Goal: Task Accomplishment & Management: Manage account settings

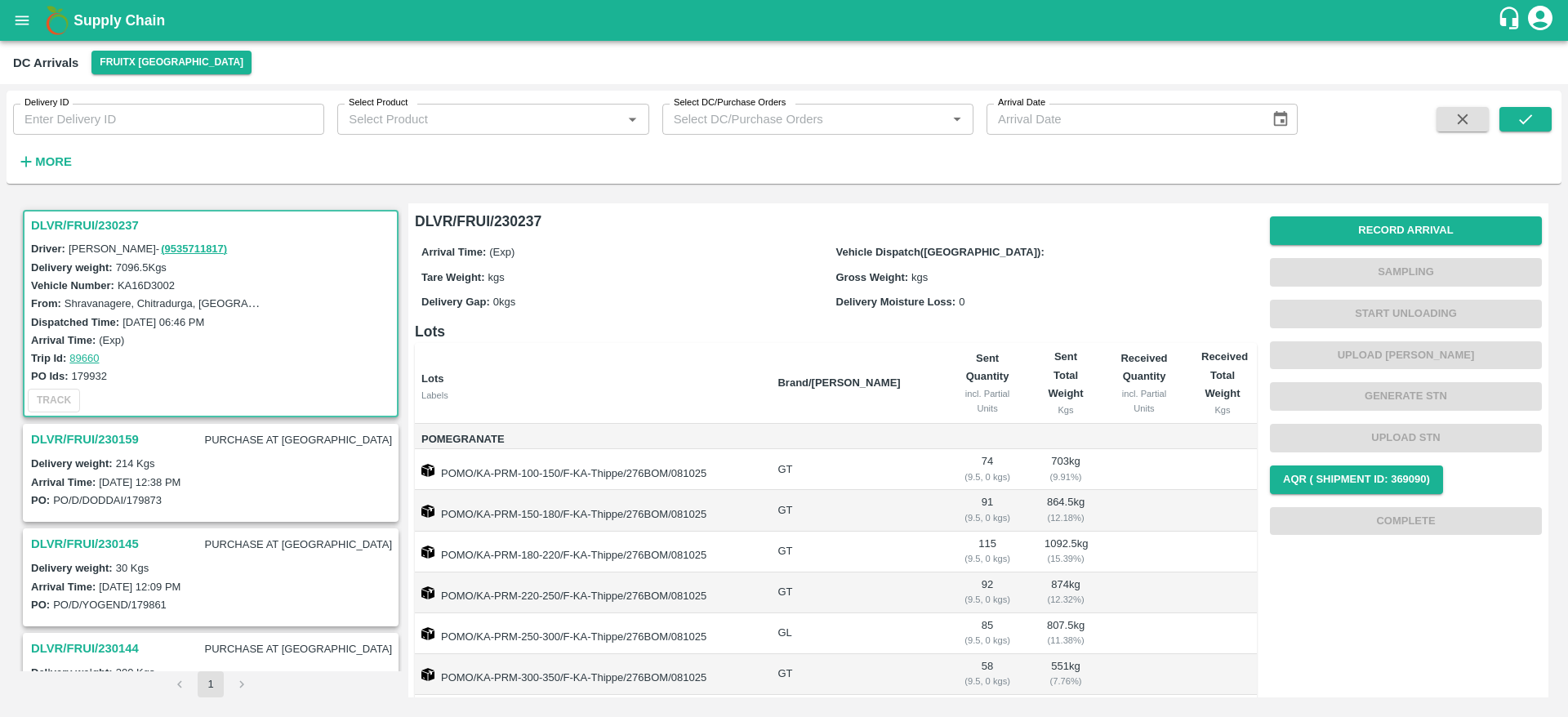
click at [84, 229] on h3 "DLVR/FRUI/230237" at bounding box center [213, 225] width 364 height 21
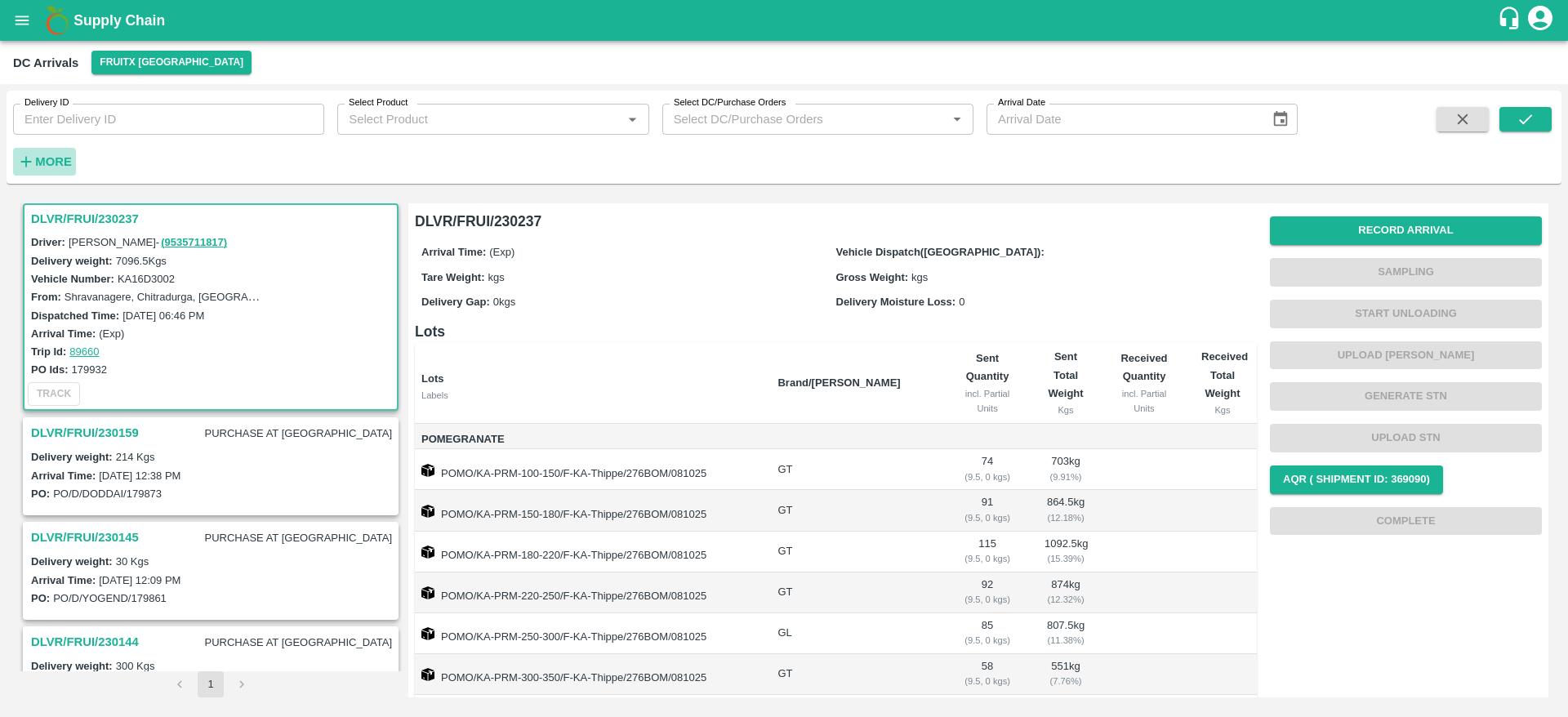
click at [52, 155] on strong "More" at bounding box center [53, 162] width 37 height 13
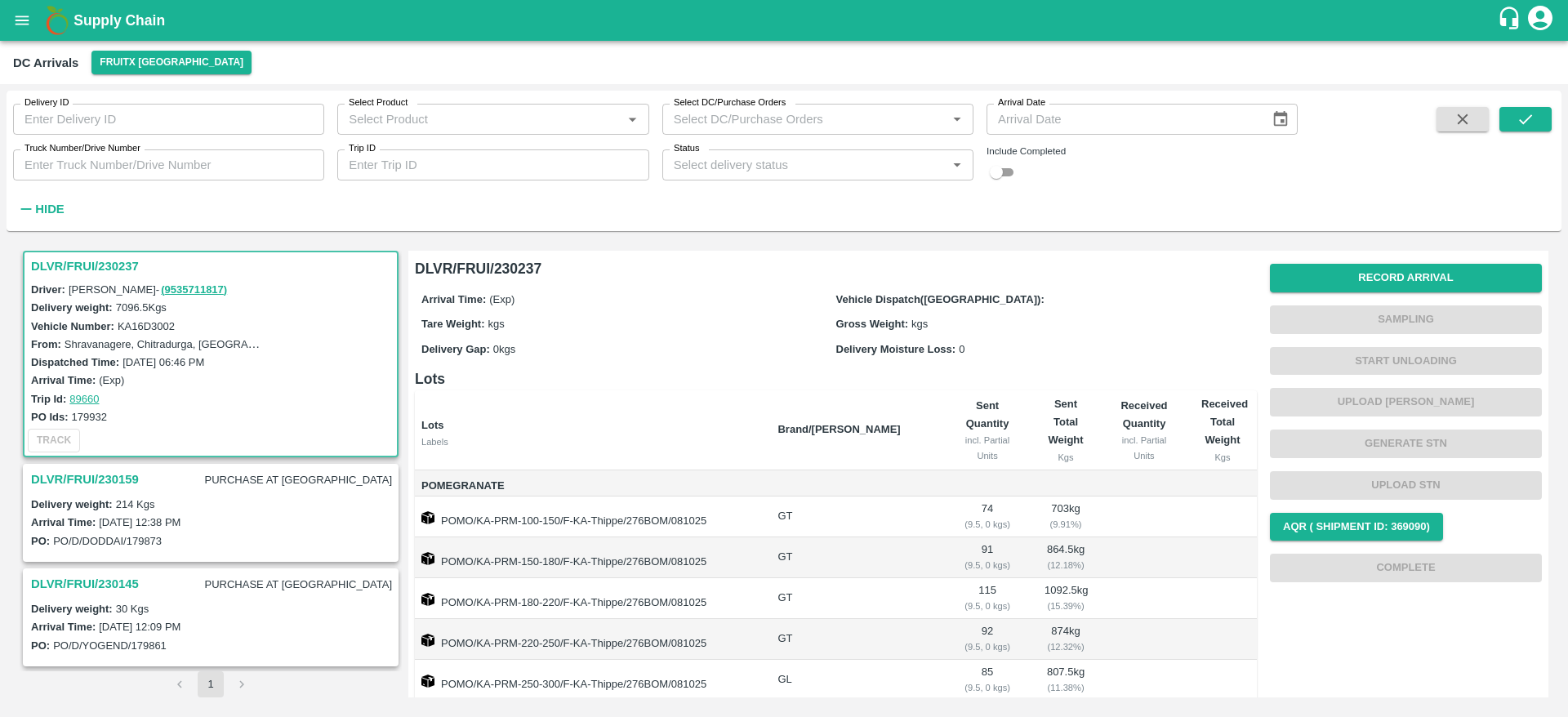
click at [1004, 175] on input "checkbox" at bounding box center [996, 172] width 59 height 20
checkbox input "true"
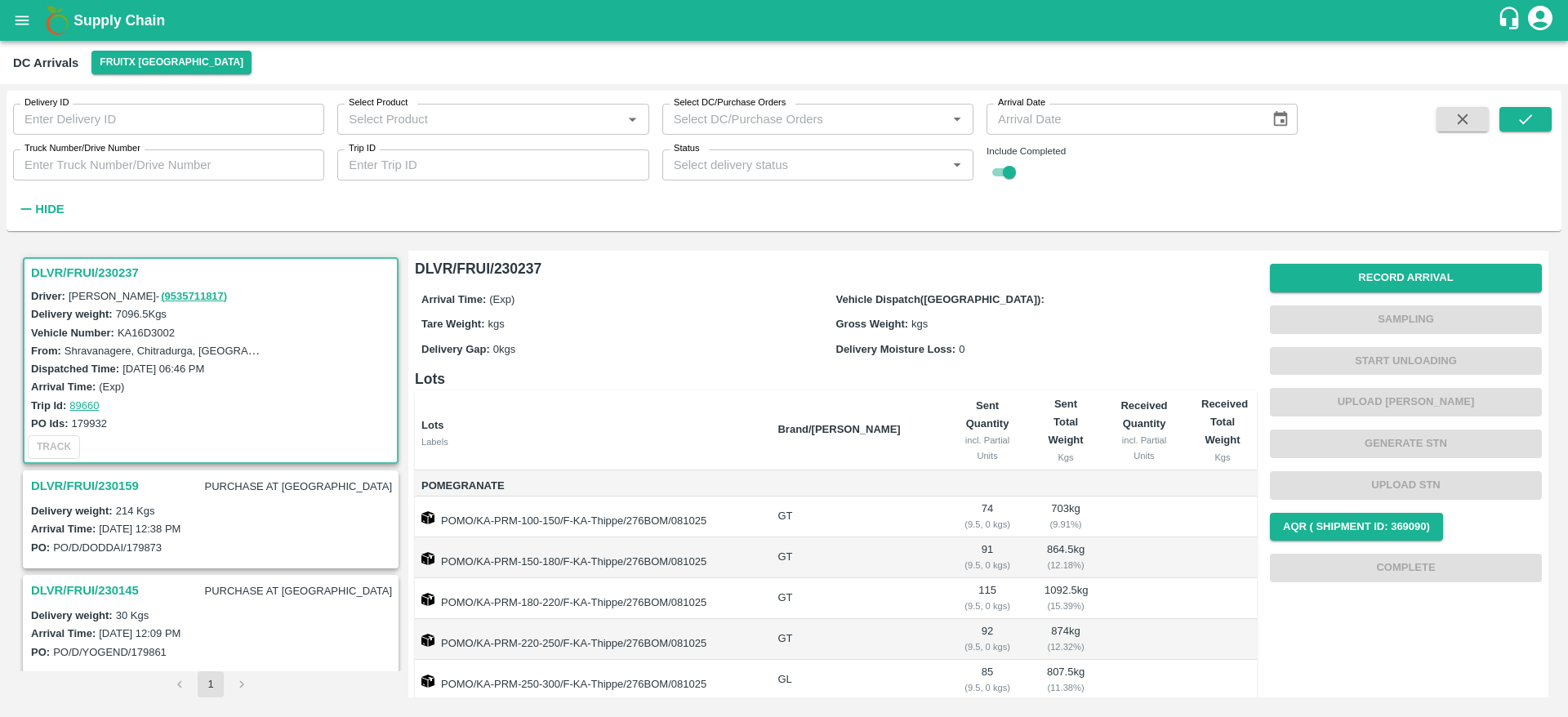
click at [80, 269] on h3 "DLVR/FRUI/230237" at bounding box center [213, 272] width 364 height 21
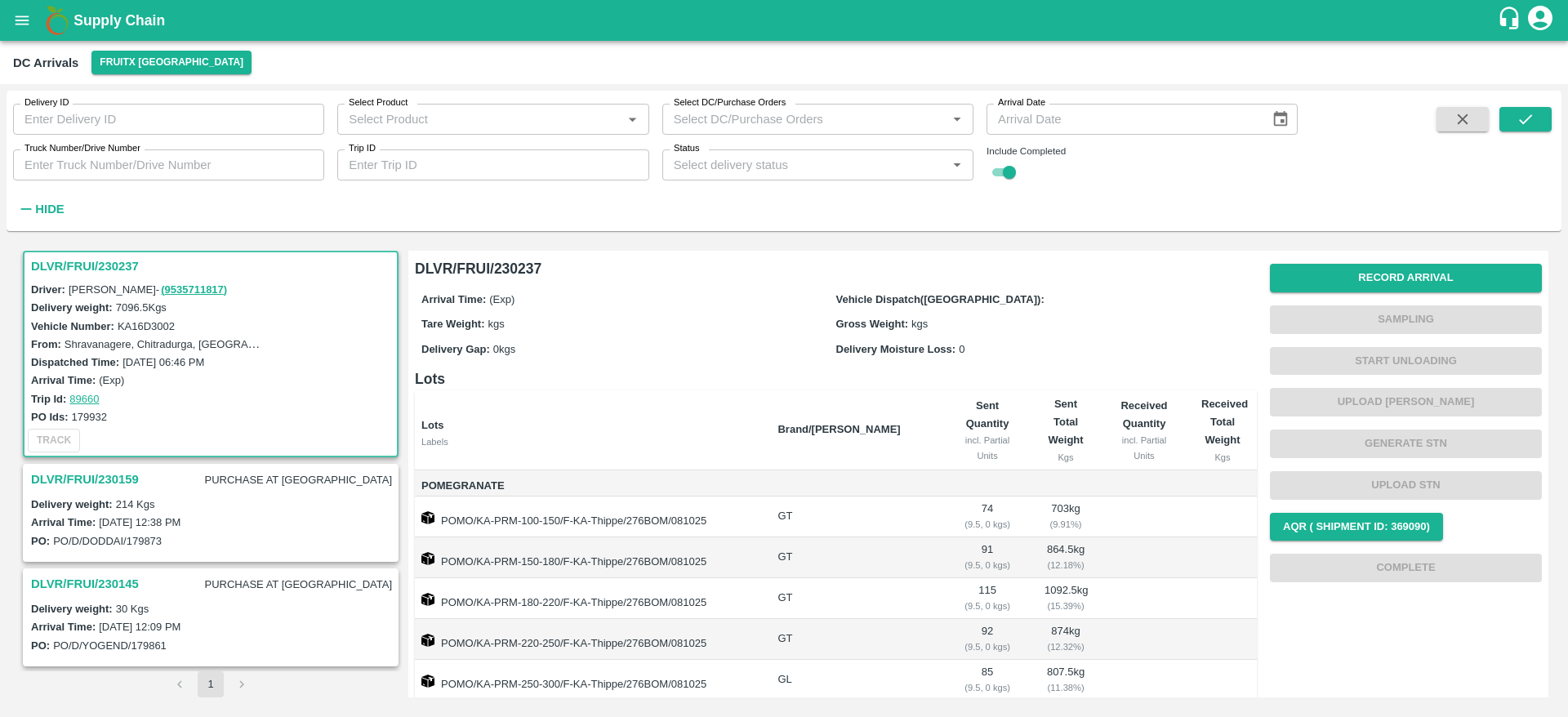
click at [797, 152] on div "Status   *" at bounding box center [818, 165] width 311 height 31
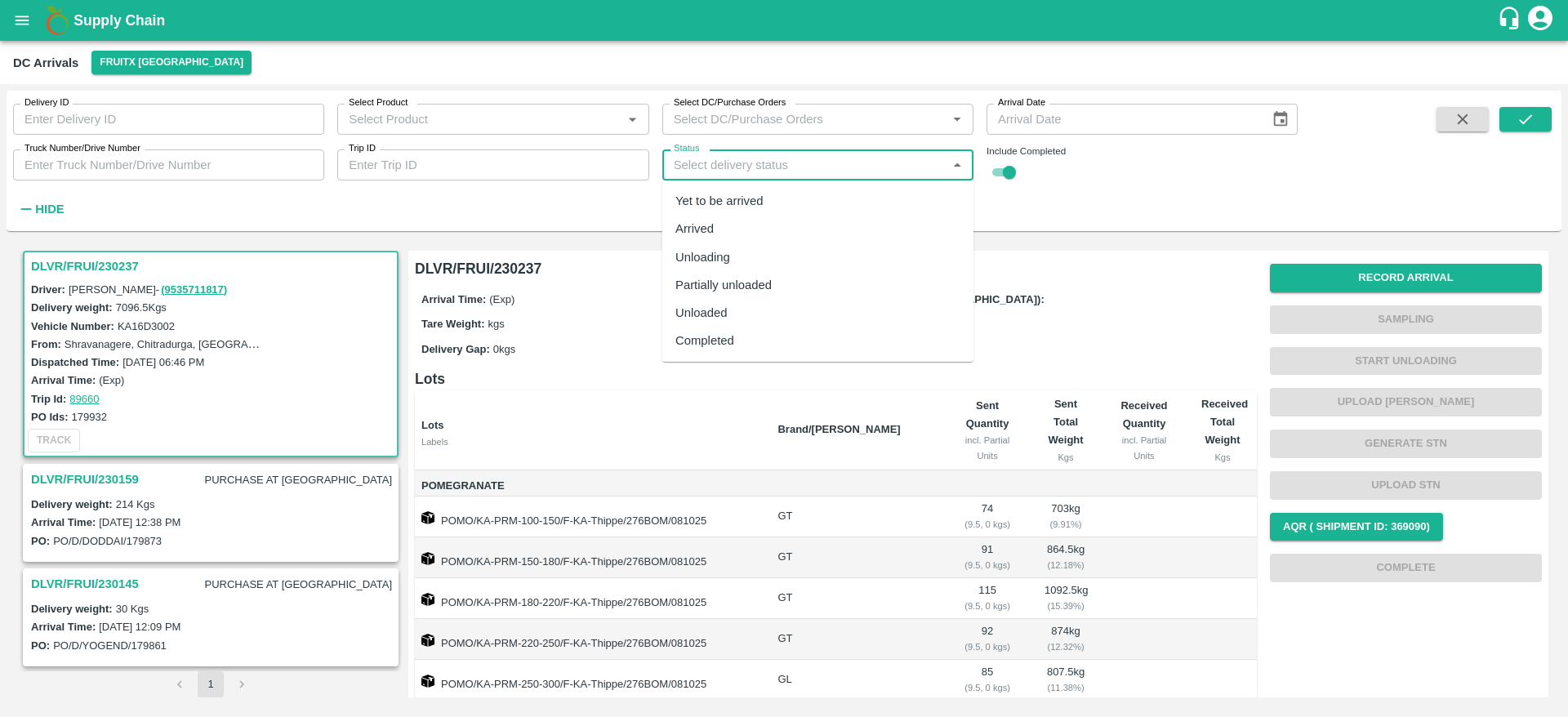
click at [753, 348] on div "Completed" at bounding box center [818, 340] width 311 height 27
type input "Completed"
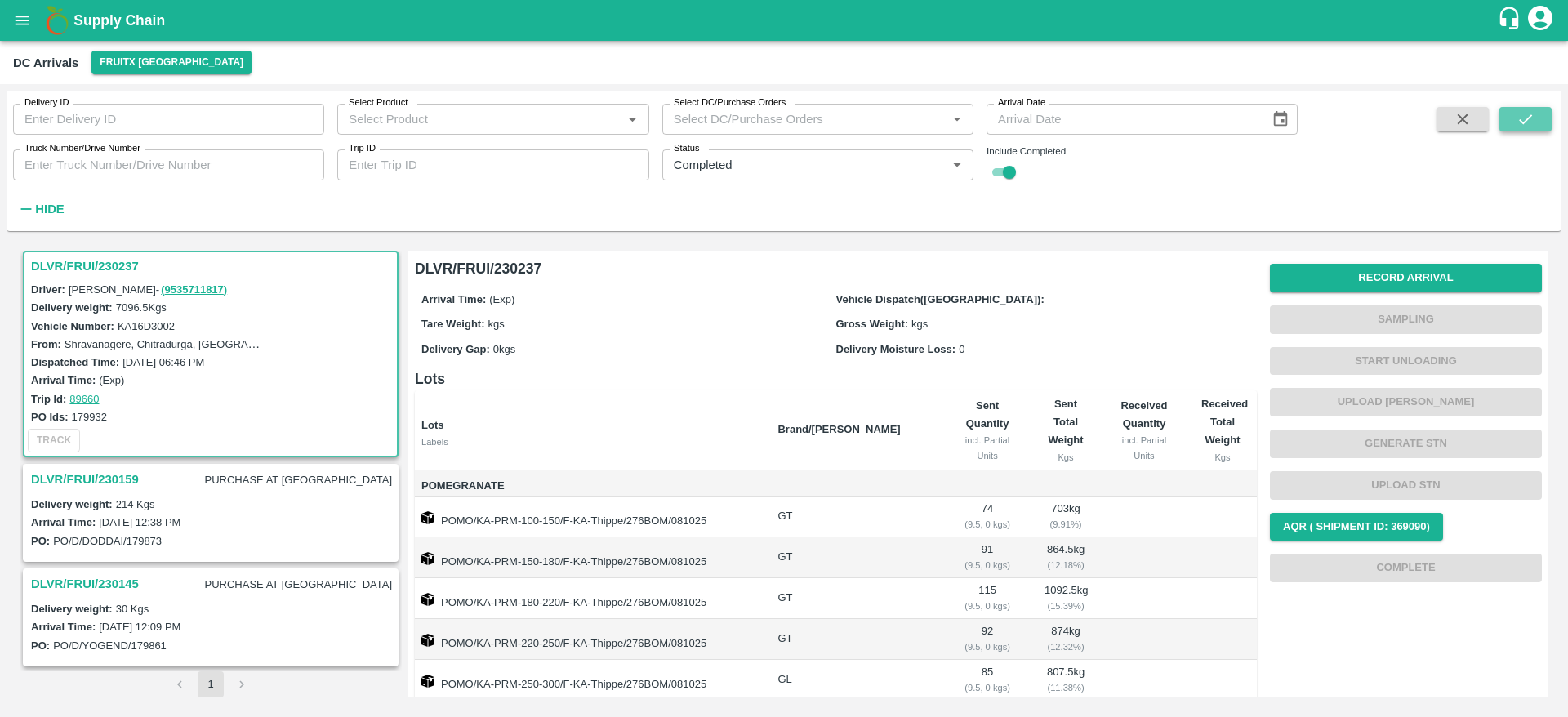
click at [1545, 112] on button "submit" at bounding box center [1525, 119] width 52 height 25
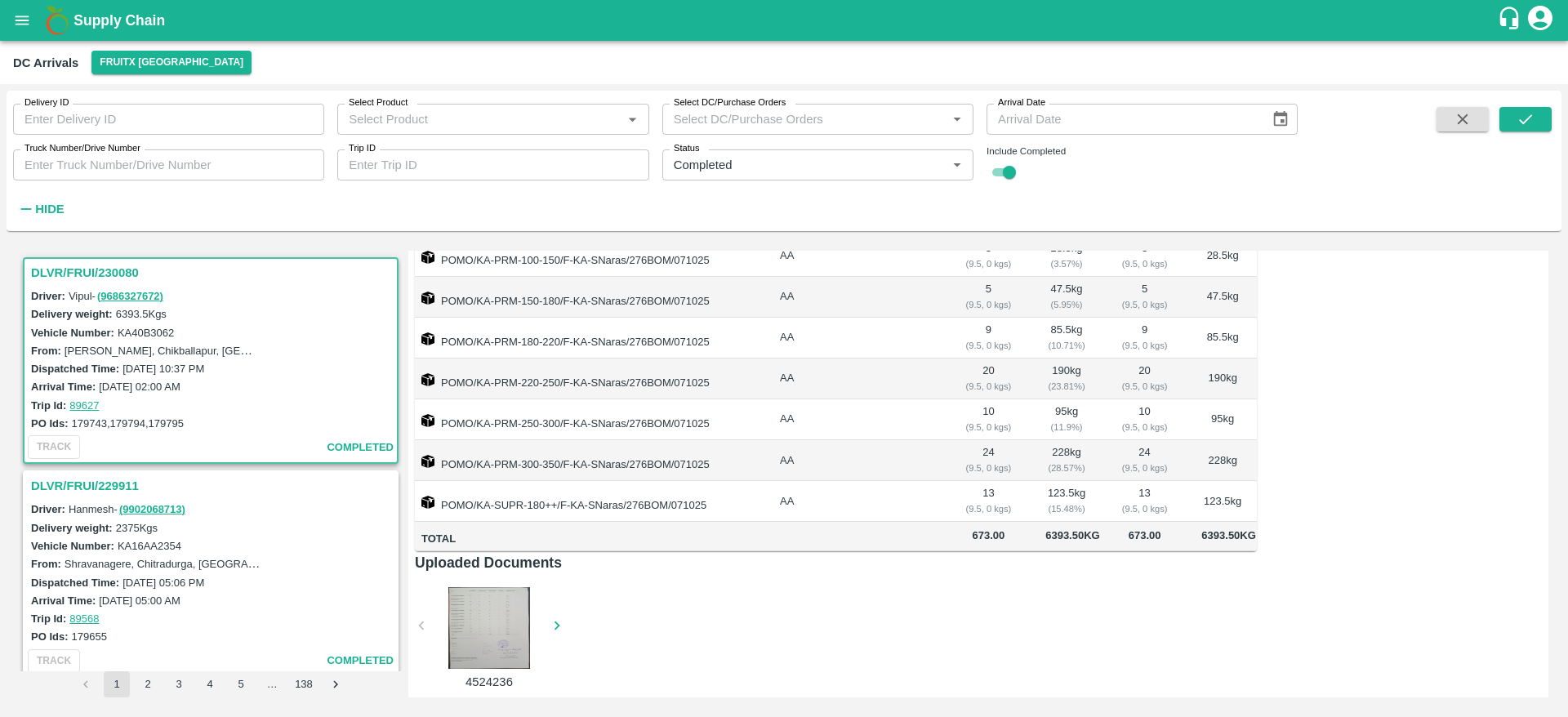
scroll to position [934, 0]
click at [80, 18] on b "Supply Chain" at bounding box center [119, 20] width 92 height 16
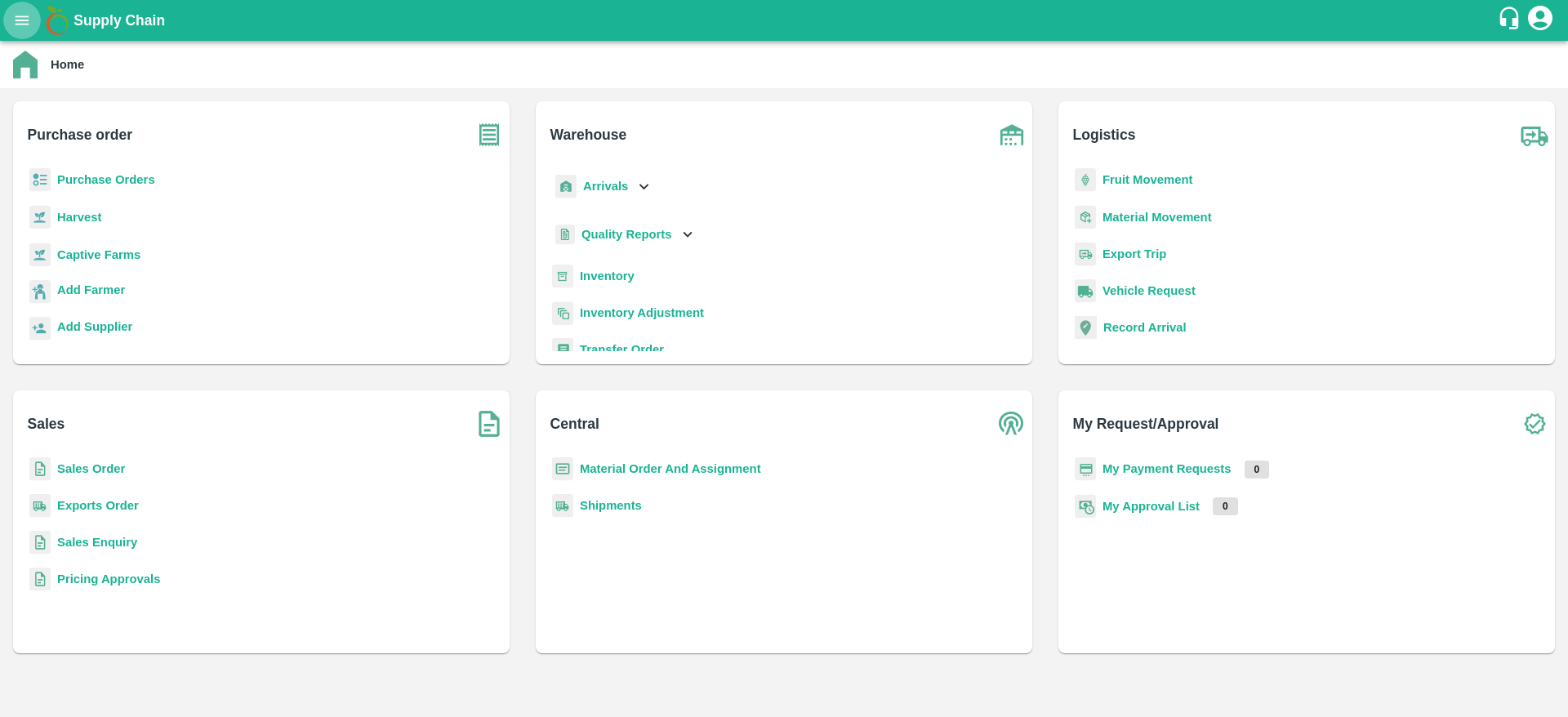
click at [17, 29] on button "open drawer" at bounding box center [22, 21] width 38 height 38
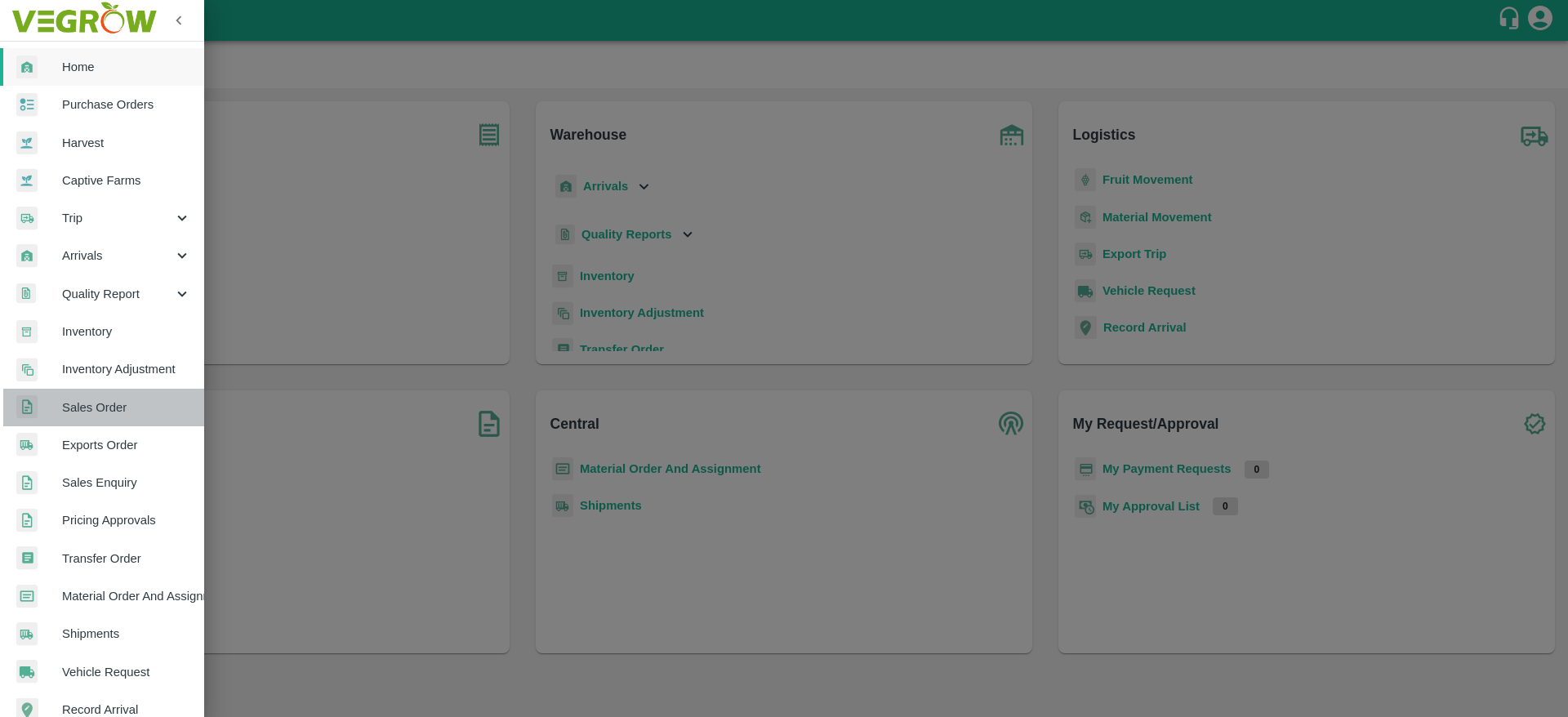
click at [106, 403] on span "Sales Order" at bounding box center [127, 407] width 129 height 18
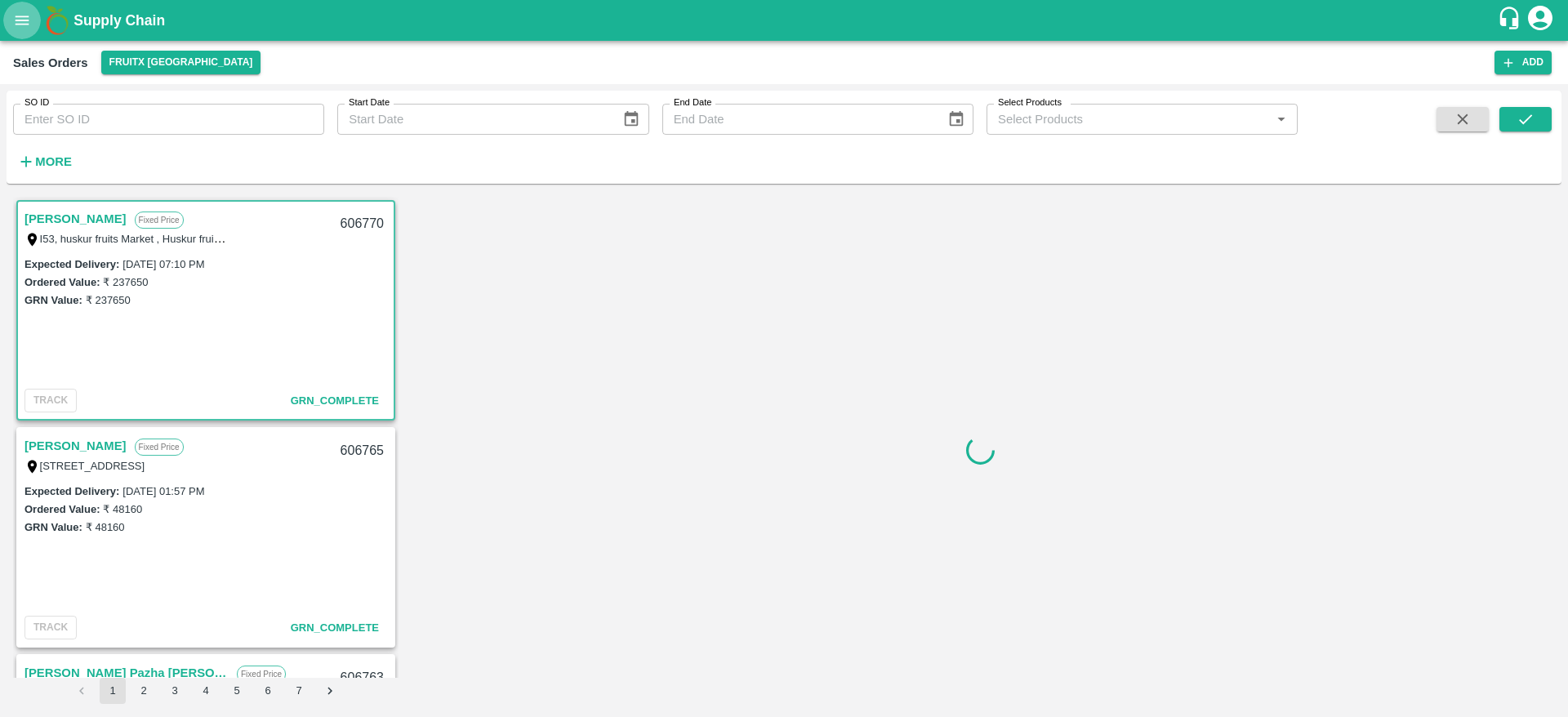
click at [26, 31] on button "open drawer" at bounding box center [22, 21] width 38 height 38
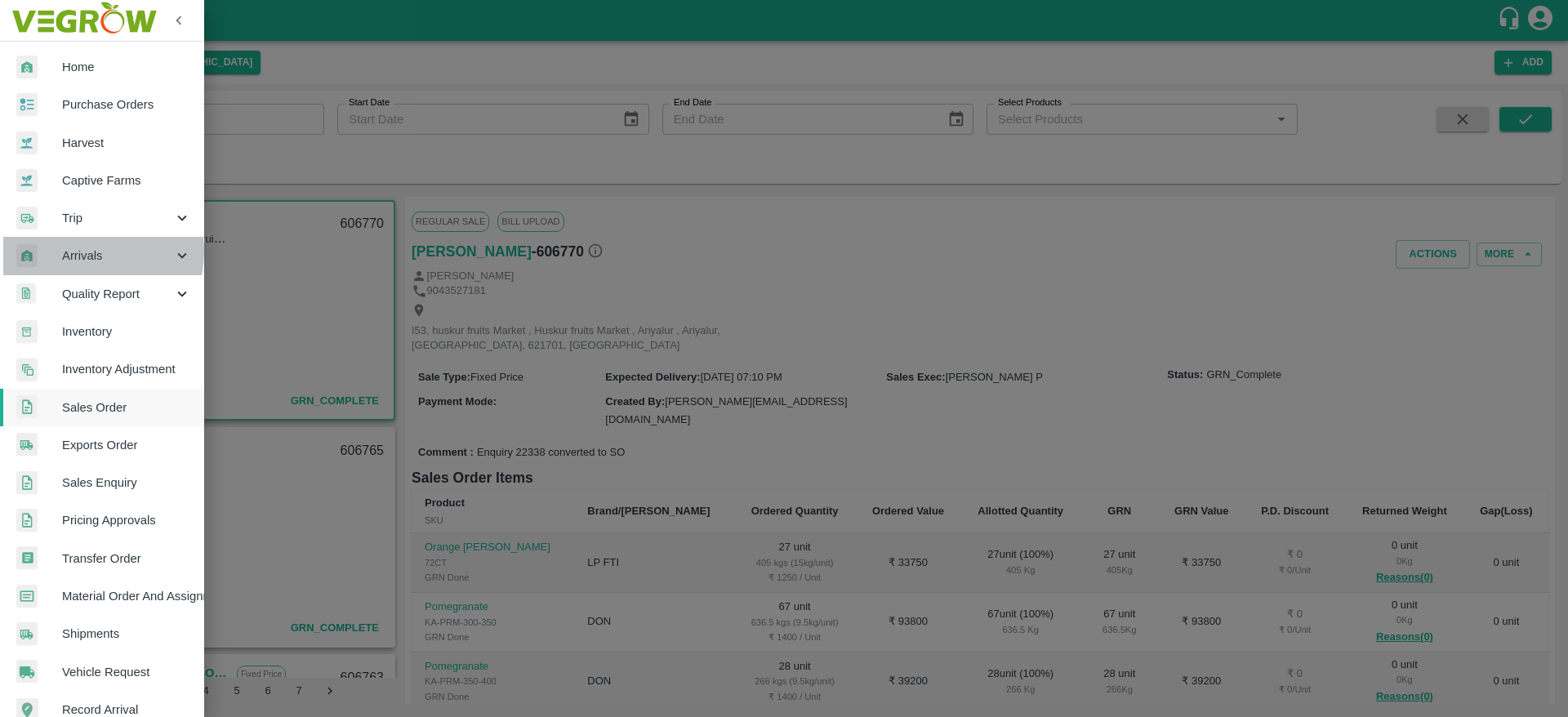
click at [88, 251] on span "Arrivals" at bounding box center [117, 255] width 111 height 18
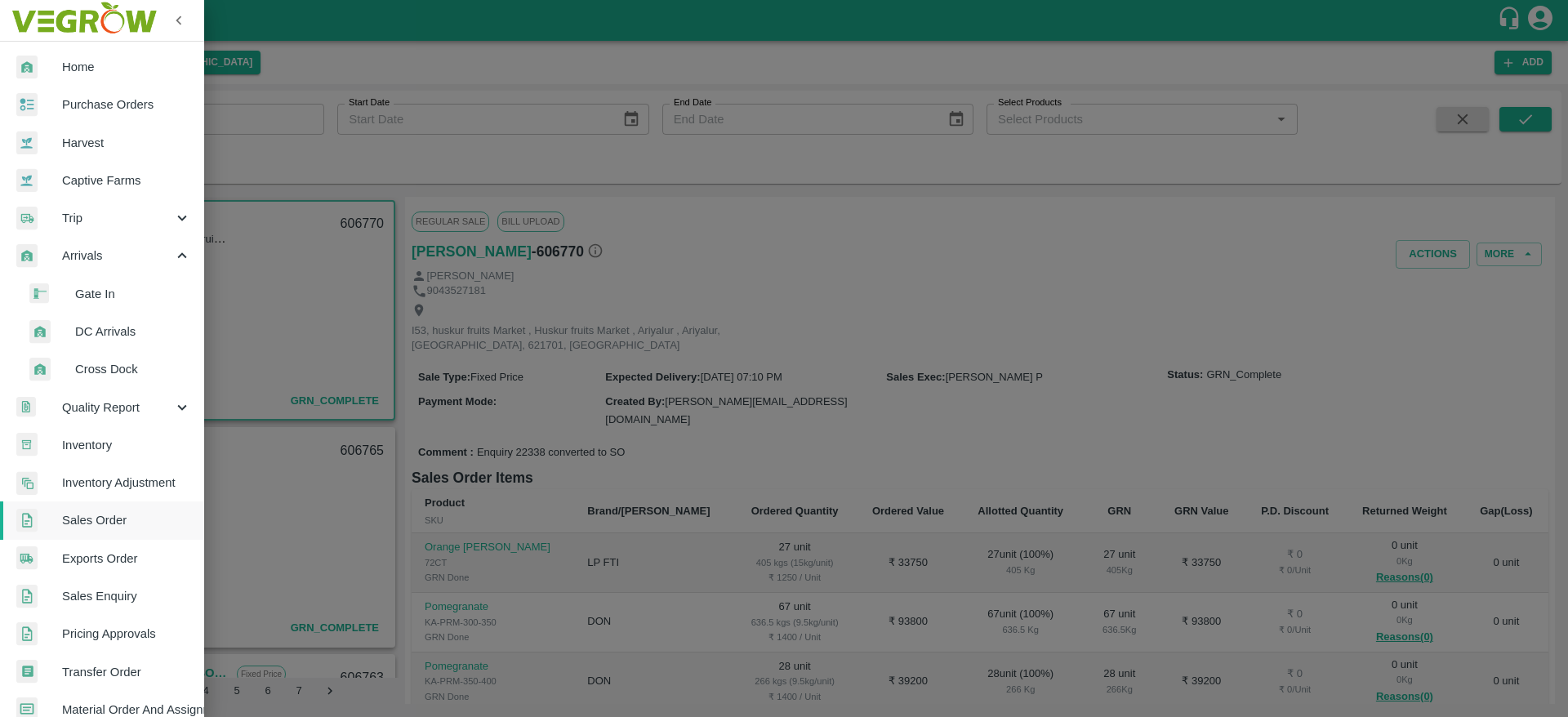
click at [99, 337] on span "DC Arrivals" at bounding box center [132, 331] width 116 height 18
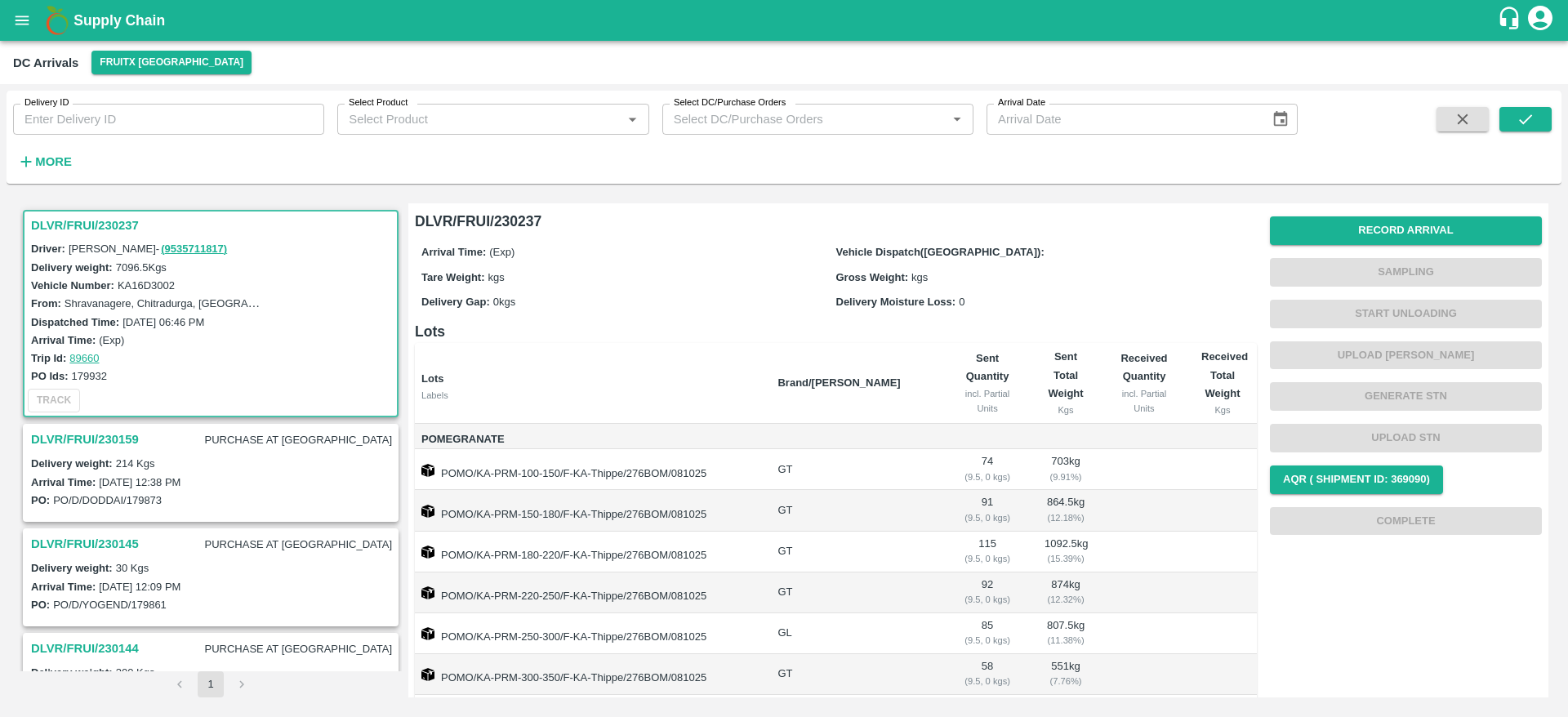
click at [75, 227] on h3 "DLVR/FRUI/230237" at bounding box center [213, 225] width 364 height 21
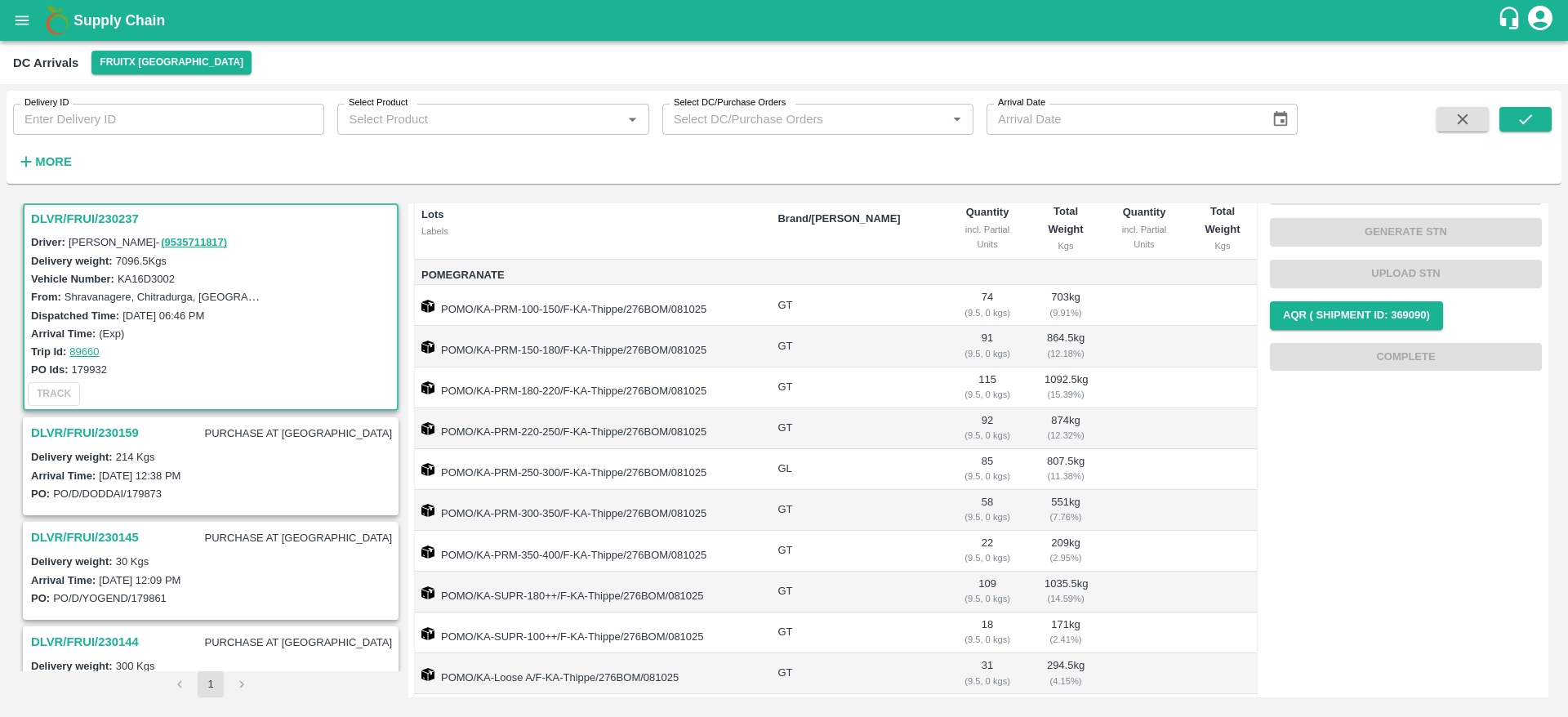
scroll to position [163, 0]
click at [74, 218] on h3 "DLVR/FRUI/230237" at bounding box center [213, 219] width 364 height 21
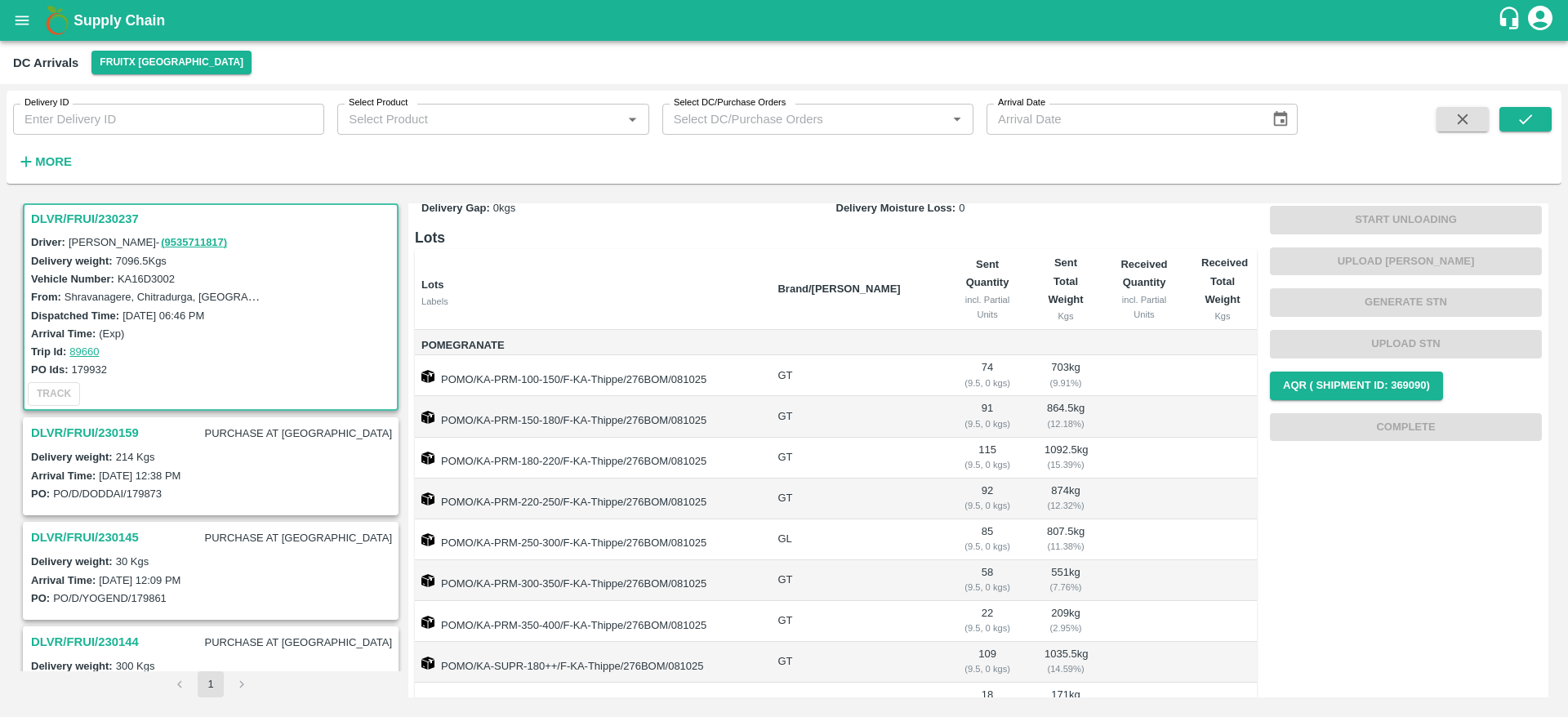
scroll to position [0, 0]
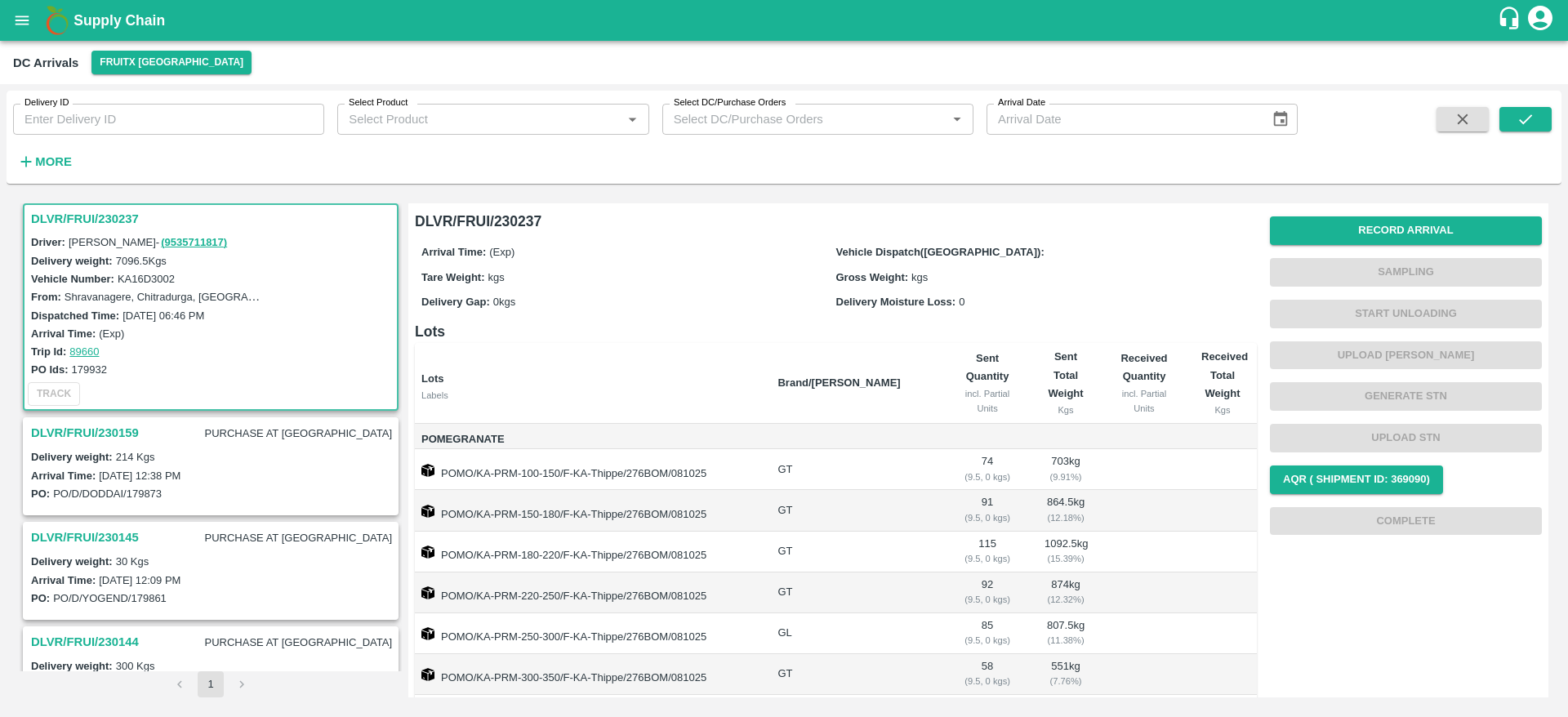
click at [68, 215] on h3 "DLVR/FRUI/230237" at bounding box center [213, 219] width 364 height 21
click at [82, 210] on h3 "DLVR/FRUI/230237" at bounding box center [213, 219] width 364 height 21
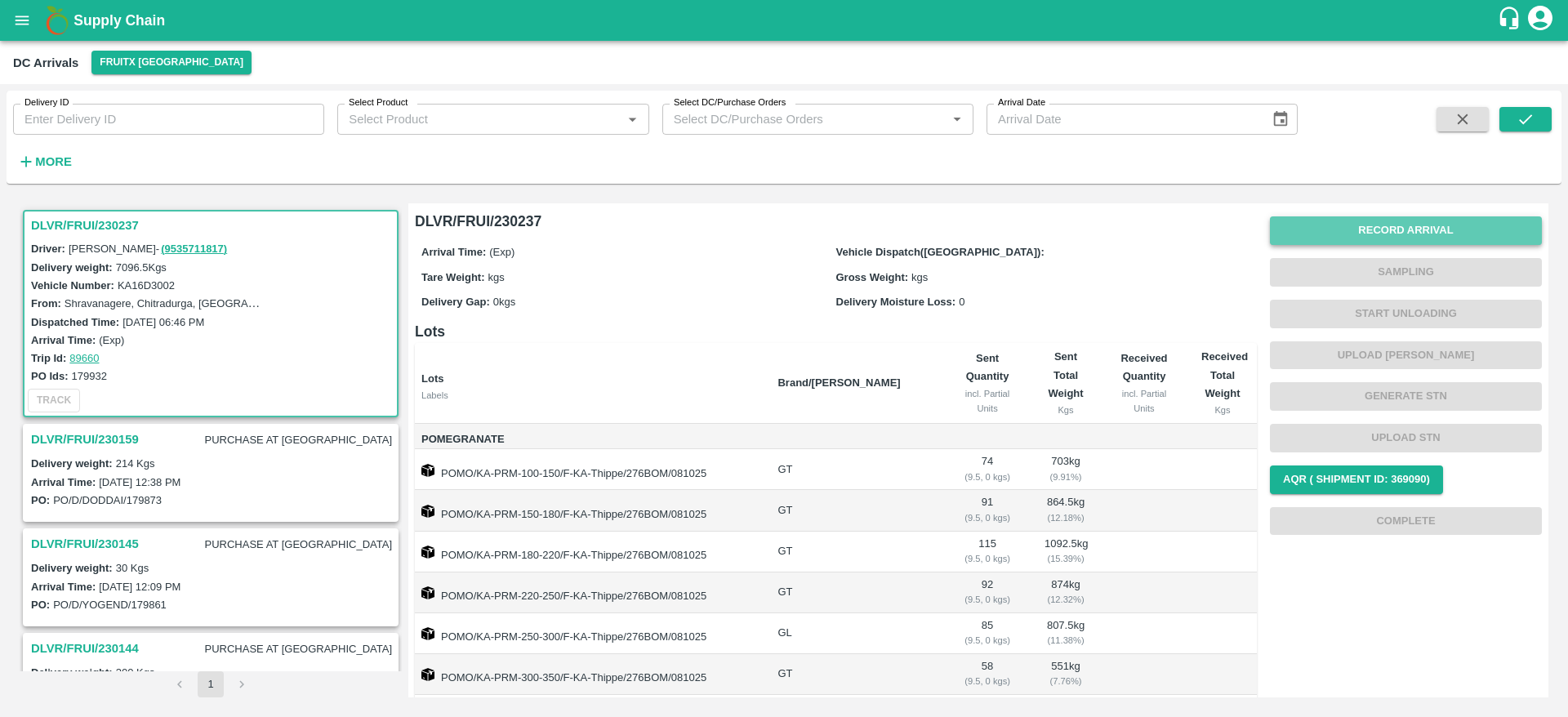
click at [1396, 235] on button "Record Arrival" at bounding box center [1405, 231] width 272 height 28
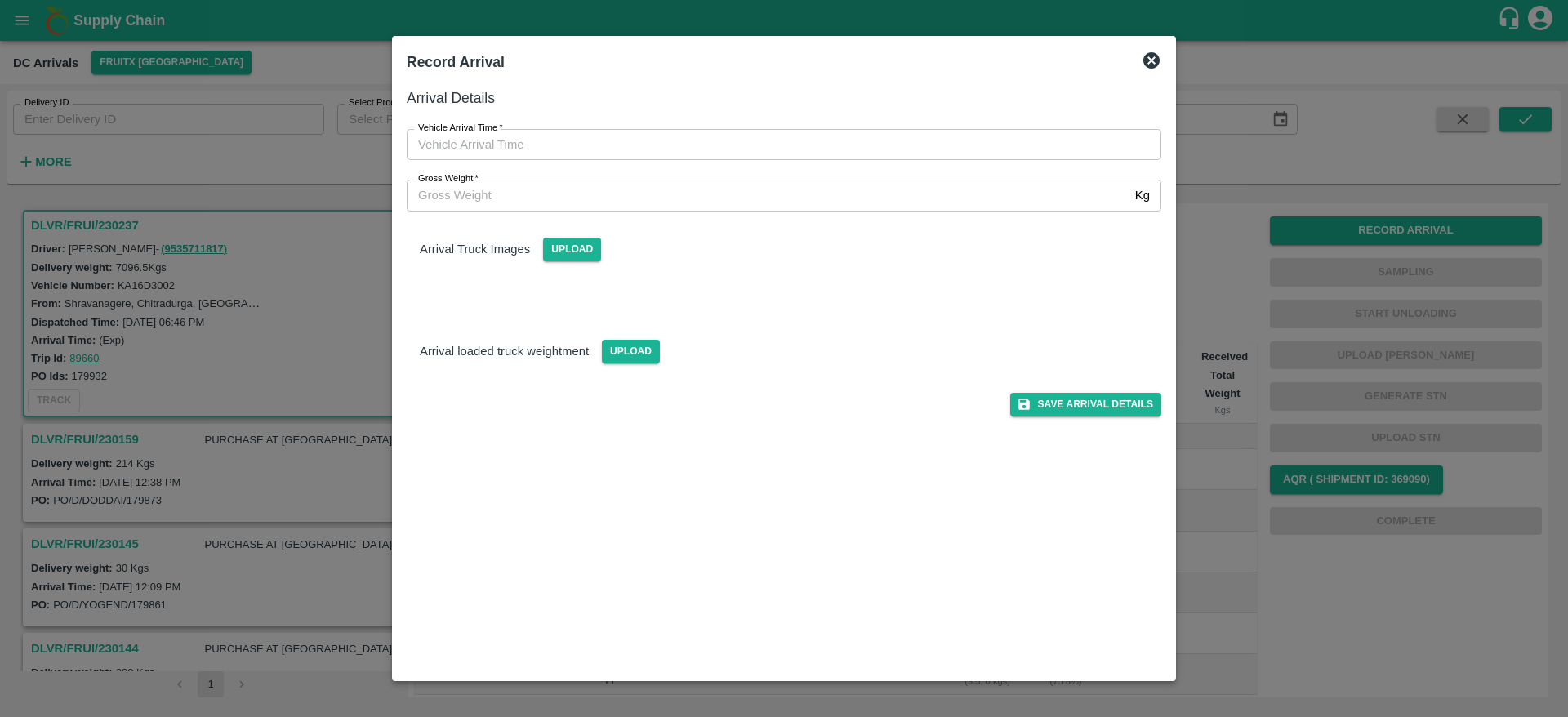
type input "DD/MM/YYYY hh:mm aa"
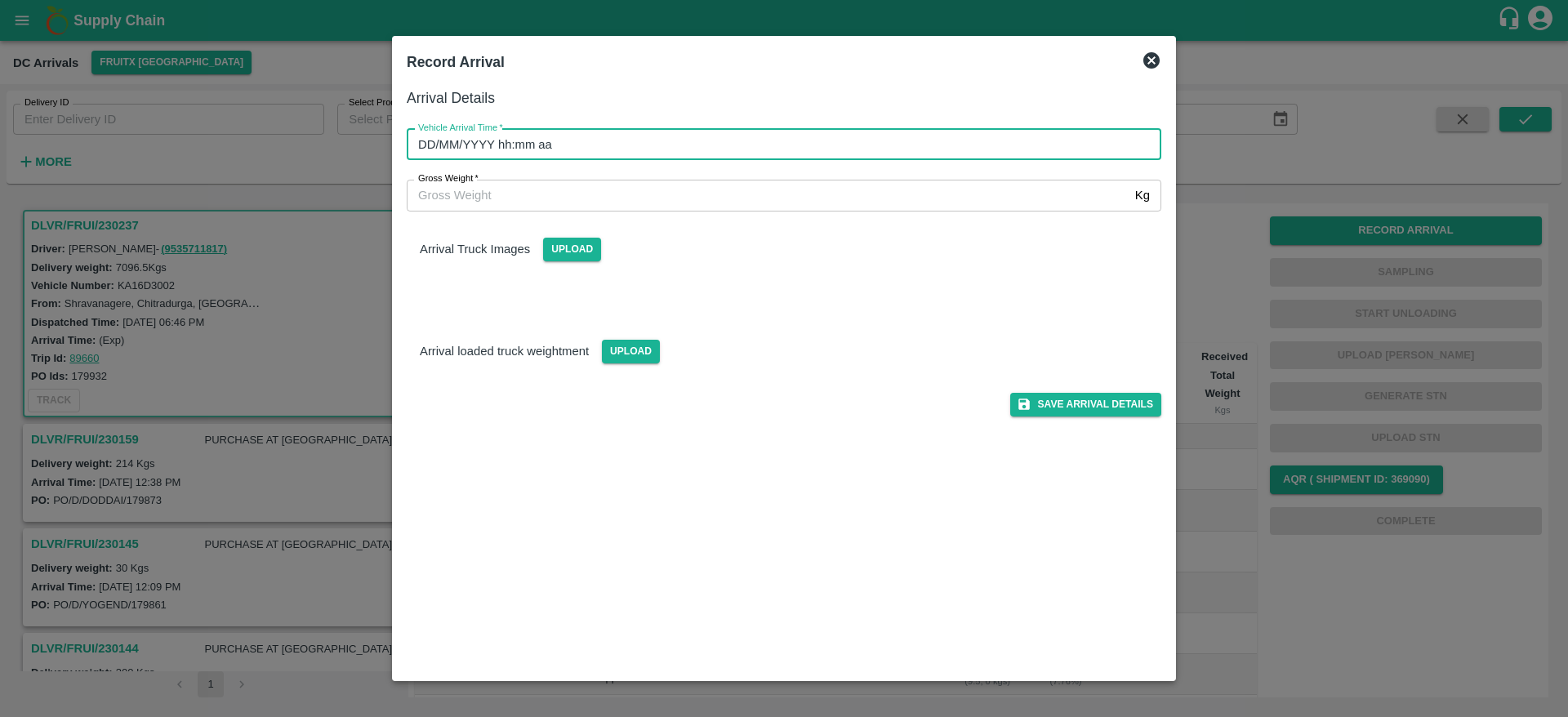
click at [624, 158] on input "DD/MM/YYYY hh:mm aa" at bounding box center [778, 144] width 743 height 31
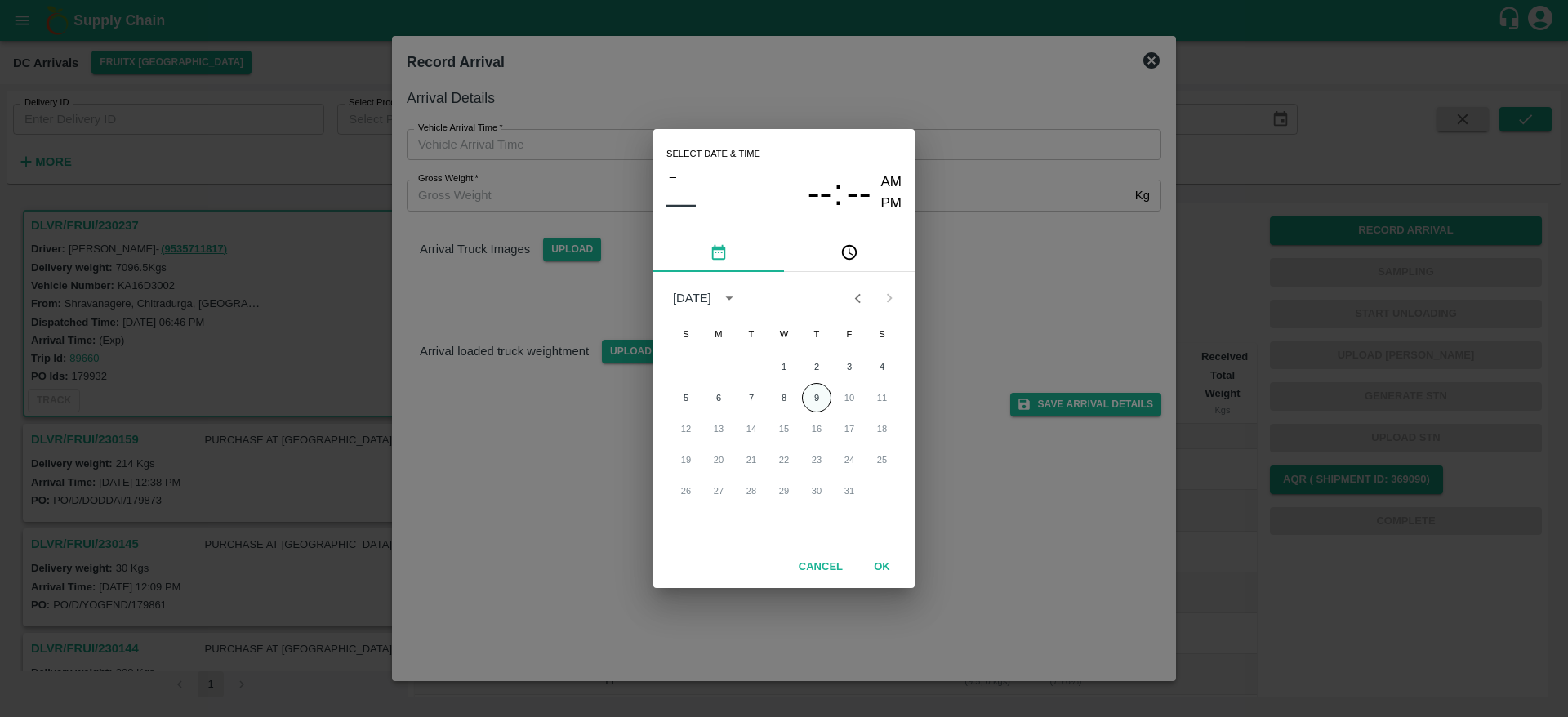
click at [810, 396] on button "9" at bounding box center [817, 397] width 29 height 29
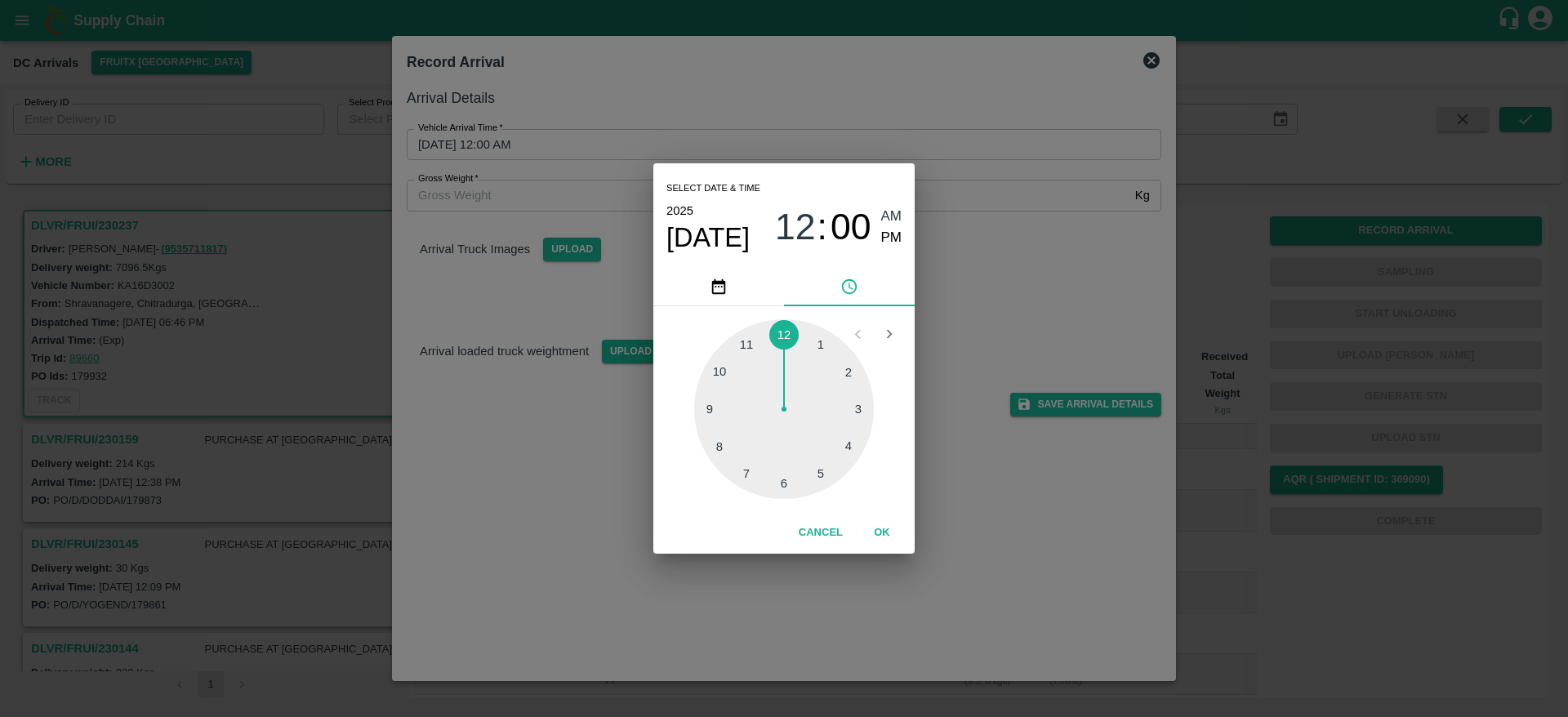
click at [859, 410] on div at bounding box center [784, 409] width 180 height 180
click at [779, 484] on div at bounding box center [784, 409] width 180 height 180
type input "09/10/2025 03:31 AM"
click at [881, 529] on button "OK" at bounding box center [882, 533] width 52 height 28
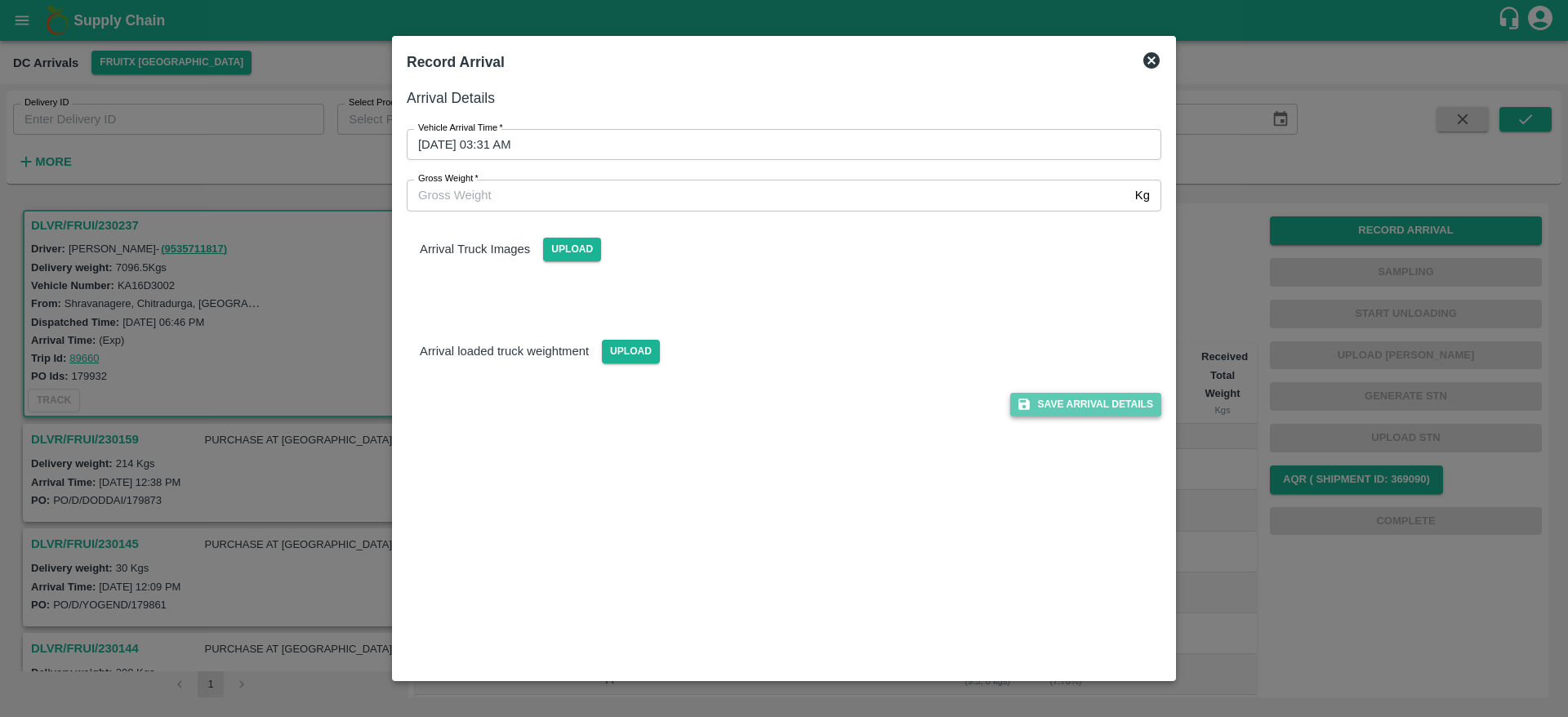
click at [1084, 405] on button "Save Arrival Details" at bounding box center [1086, 404] width 151 height 24
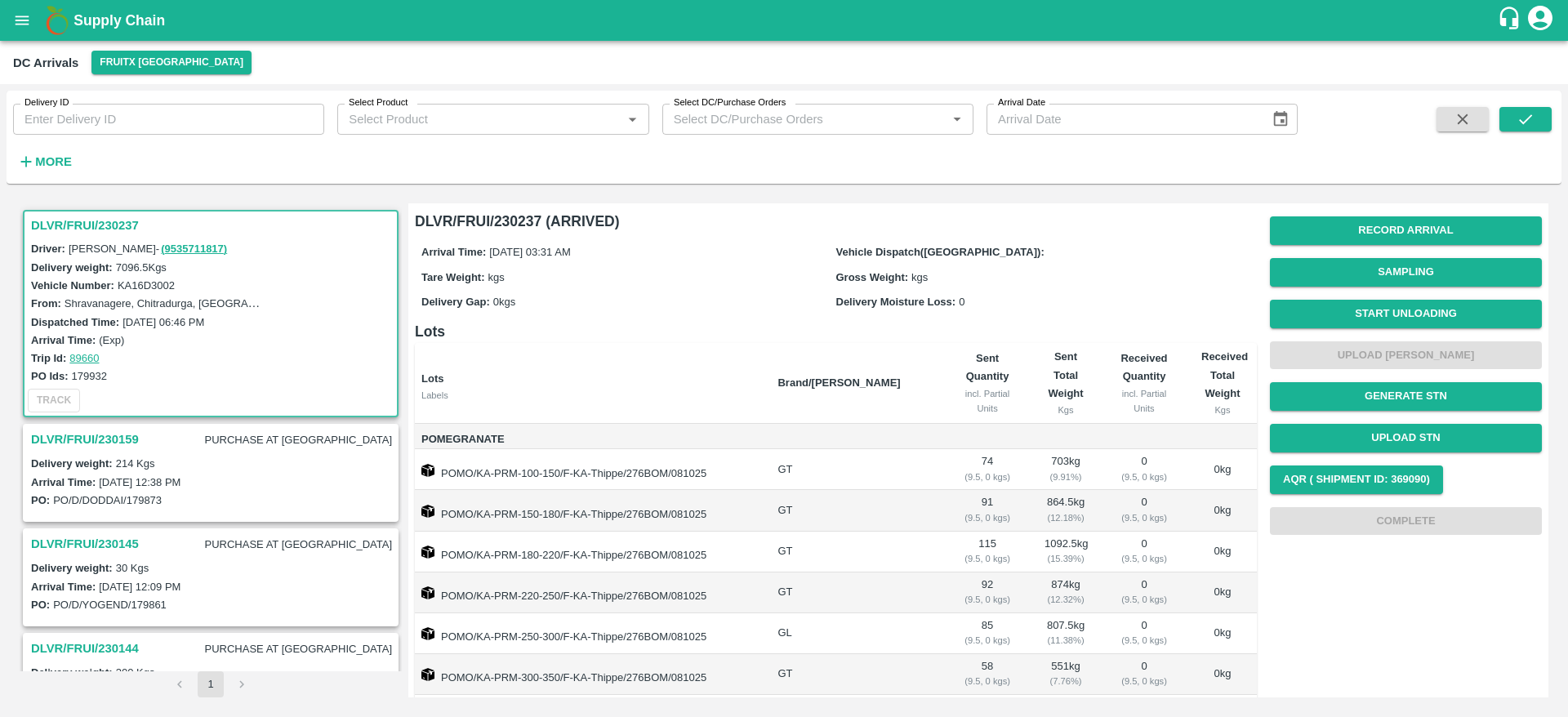
scroll to position [296, 0]
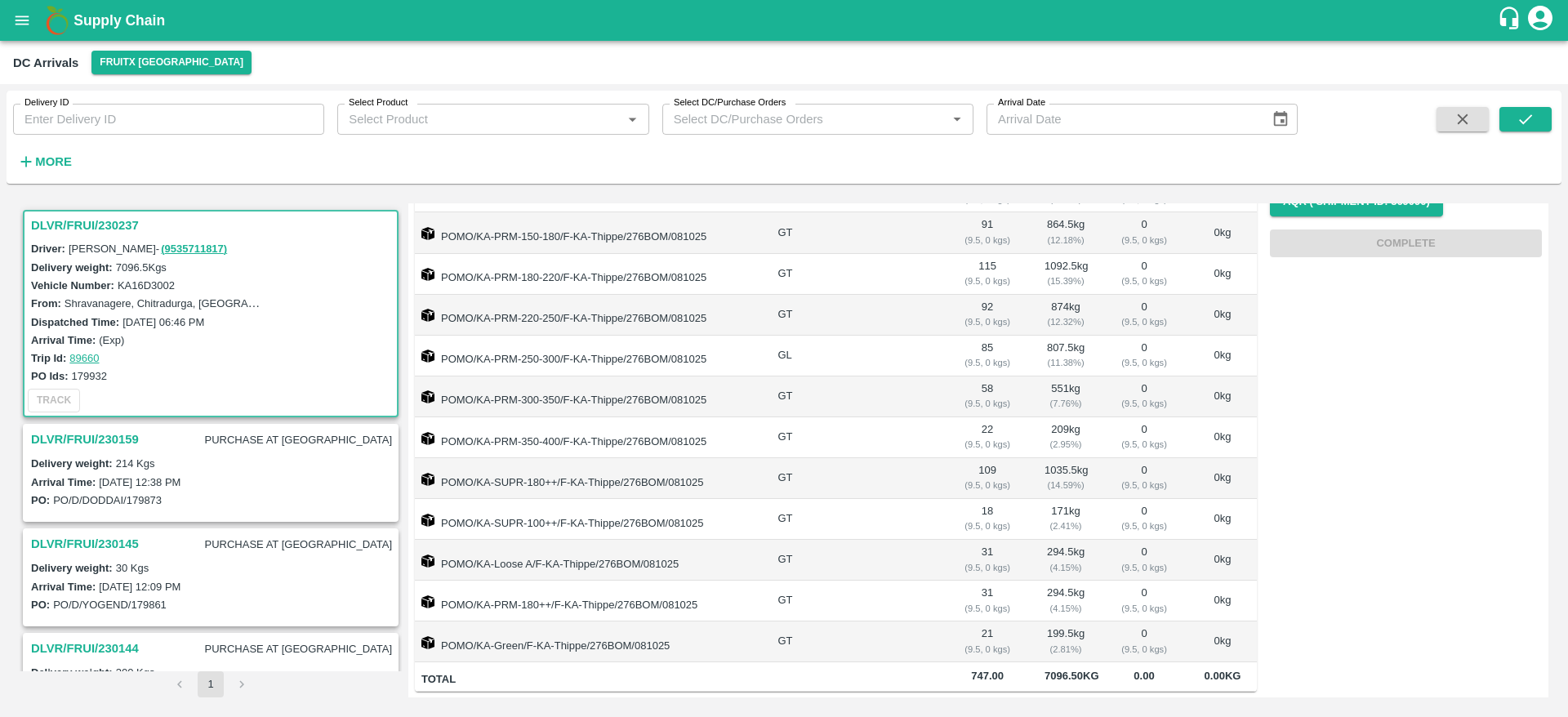
click at [58, 213] on div "DLVR/FRUI/230237" at bounding box center [211, 225] width 373 height 27
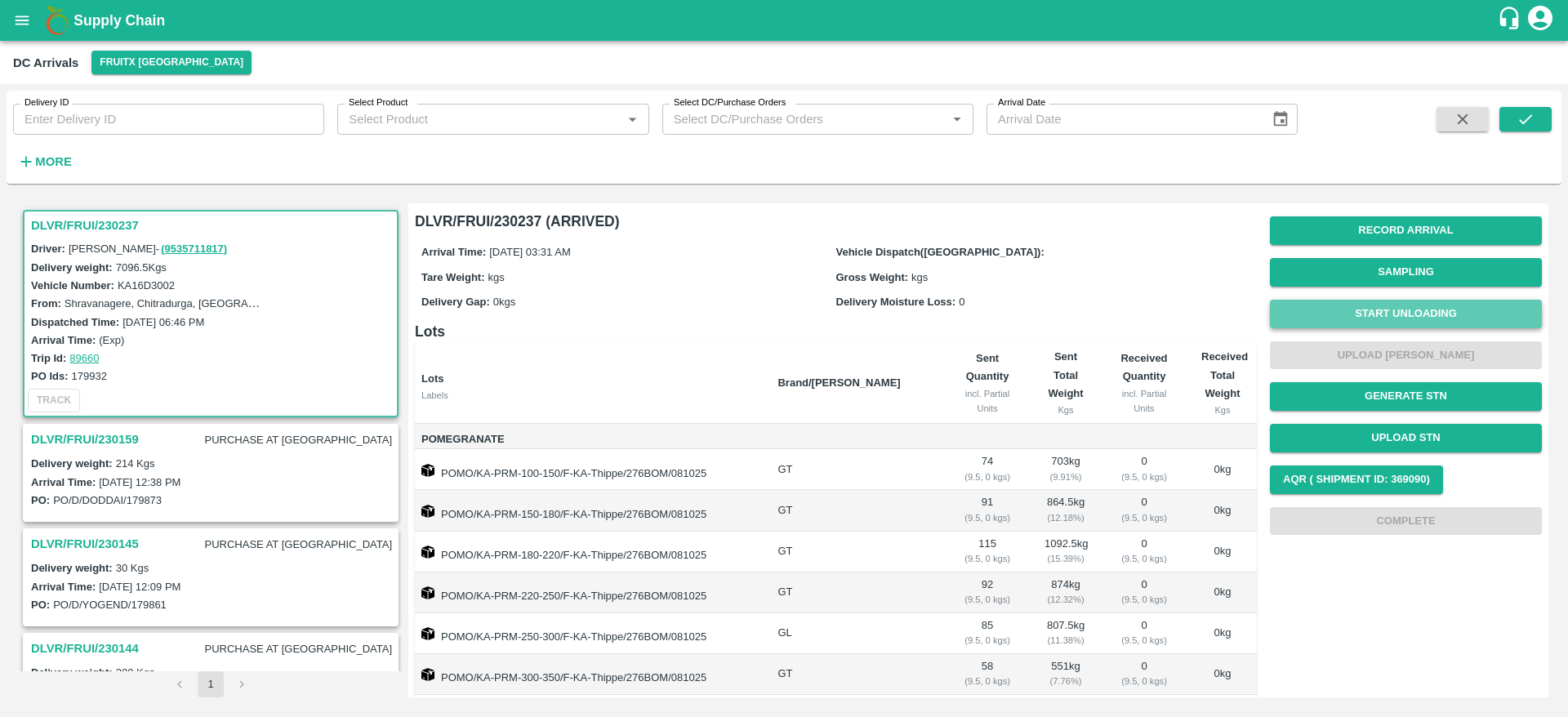
click at [1400, 311] on button "Start Unloading" at bounding box center [1405, 314] width 272 height 28
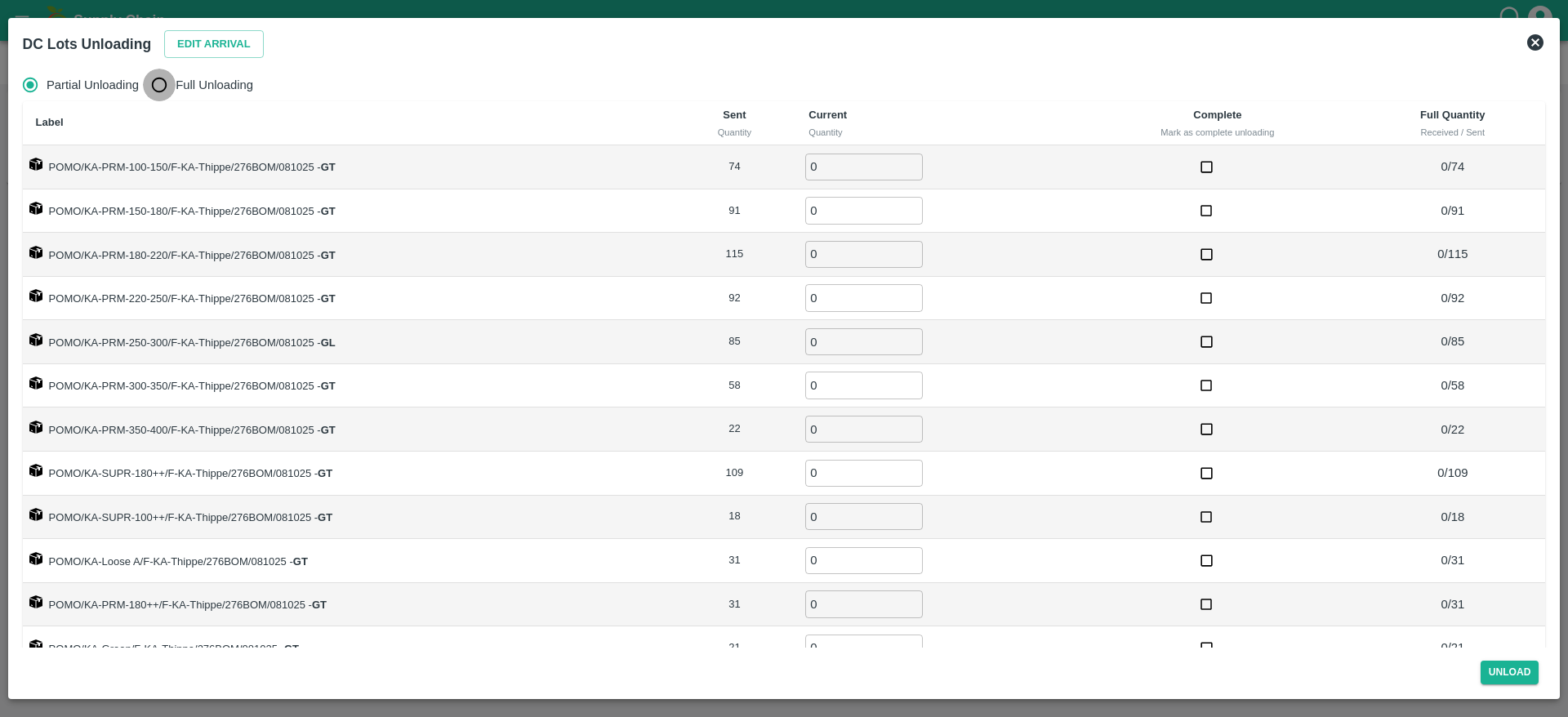
click at [152, 93] on input "Full Unloading" at bounding box center [159, 85] width 33 height 33
radio input "true"
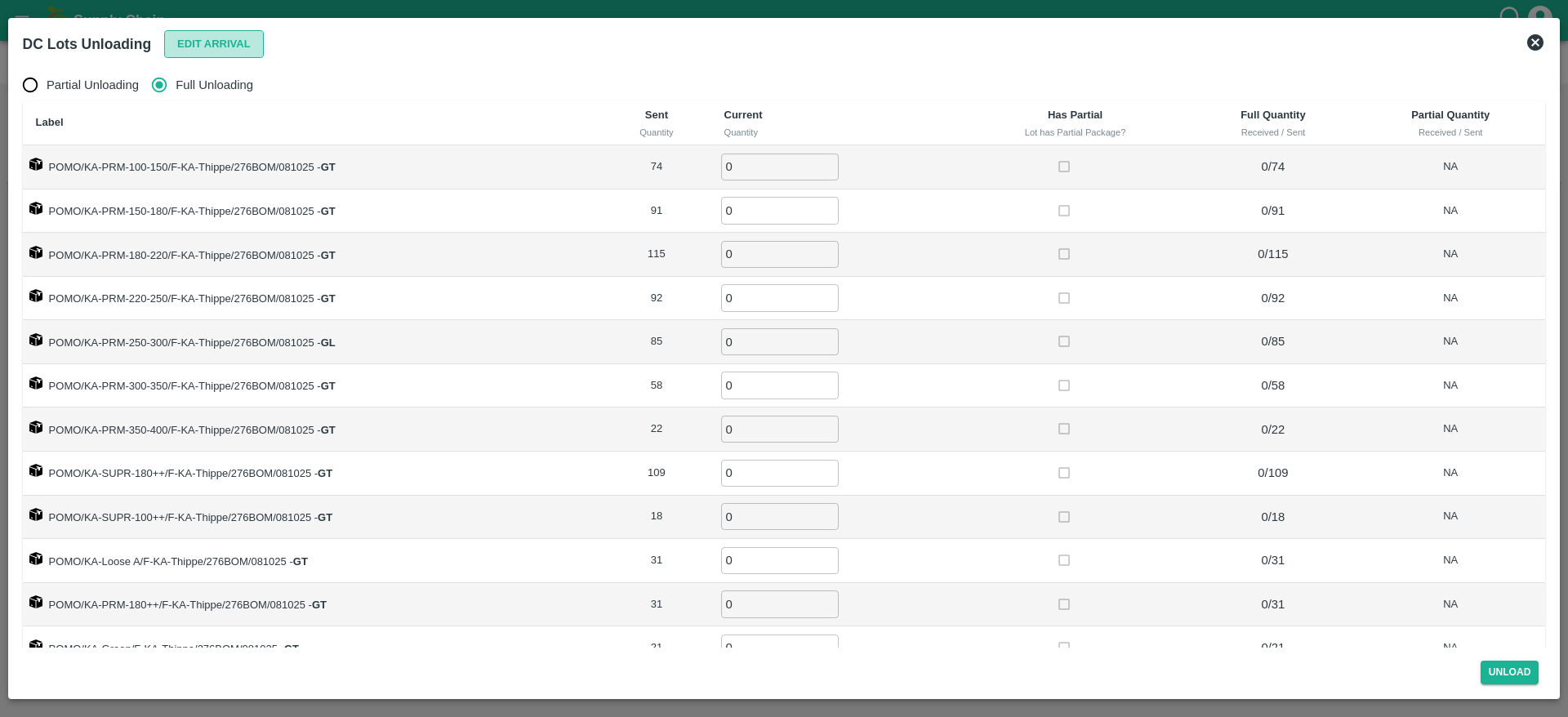
click at [208, 54] on button "Edit Arrival" at bounding box center [213, 44] width 99 height 28
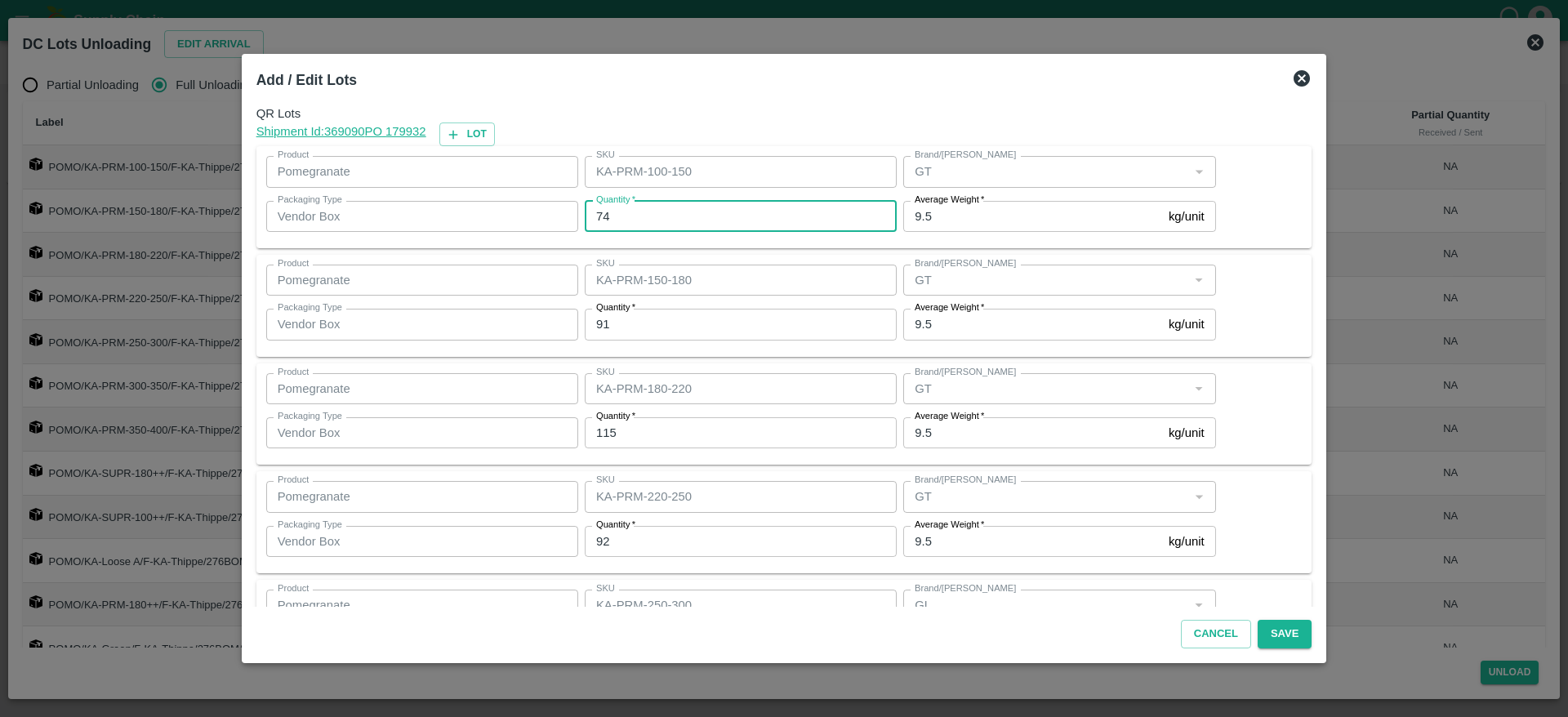
click at [672, 225] on input "74" at bounding box center [741, 216] width 312 height 31
type input "76"
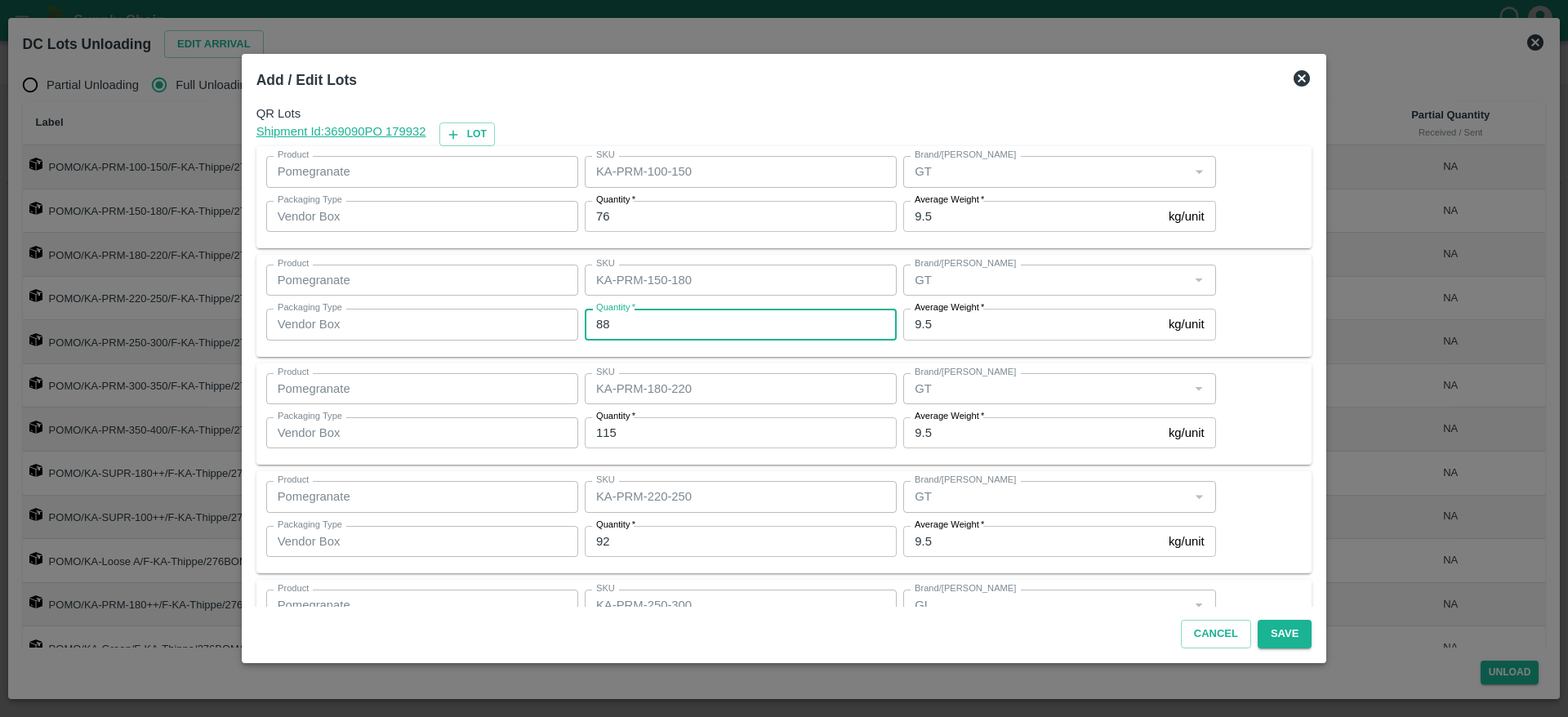
type input "88"
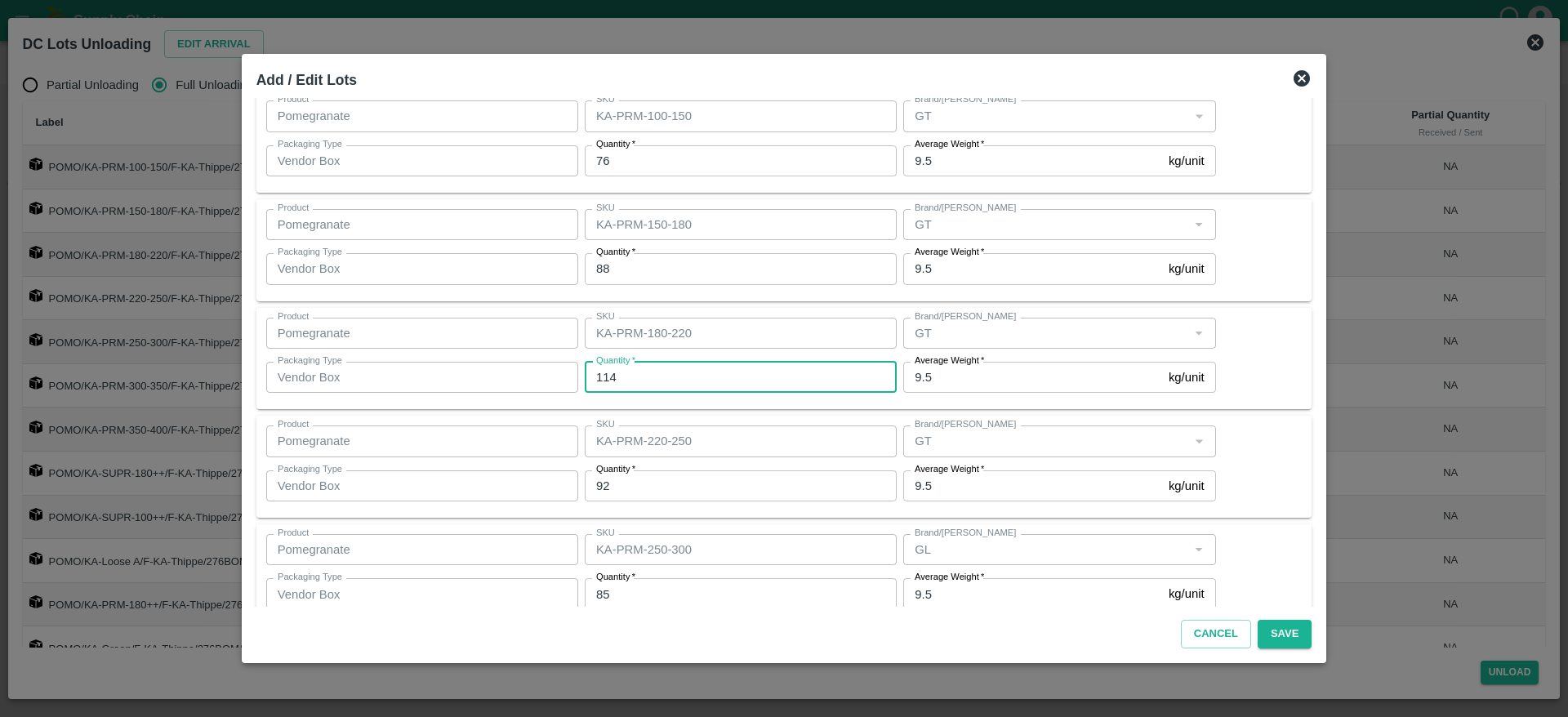
scroll to position [57, 0]
type input "1"
type input "116"
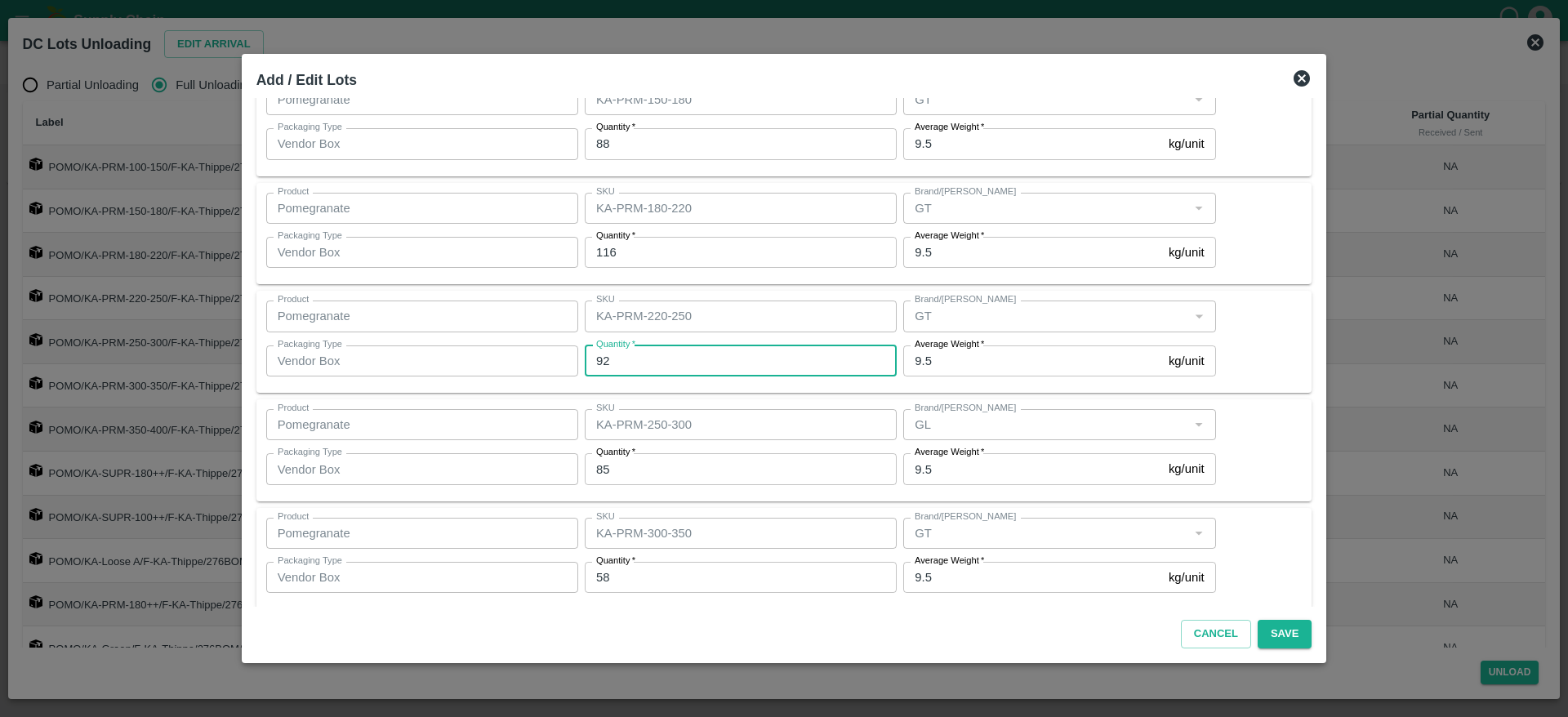
scroll to position [183, 0]
type input "91"
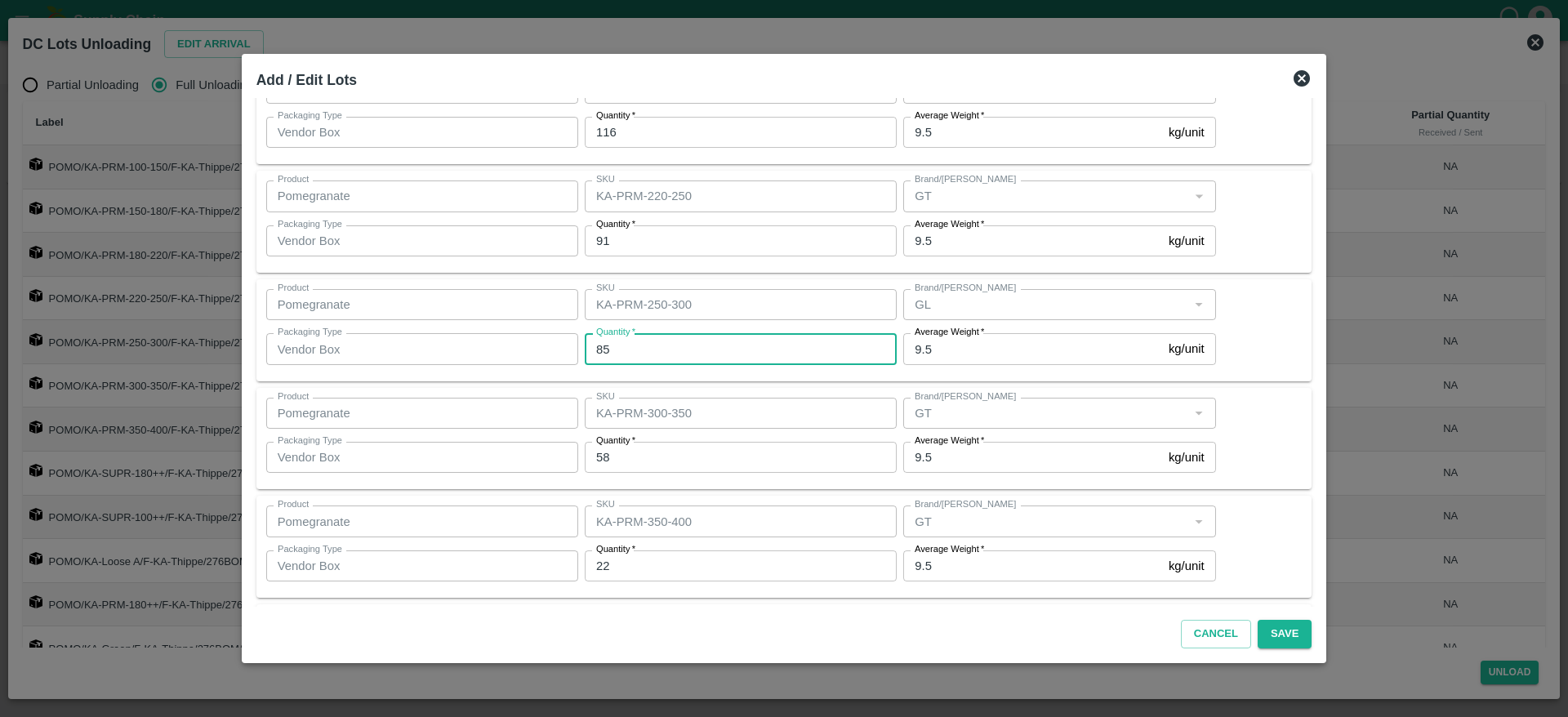
scroll to position [327, 0]
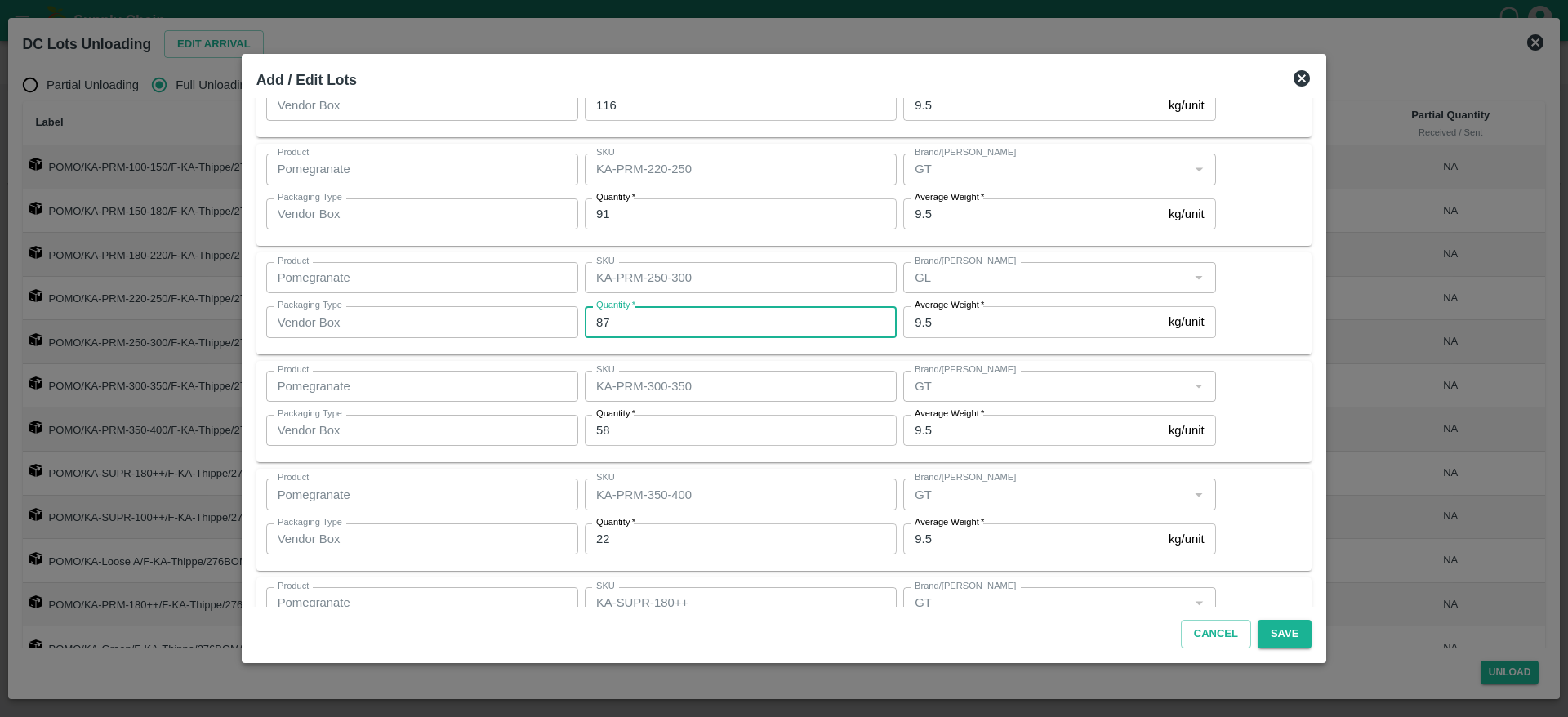
type input "87"
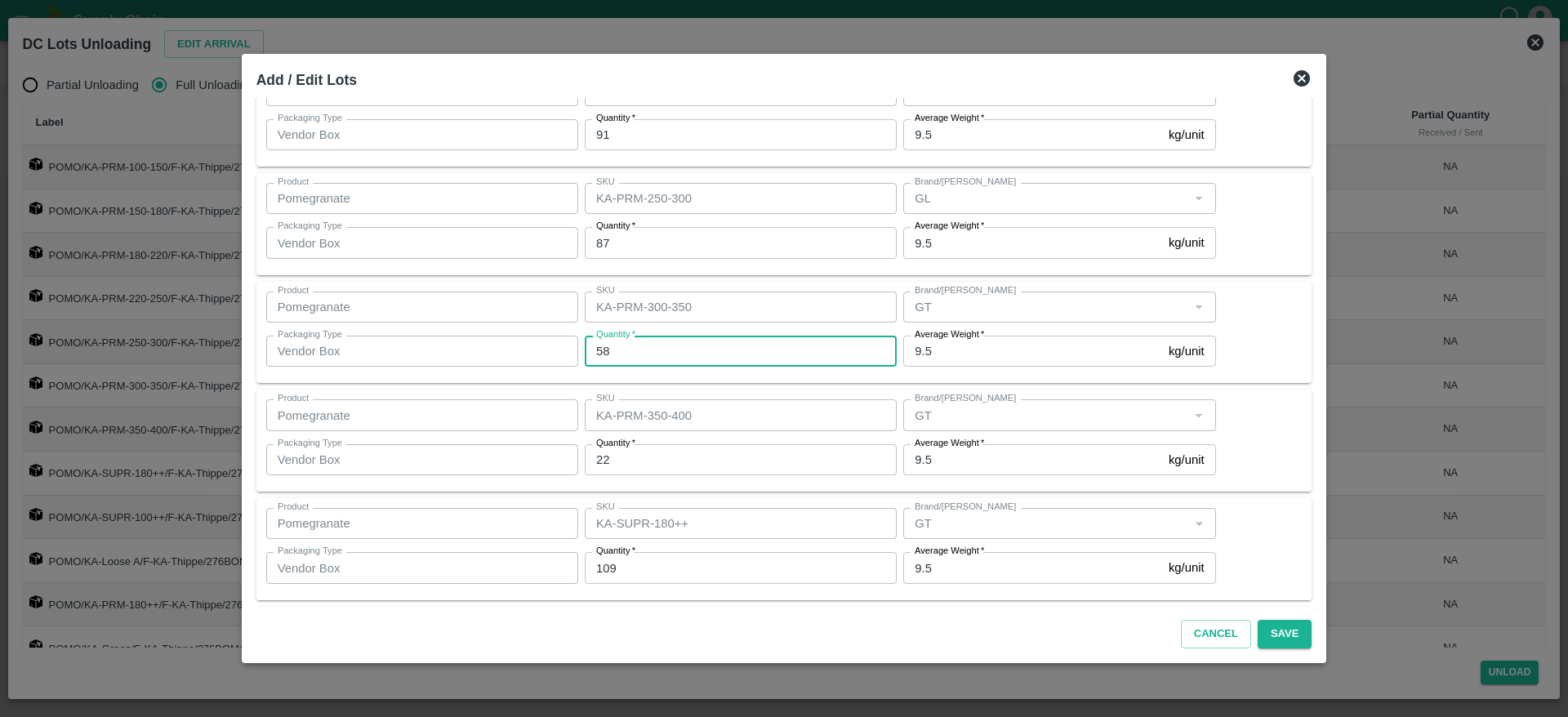
scroll to position [433, 0]
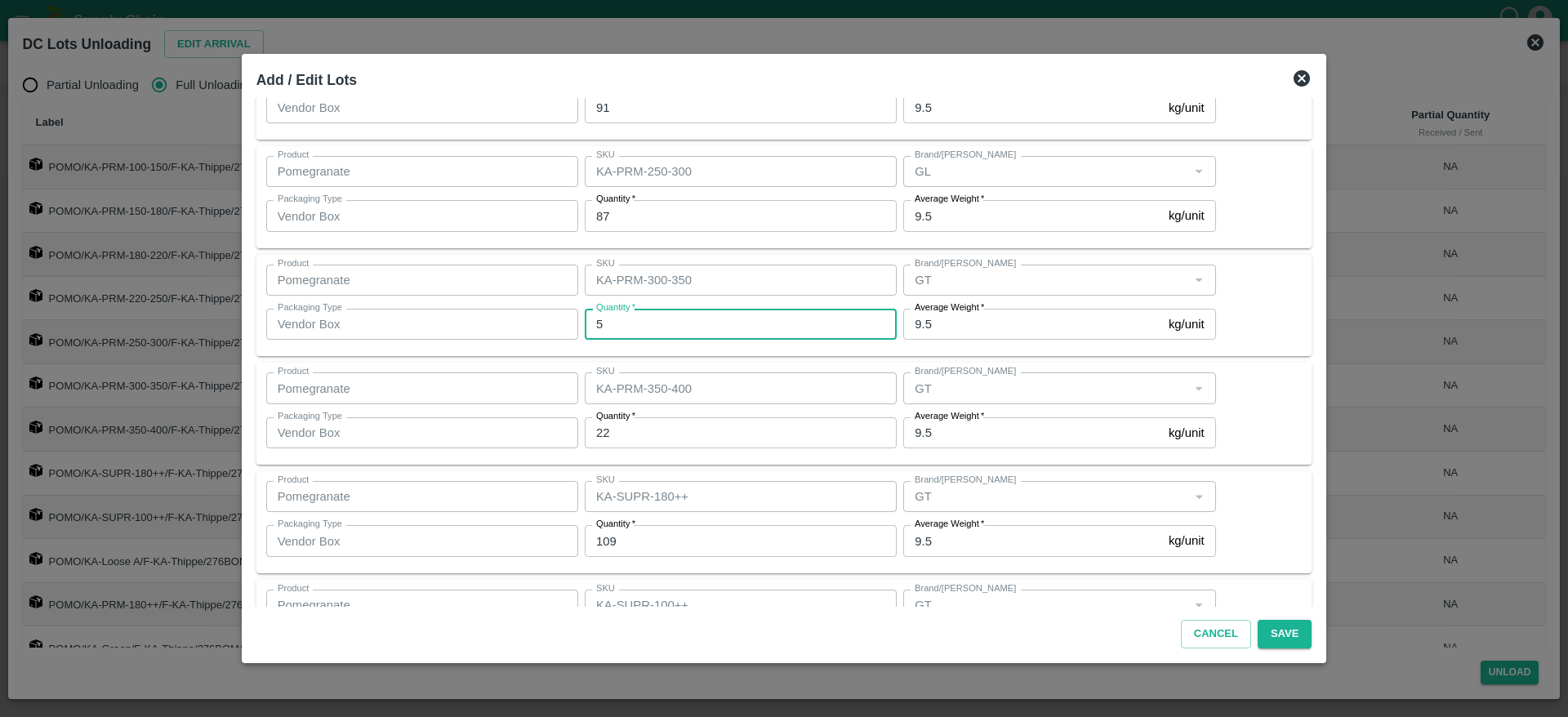
type input "58"
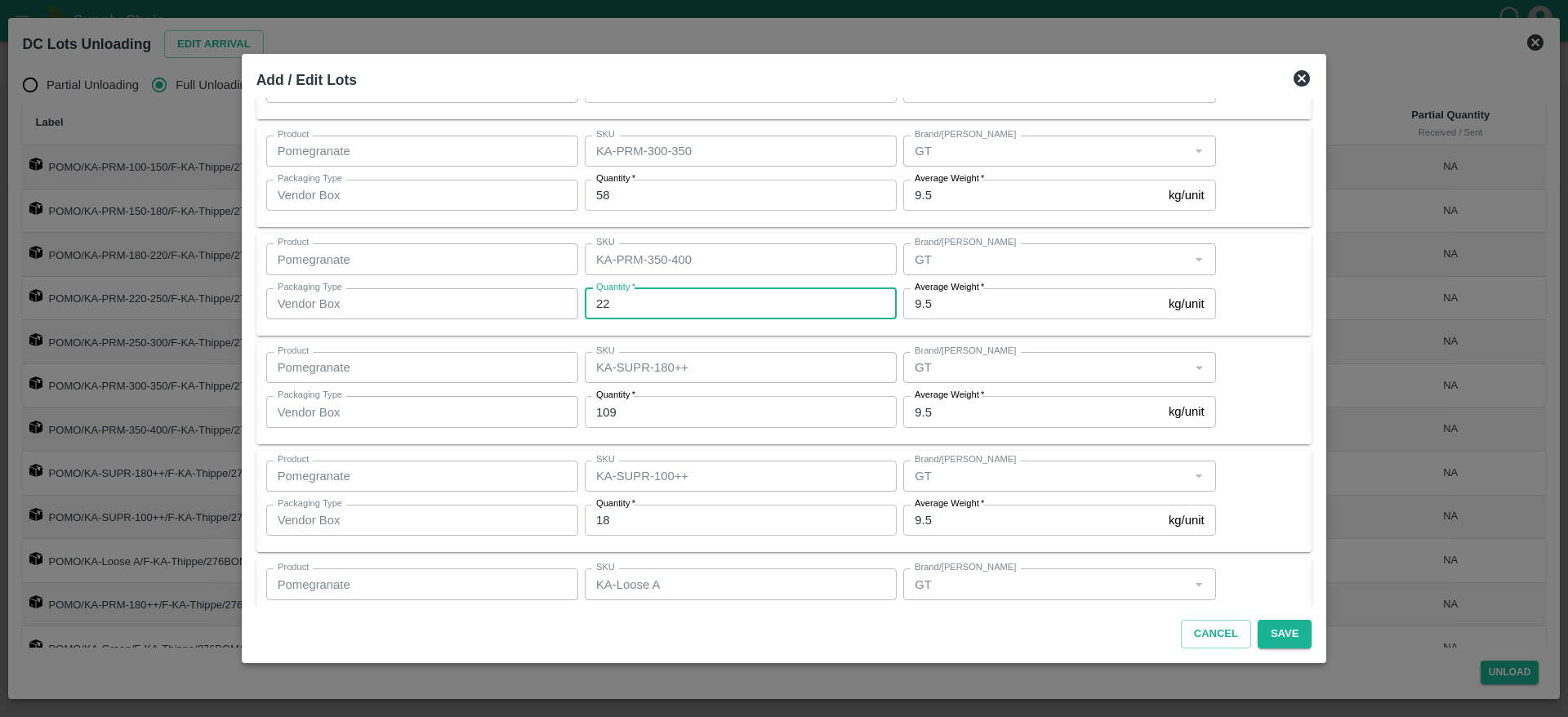
scroll to position [565, 0]
type input "23"
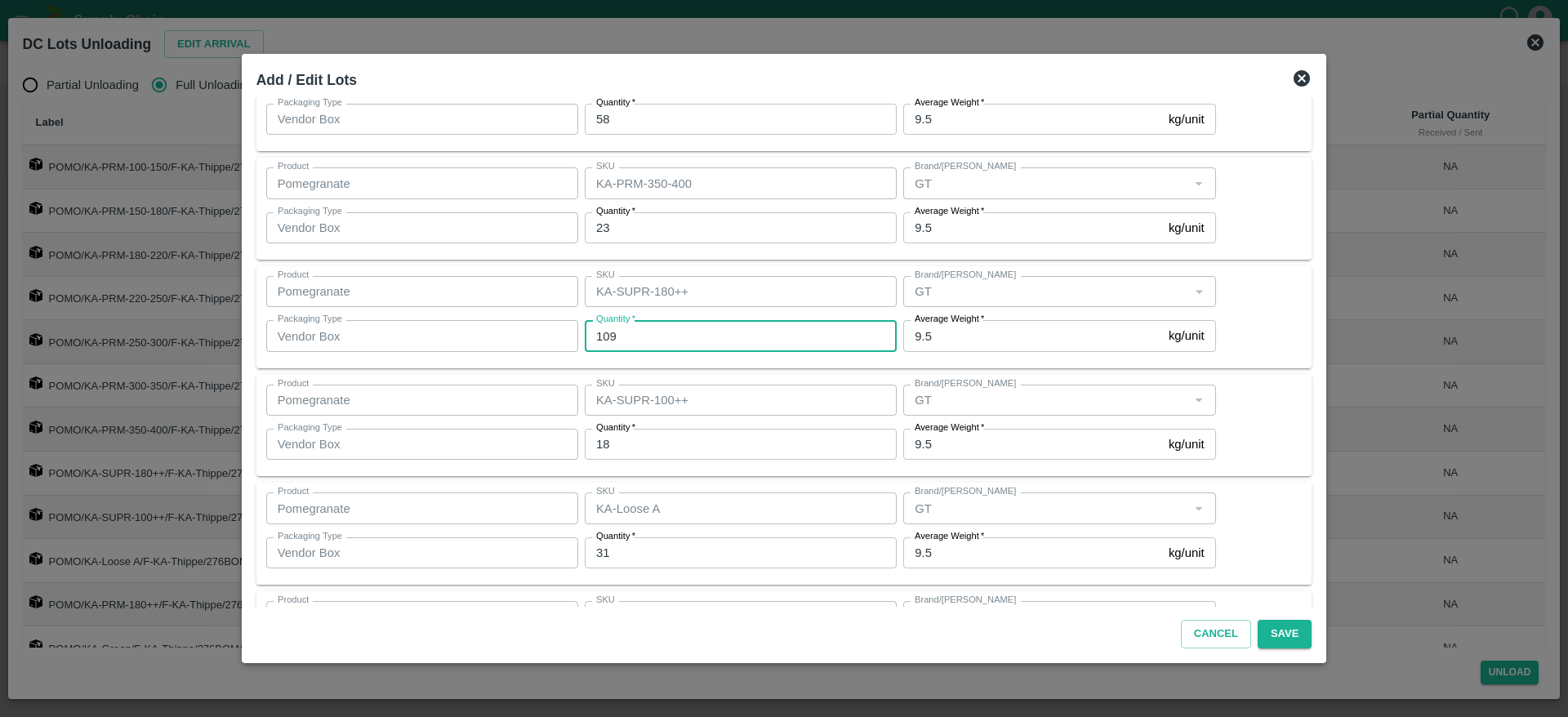
scroll to position [639, 0]
type input "106"
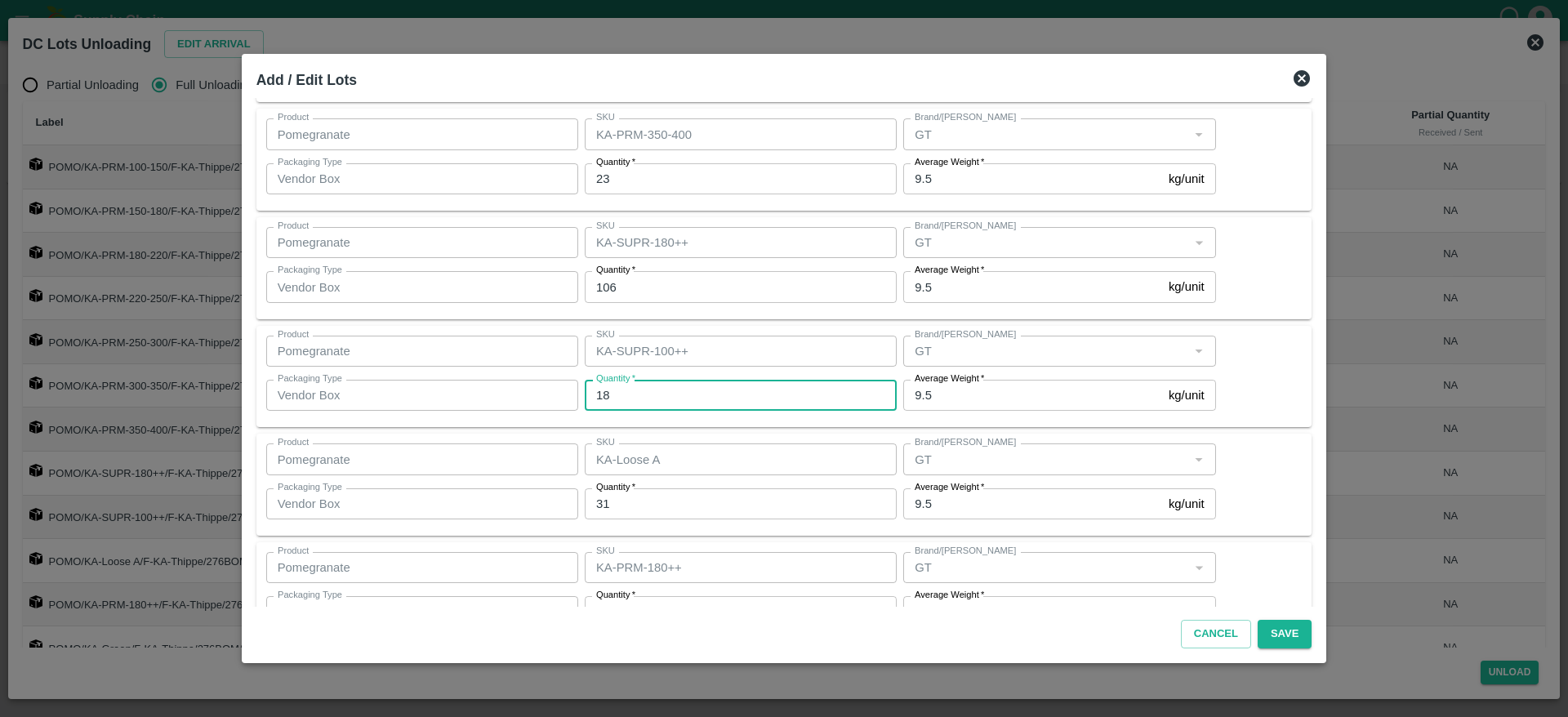
scroll to position [698, 0]
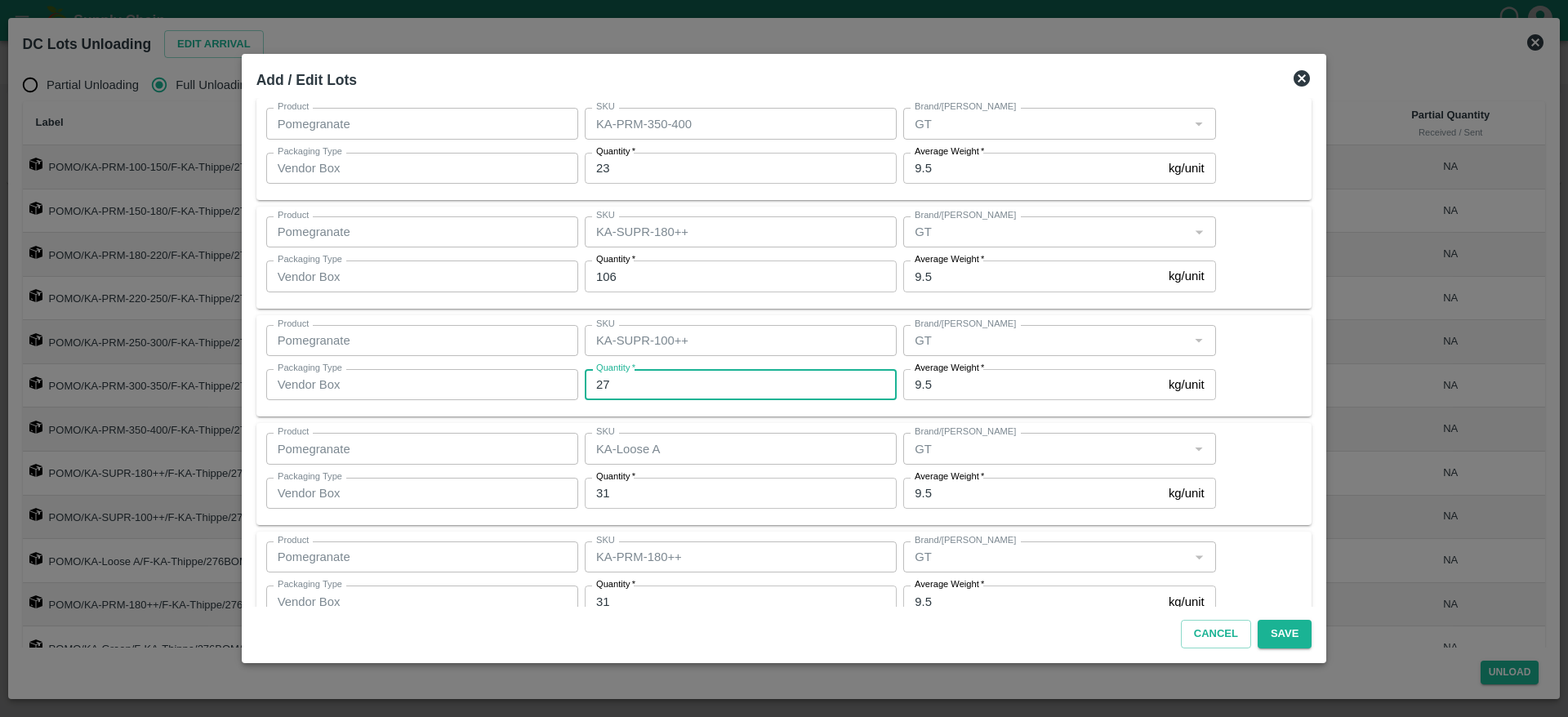
type input "27"
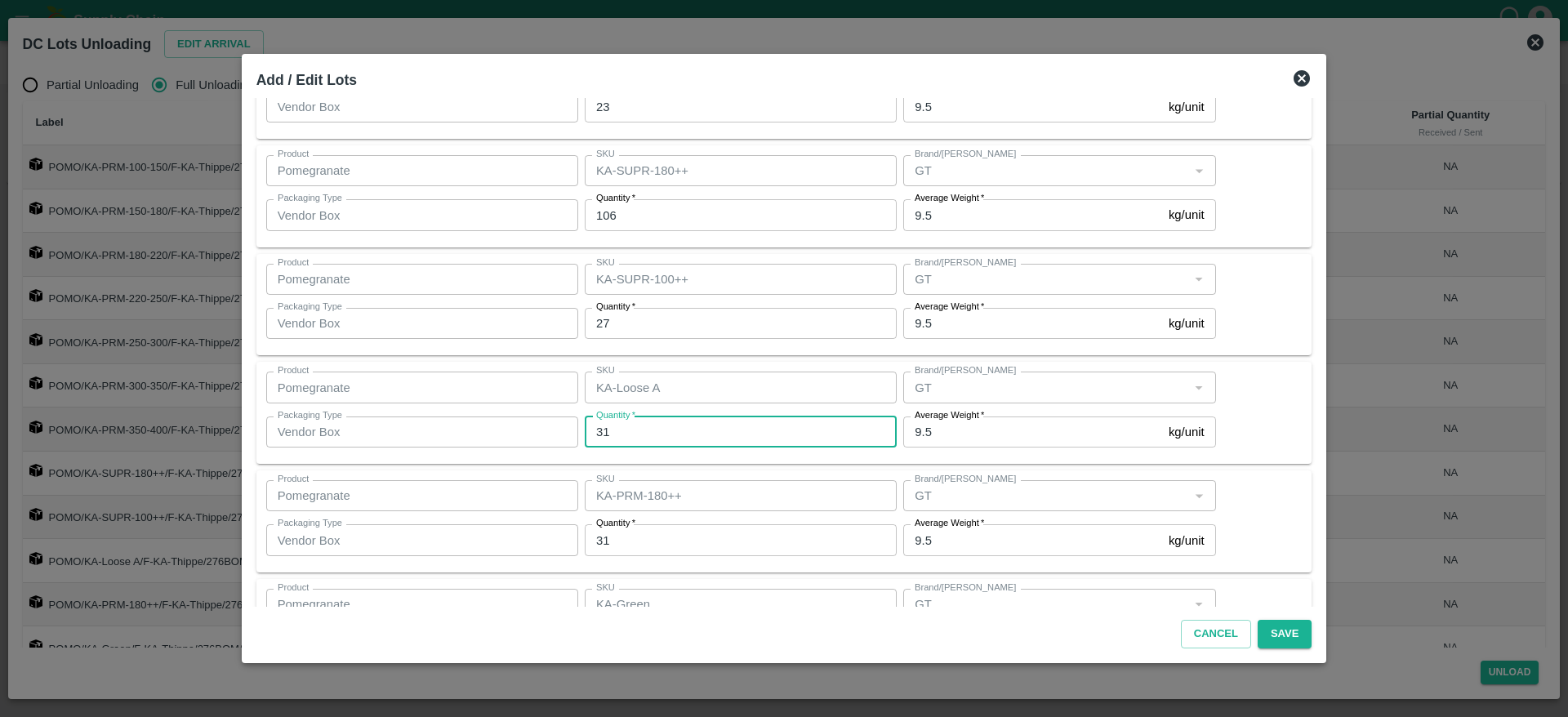
scroll to position [761, 0]
type input "24"
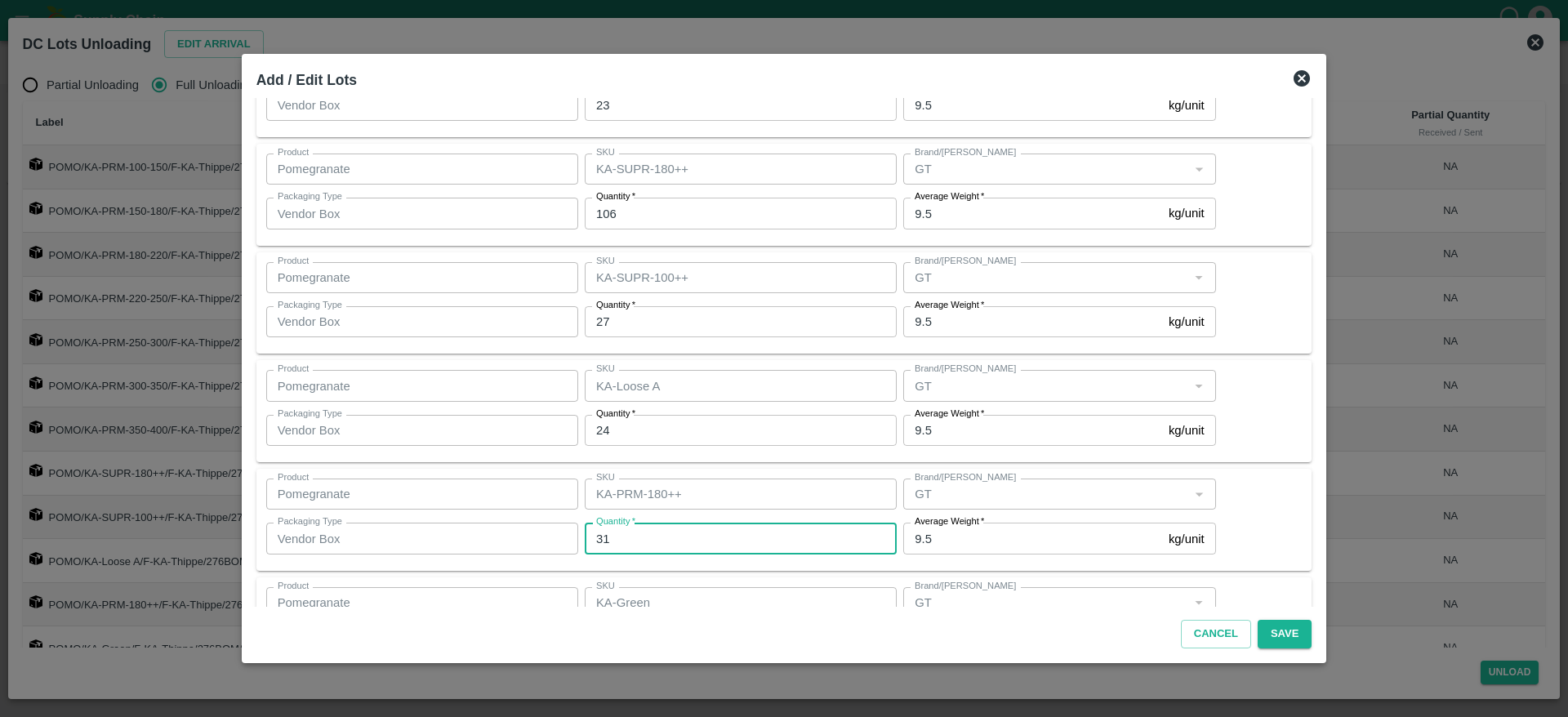
scroll to position [846, 0]
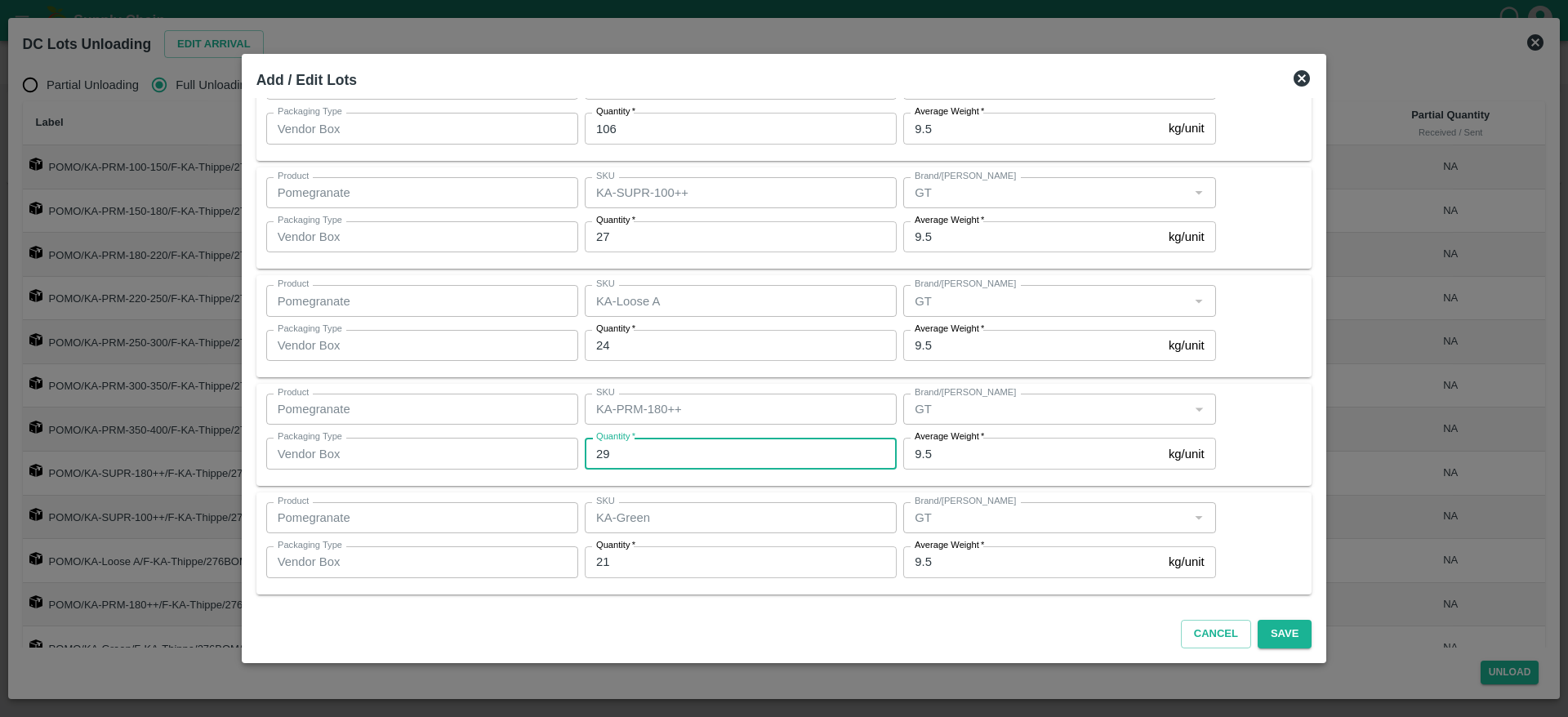
type input "29"
click at [1280, 633] on button "Save" at bounding box center [1284, 634] width 54 height 28
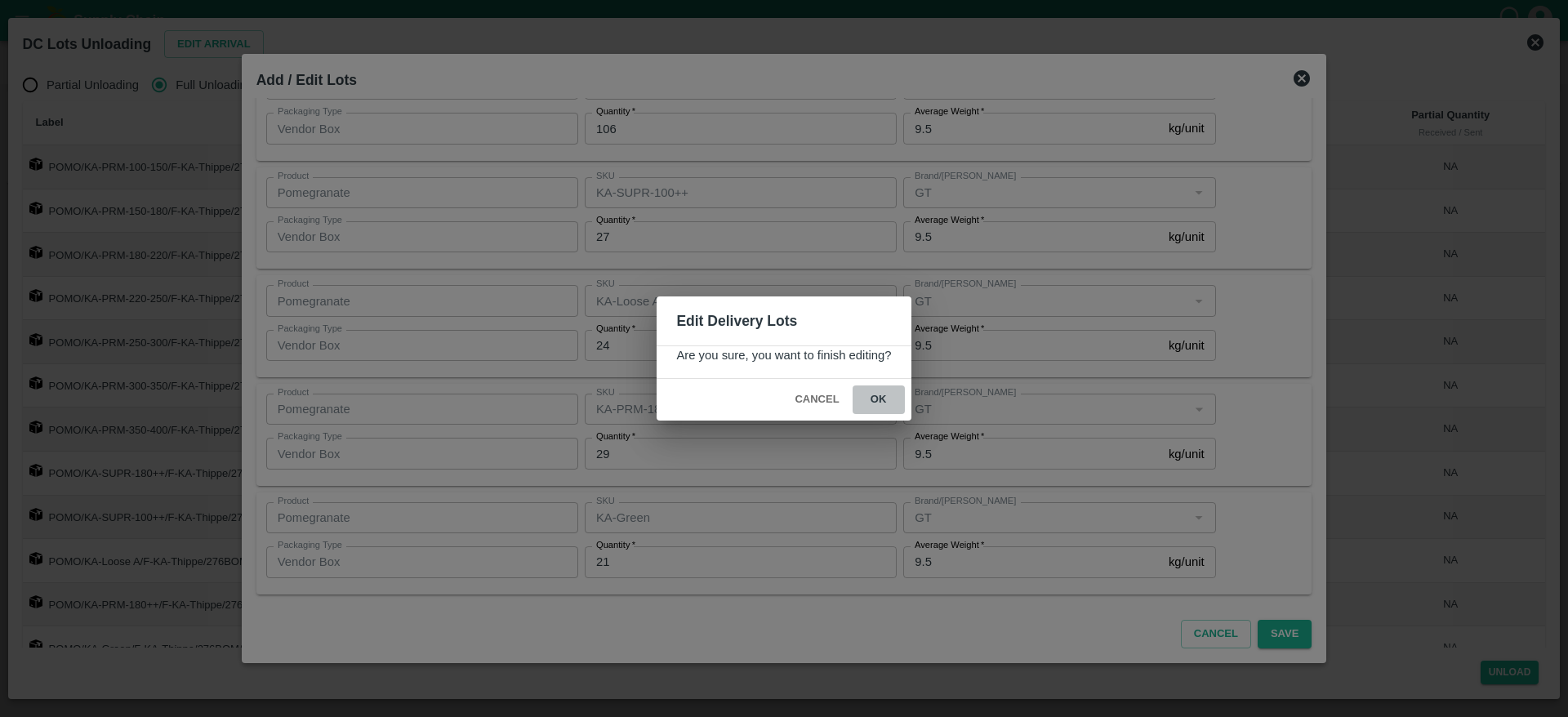
click at [873, 402] on button "ok" at bounding box center [878, 399] width 52 height 28
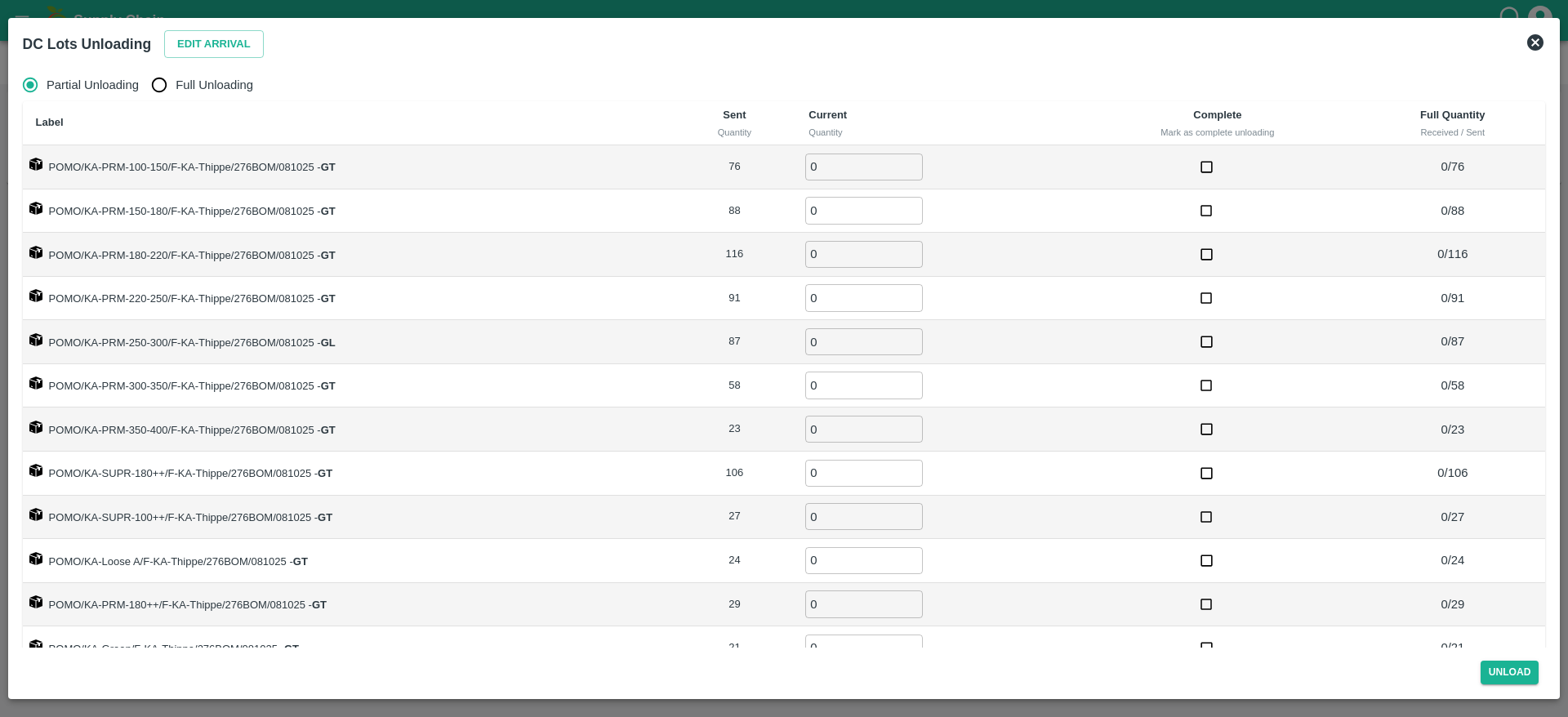
radio input "true"
click at [219, 93] on span "Full Unloading" at bounding box center [215, 84] width 78 height 18
click at [176, 93] on input "Full Unloading" at bounding box center [159, 85] width 33 height 33
radio input "true"
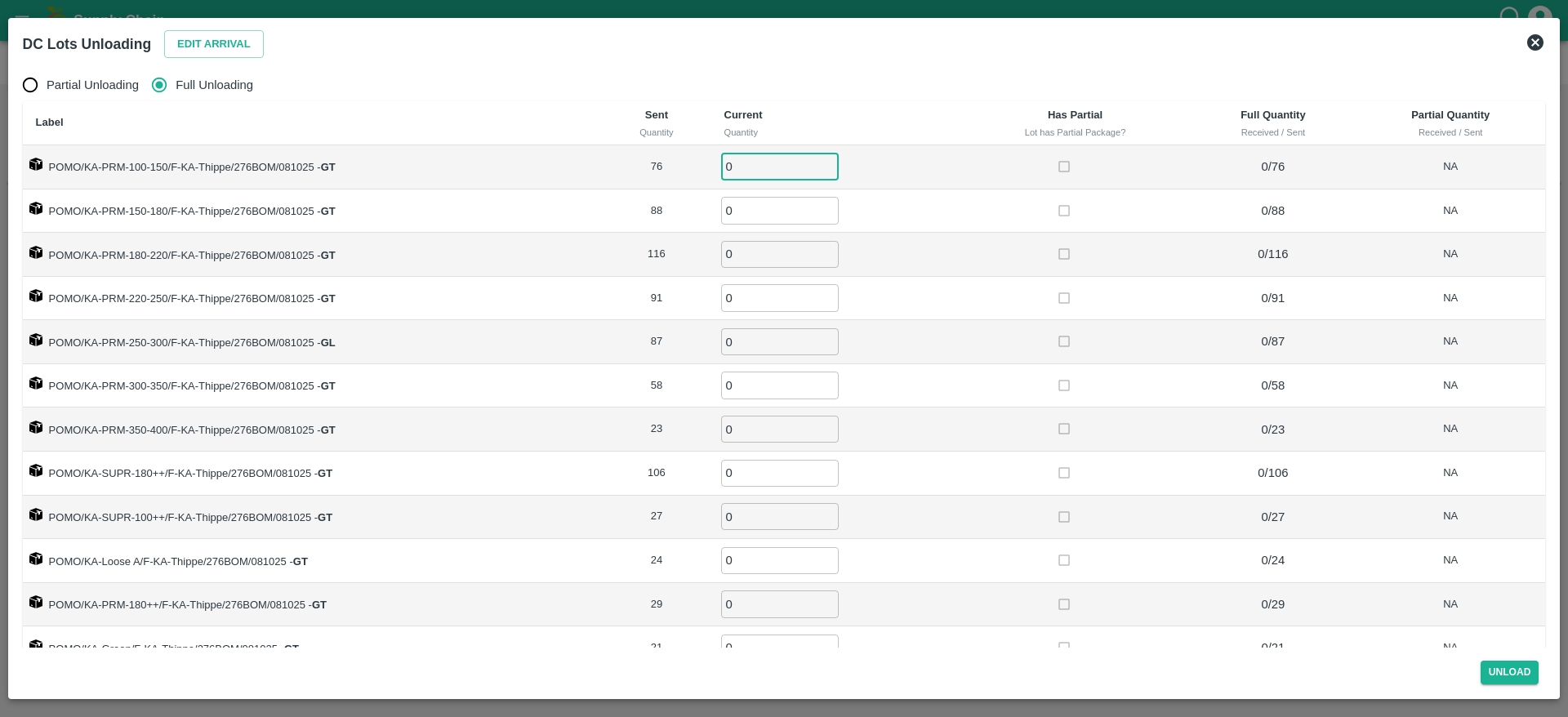
click at [736, 162] on input "0" at bounding box center [780, 166] width 117 height 26
type input "76"
type input "88"
type input "116"
type input "91"
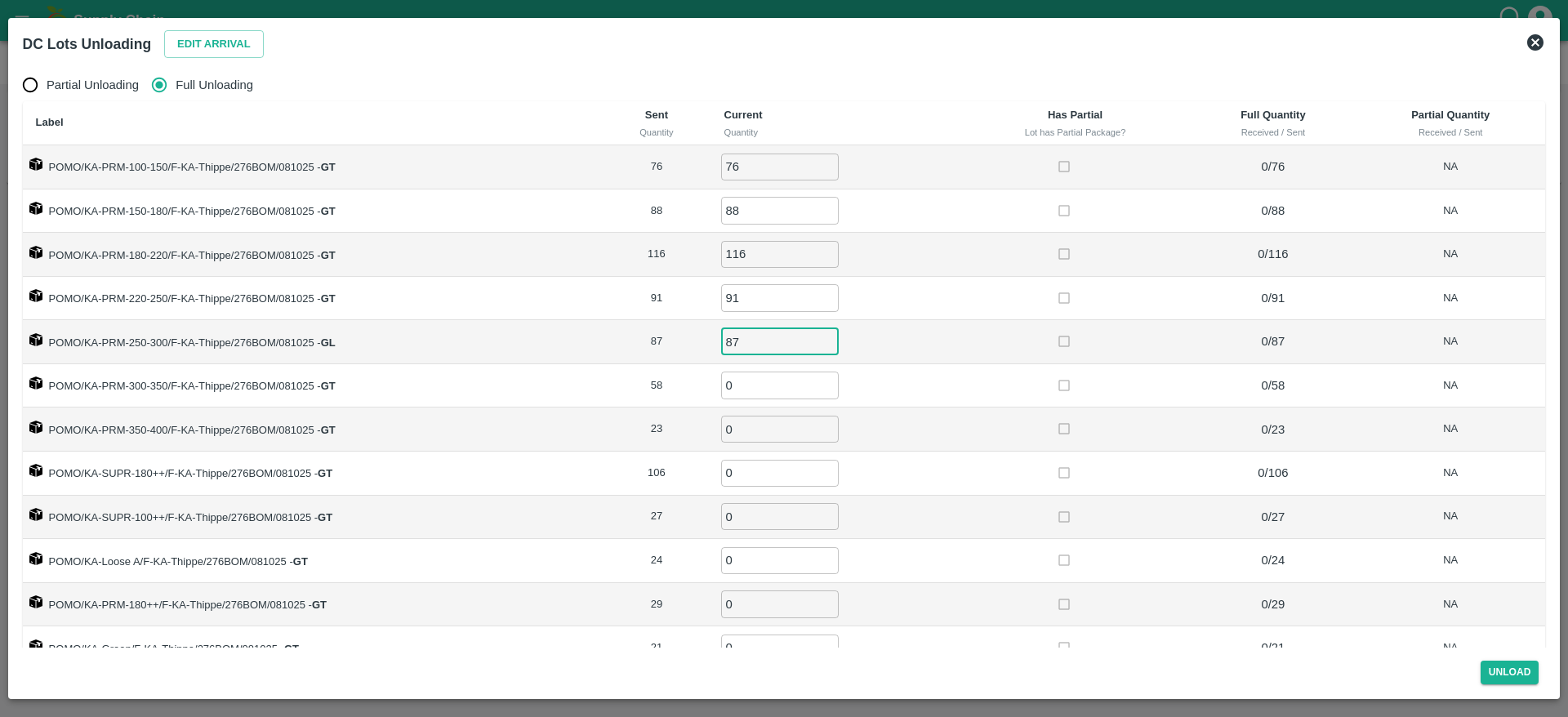
type input "87"
type input "58"
type input "23"
type input "106"
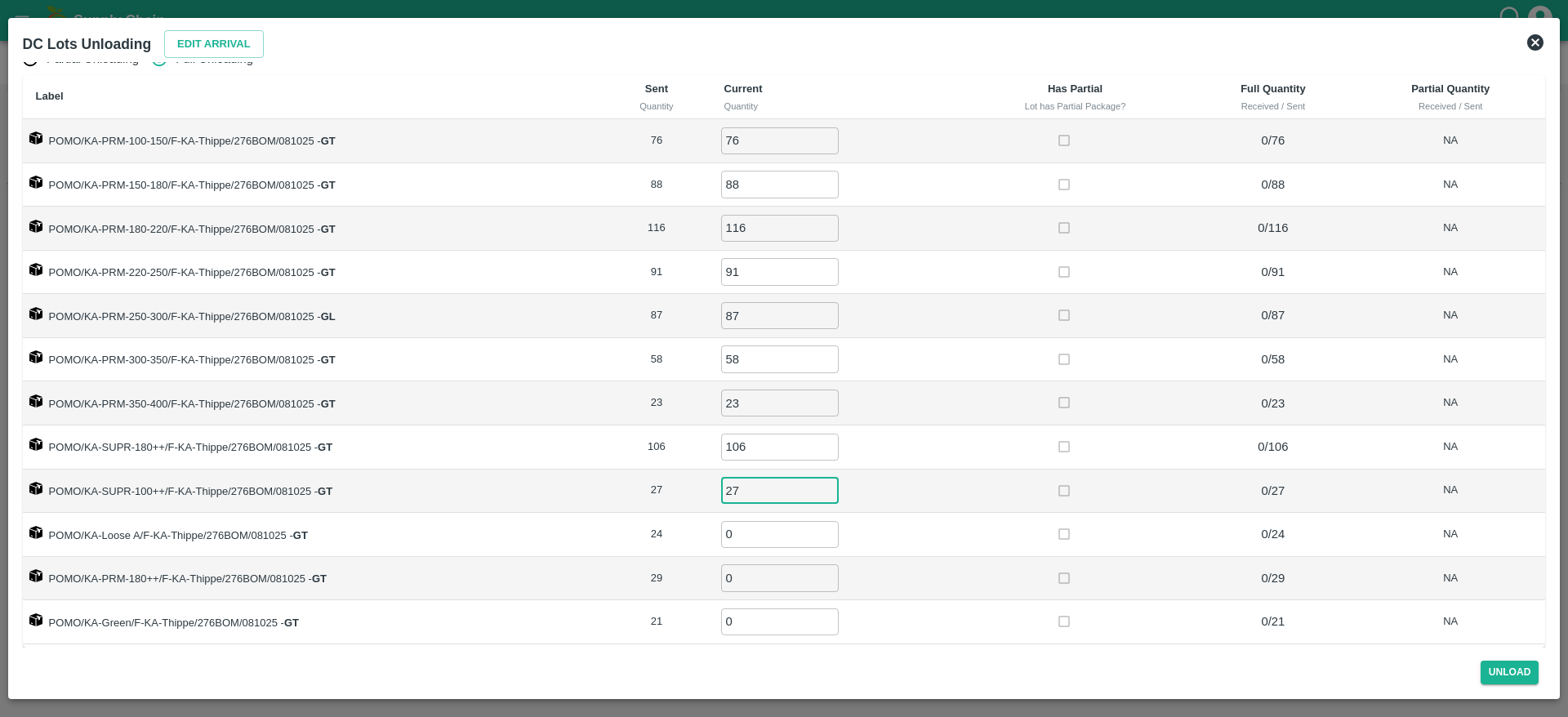
type input "27"
type input "24"
type input "29"
type input "1"
type input "21"
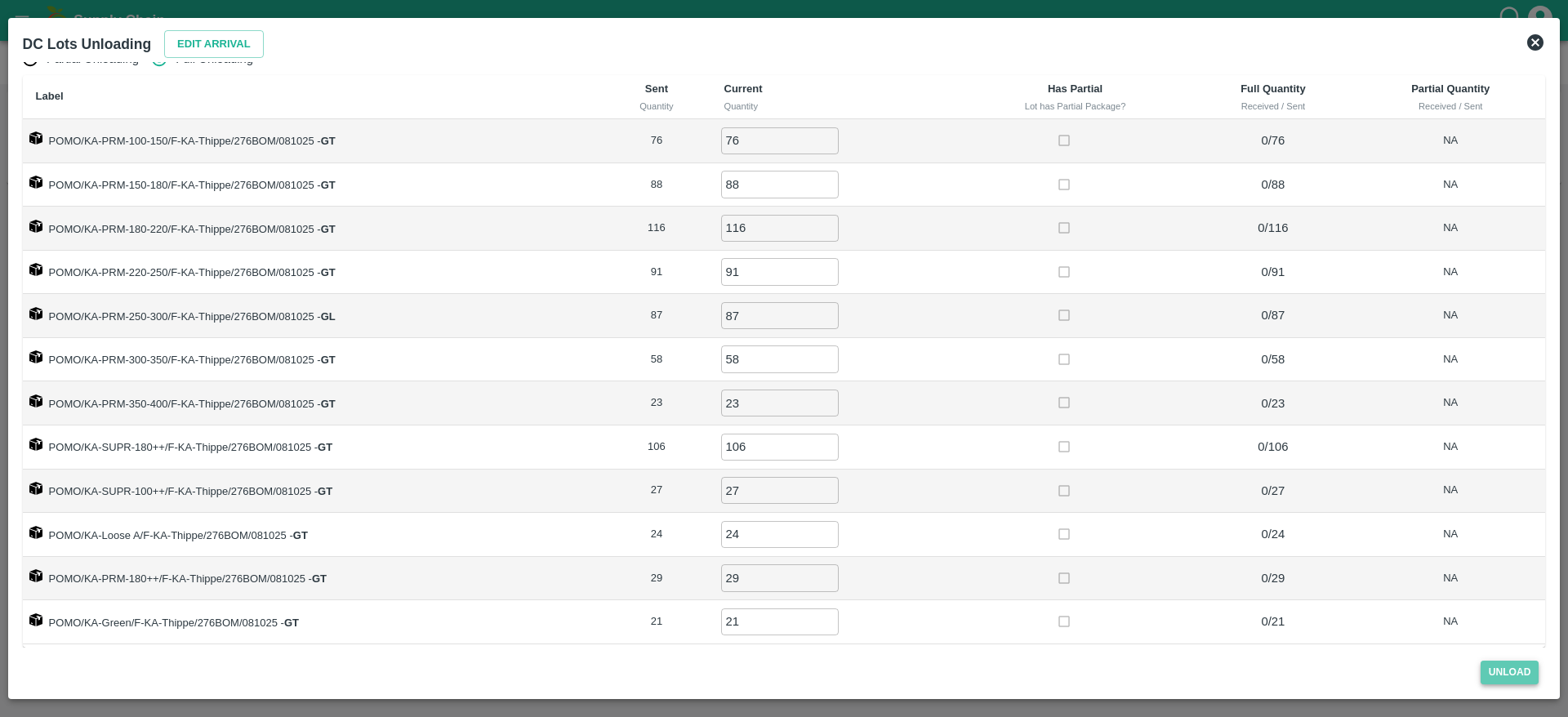
click at [1497, 671] on button "Unload" at bounding box center [1510, 672] width 59 height 24
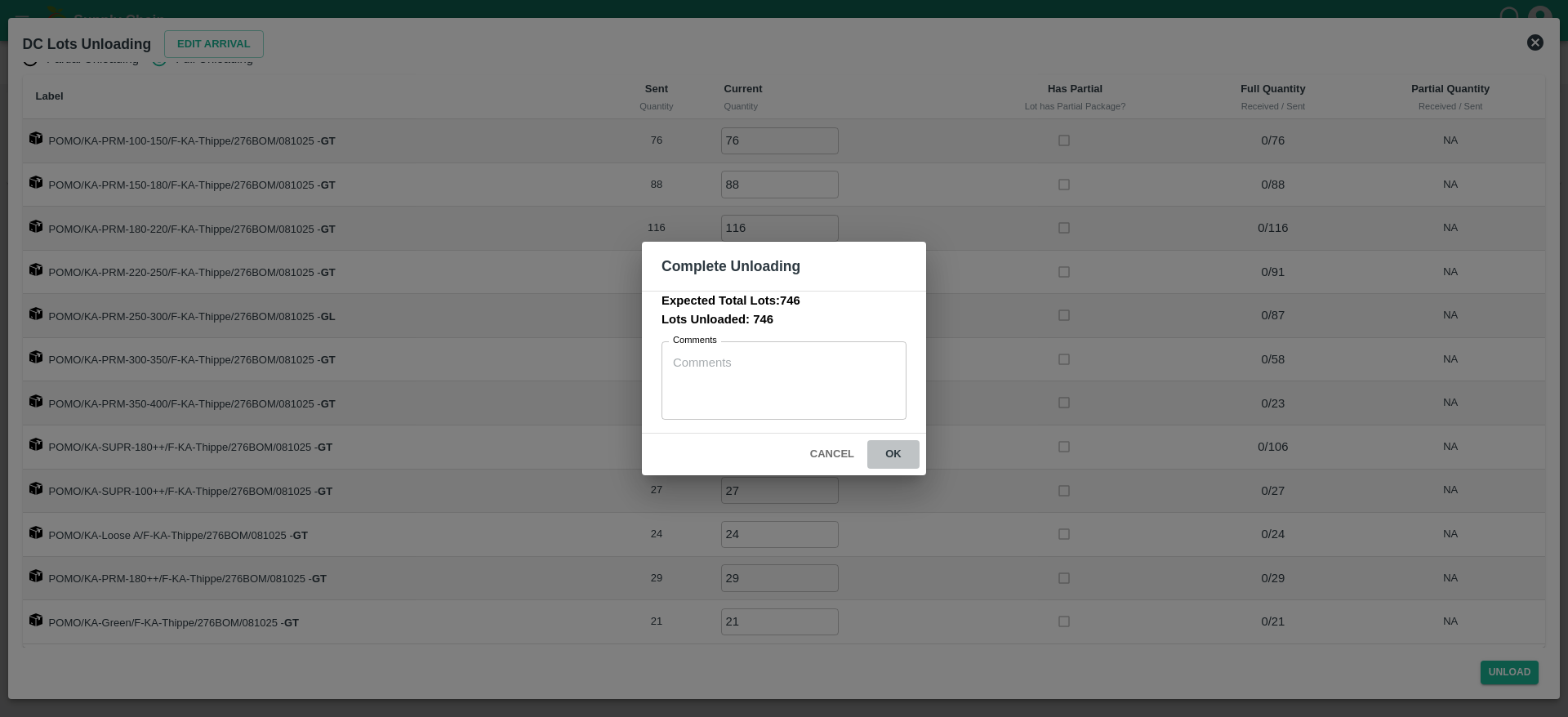
click at [898, 446] on button "ok" at bounding box center [893, 454] width 52 height 28
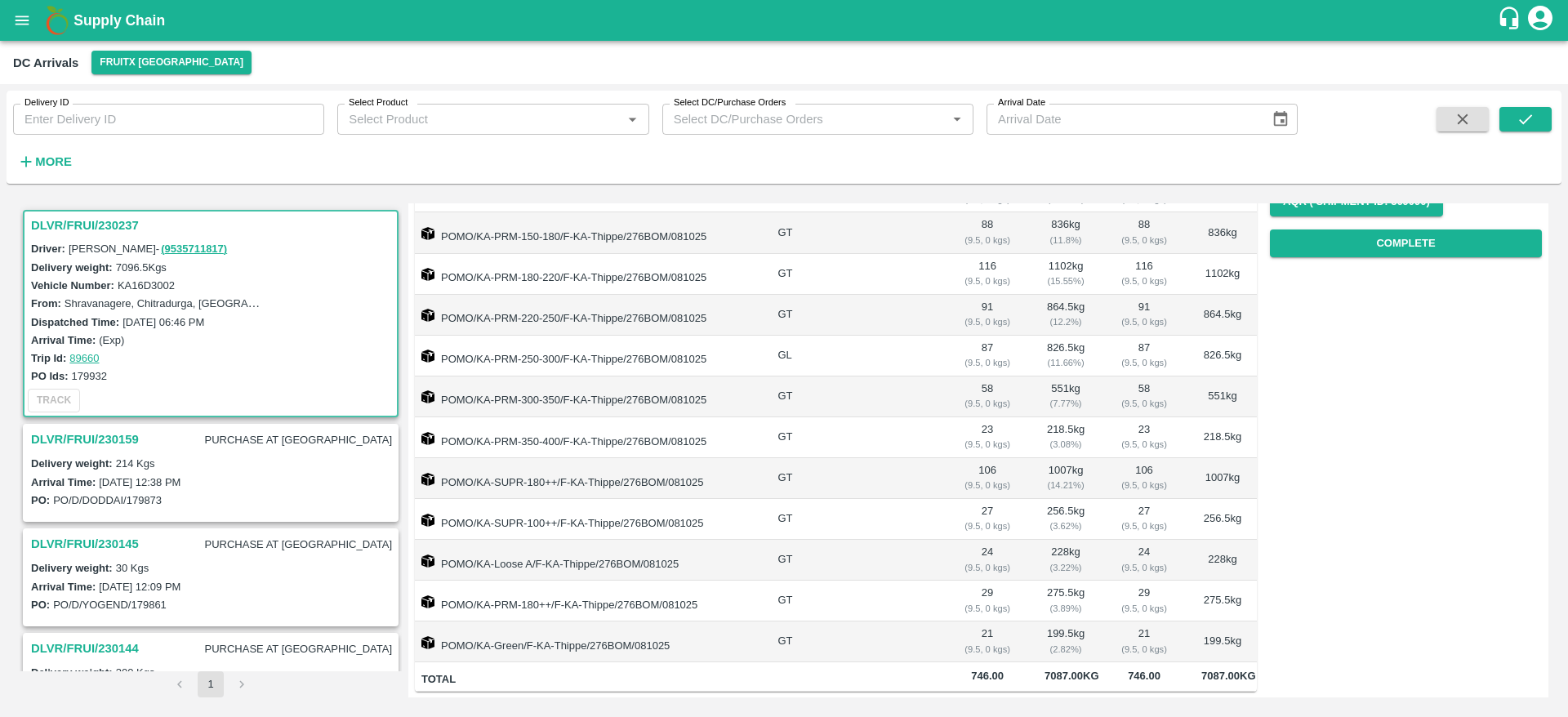
scroll to position [0, 0]
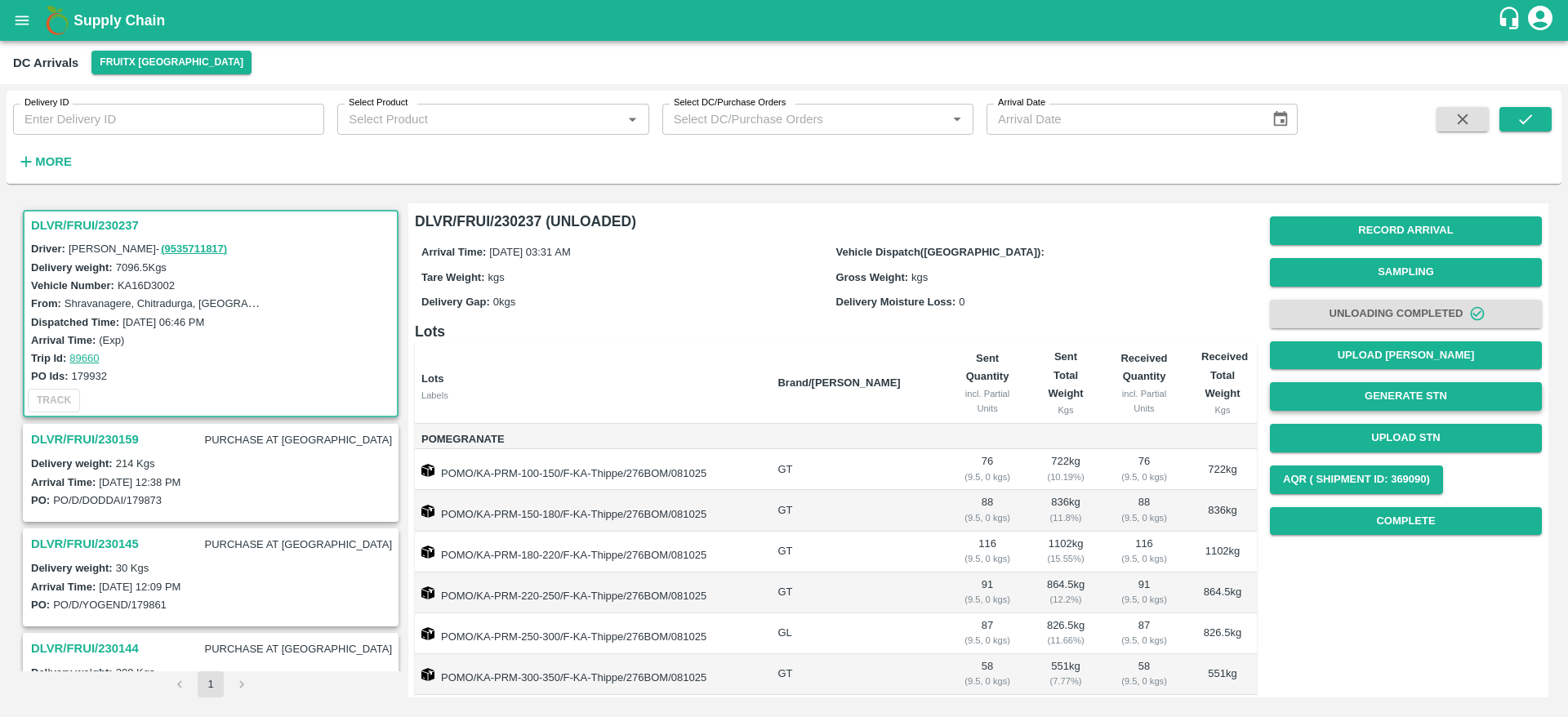
click at [1384, 394] on button "Generate STN" at bounding box center [1405, 396] width 272 height 28
click at [90, 224] on h3 "DLVR/FRUI/230237" at bounding box center [213, 225] width 364 height 21
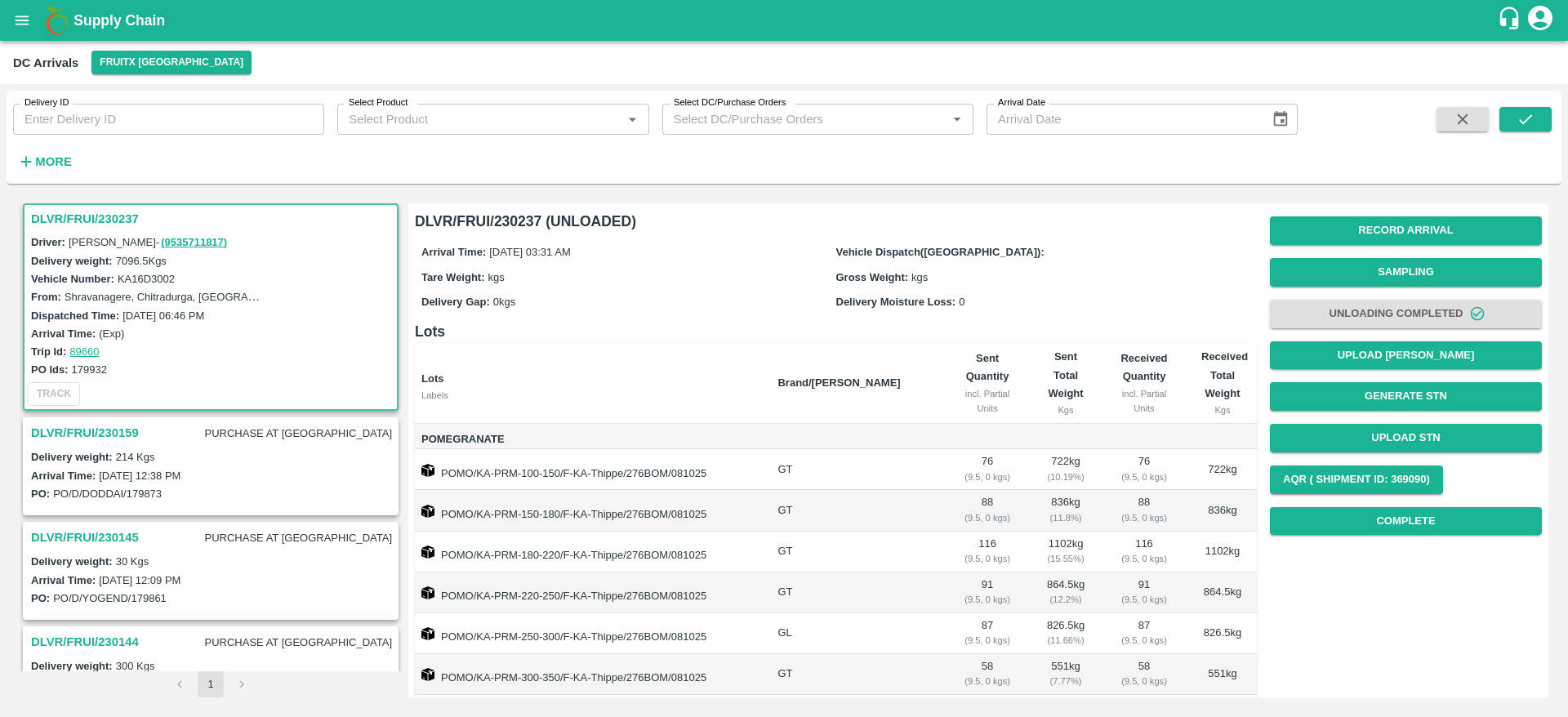
click at [639, 354] on th "Lots Labels" at bounding box center [589, 383] width 349 height 80
click at [91, 219] on h3 "DLVR/FRUI/230237" at bounding box center [213, 219] width 364 height 21
click at [51, 212] on h3 "DLVR/FRUI/230237" at bounding box center [213, 219] width 364 height 21
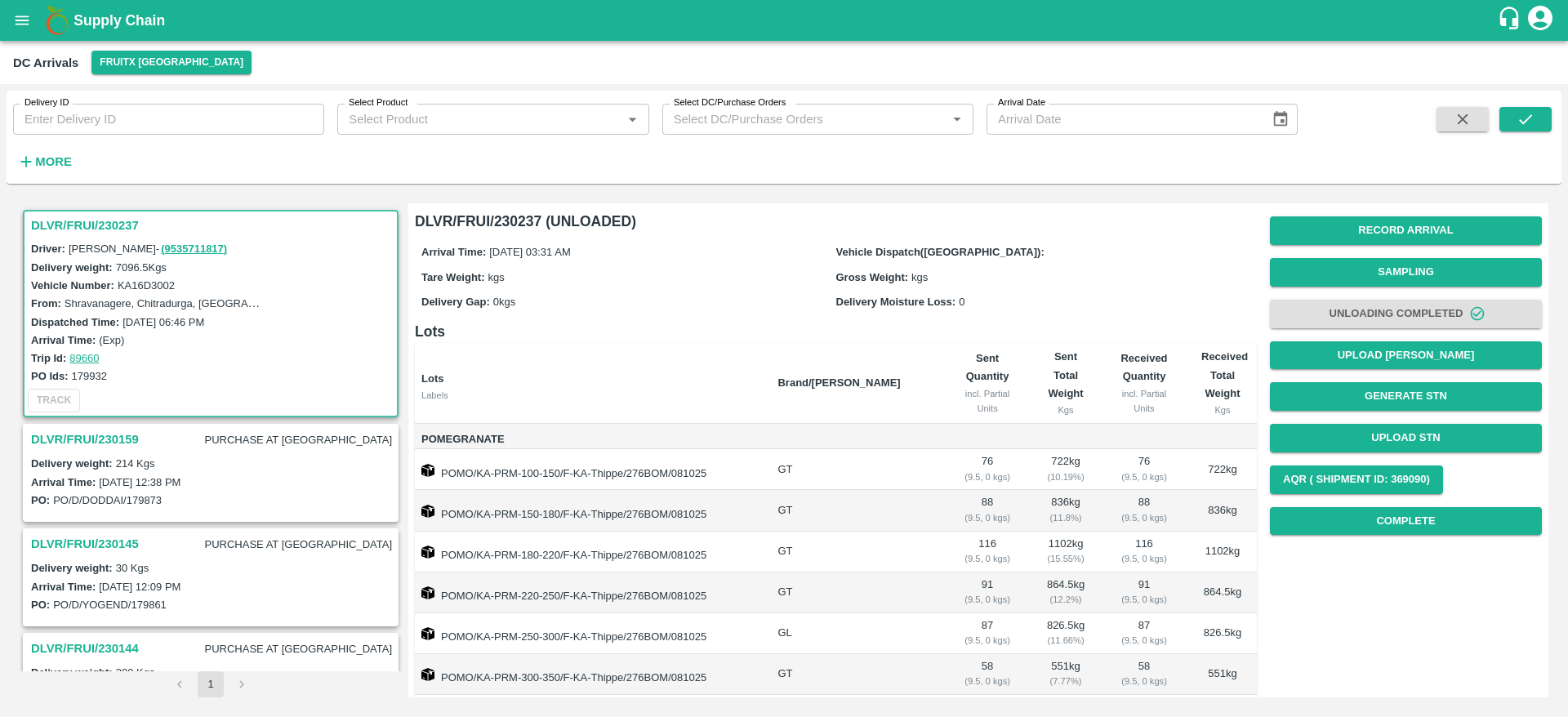
click at [91, 213] on div "DLVR/FRUI/230237" at bounding box center [211, 225] width 373 height 27
click at [90, 231] on h3 "DLVR/FRUI/230237" at bounding box center [213, 225] width 364 height 21
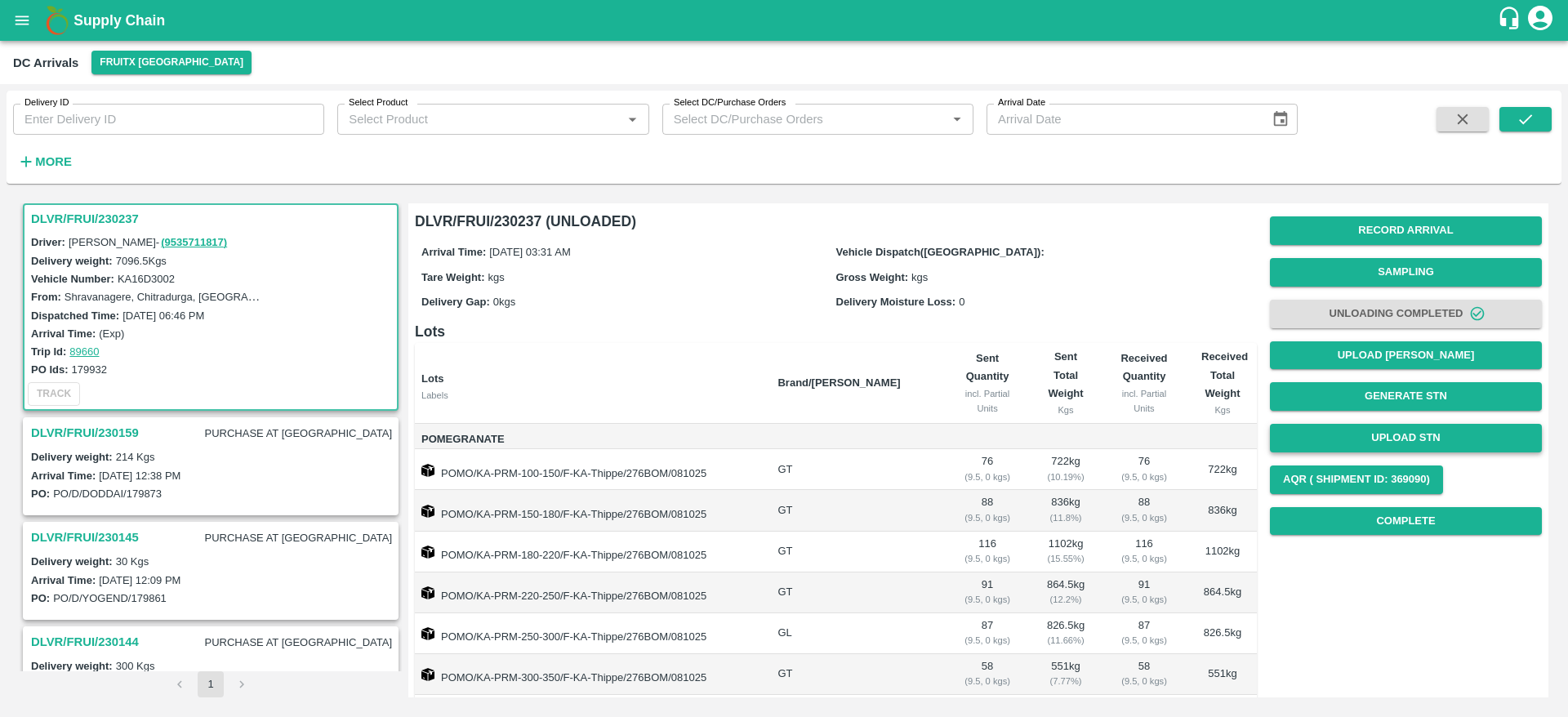
click at [1411, 433] on button "Upload STN" at bounding box center [1405, 438] width 272 height 28
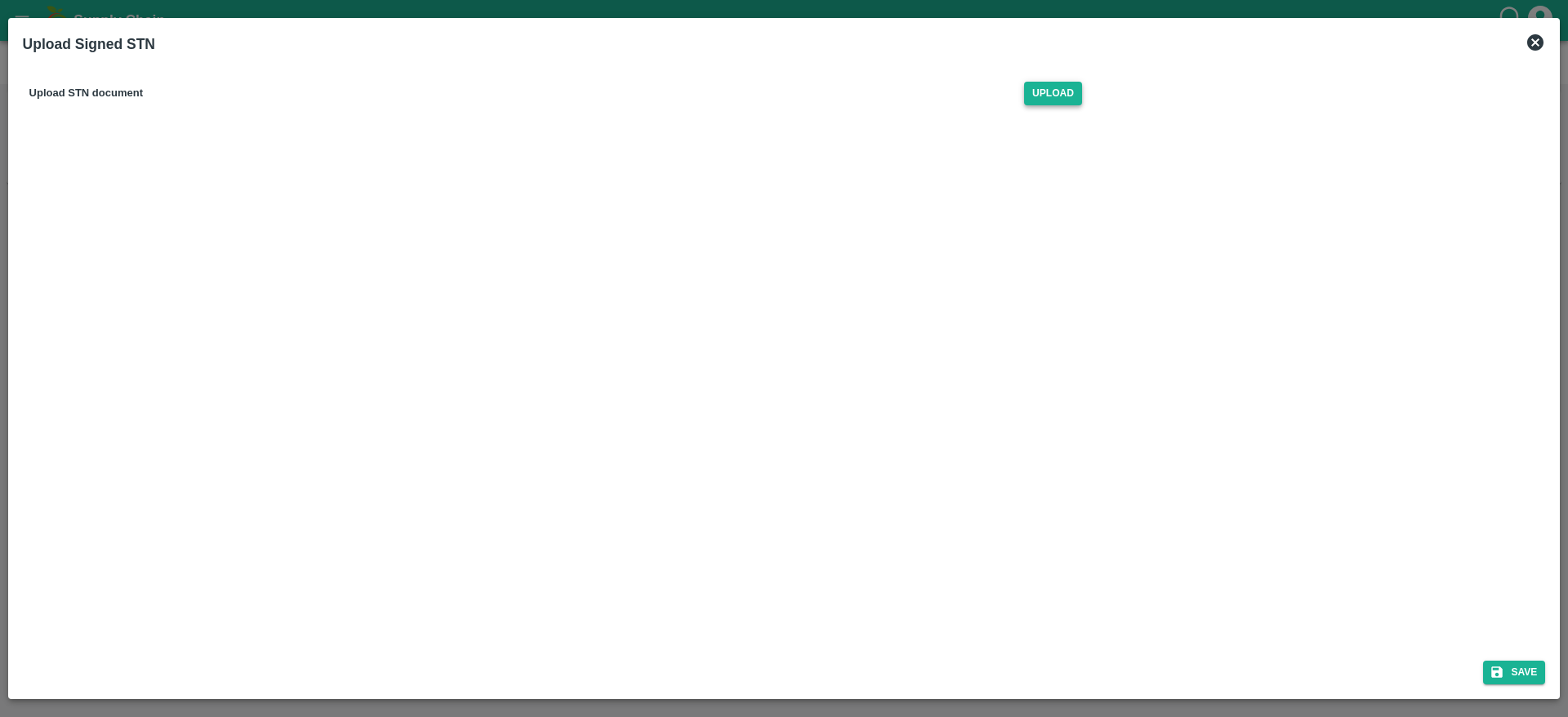
drag, startPoint x: 1064, startPoint y: 114, endPoint x: 1059, endPoint y: 94, distance: 20.6
click at [1059, 94] on div "Upload STN document Upload" at bounding box center [555, 94] width 1066 height 50
click at [1059, 94] on span "Upload" at bounding box center [1052, 93] width 58 height 24
click at [0, 0] on input "Upload" at bounding box center [0, 0] width 0 height 0
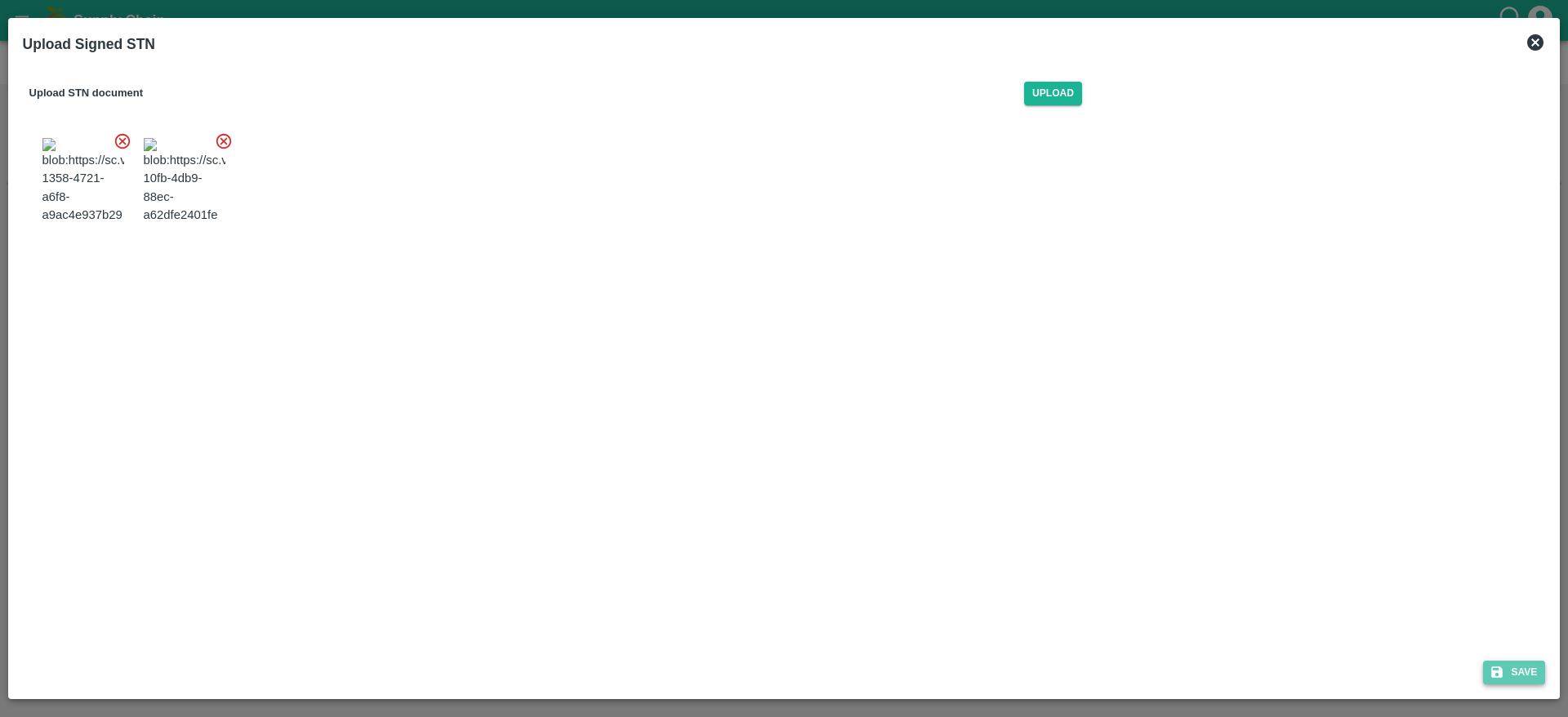
click at [1525, 671] on button "Save" at bounding box center [1514, 672] width 62 height 24
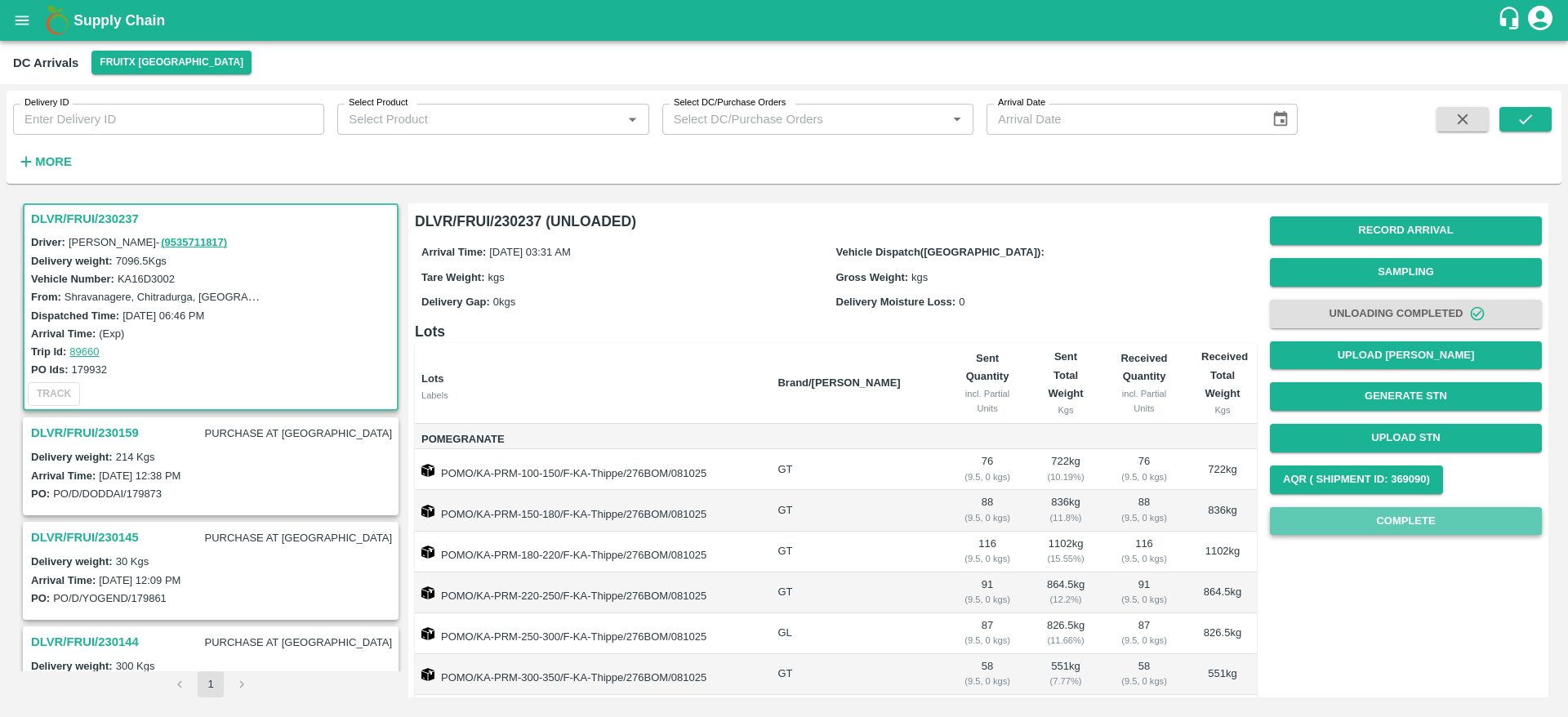
click at [1331, 528] on button "Complete" at bounding box center [1405, 521] width 272 height 28
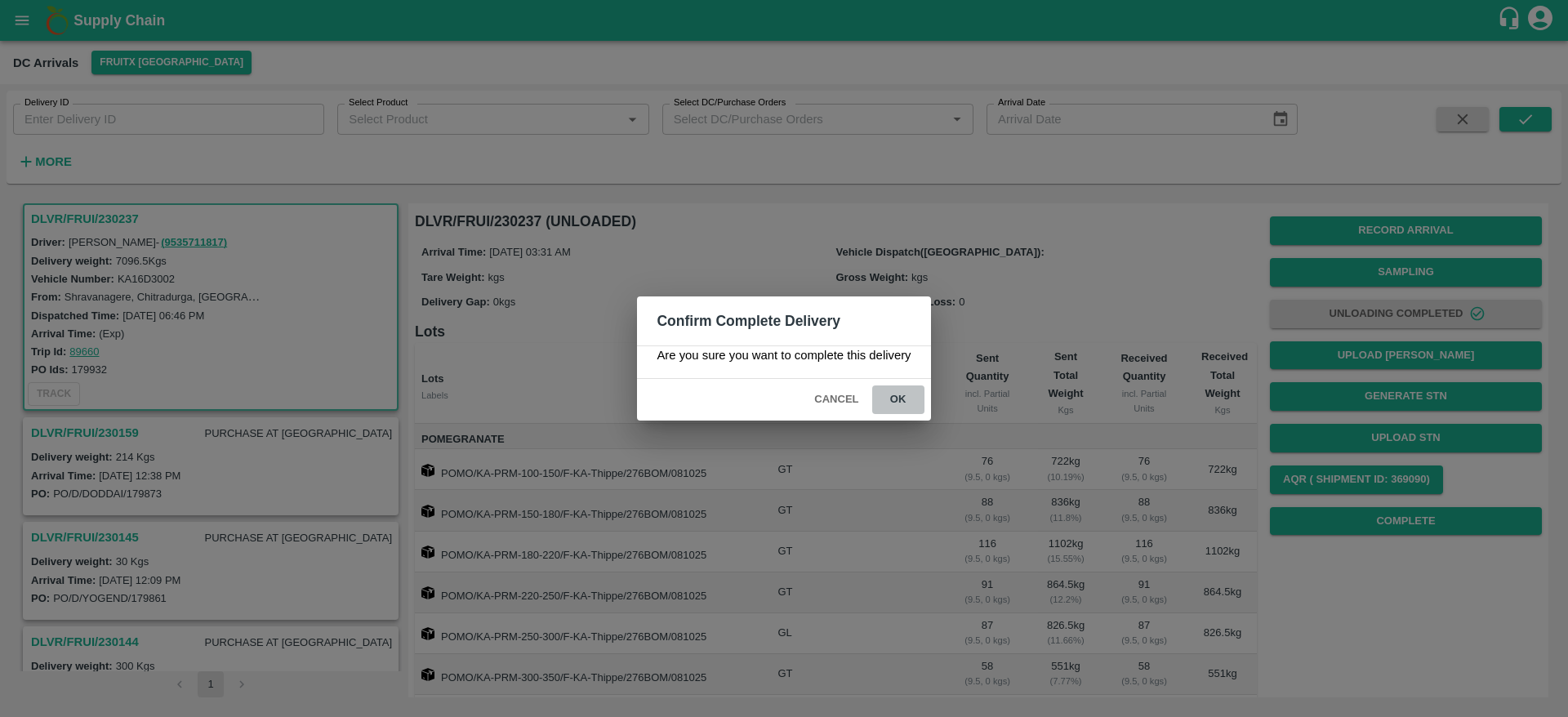
click at [899, 387] on button "ok" at bounding box center [898, 399] width 52 height 28
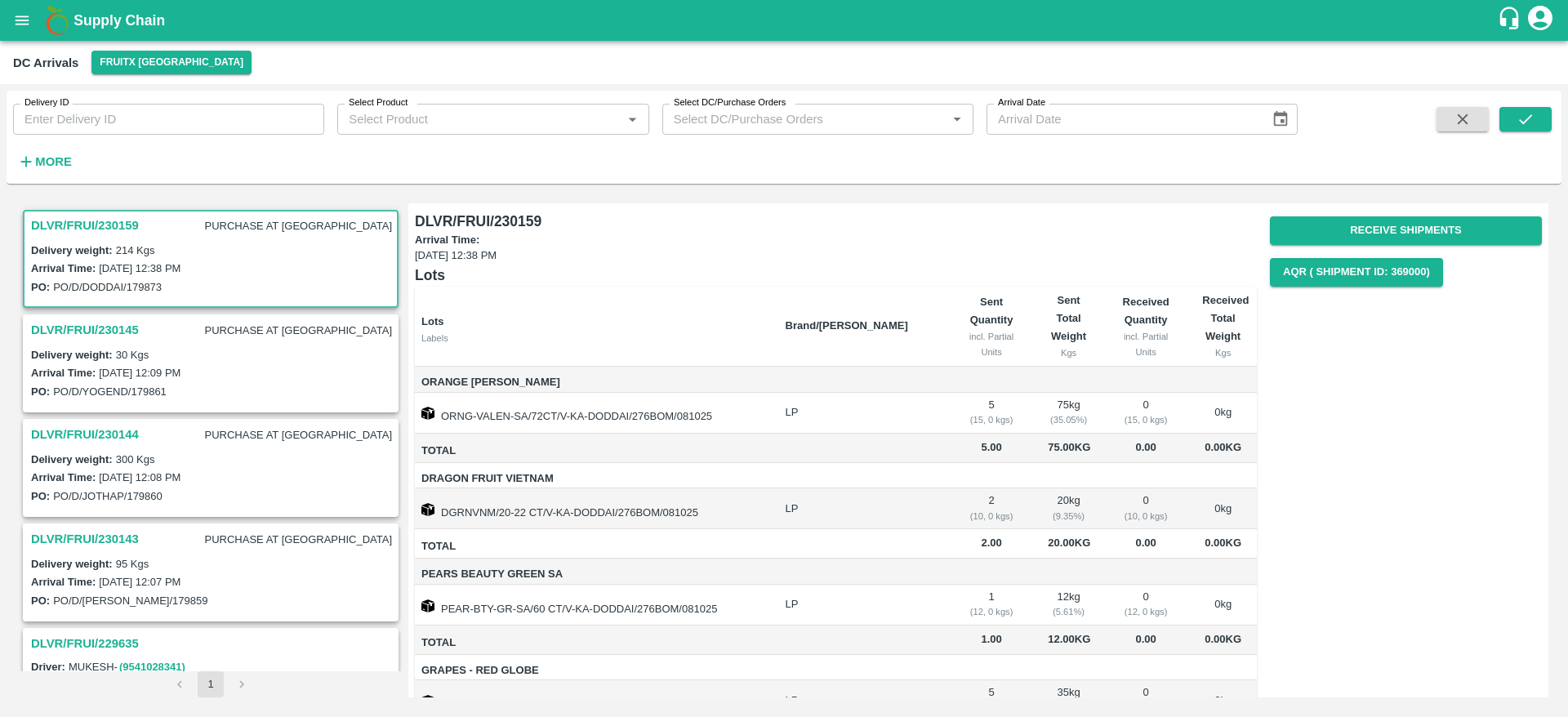
click at [104, 227] on h3 "DLVR/FRUI/230159" at bounding box center [85, 225] width 108 height 21
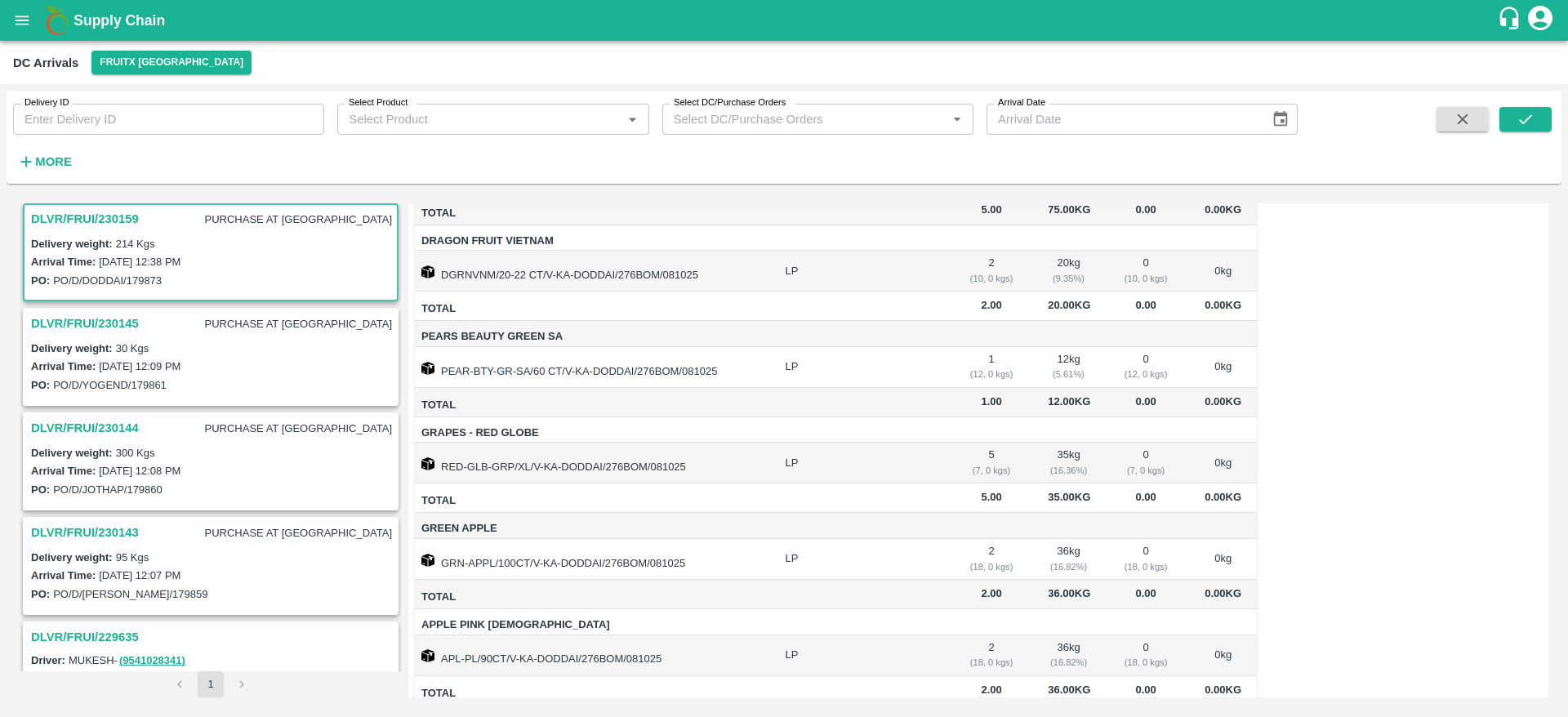
scroll to position [252, 0]
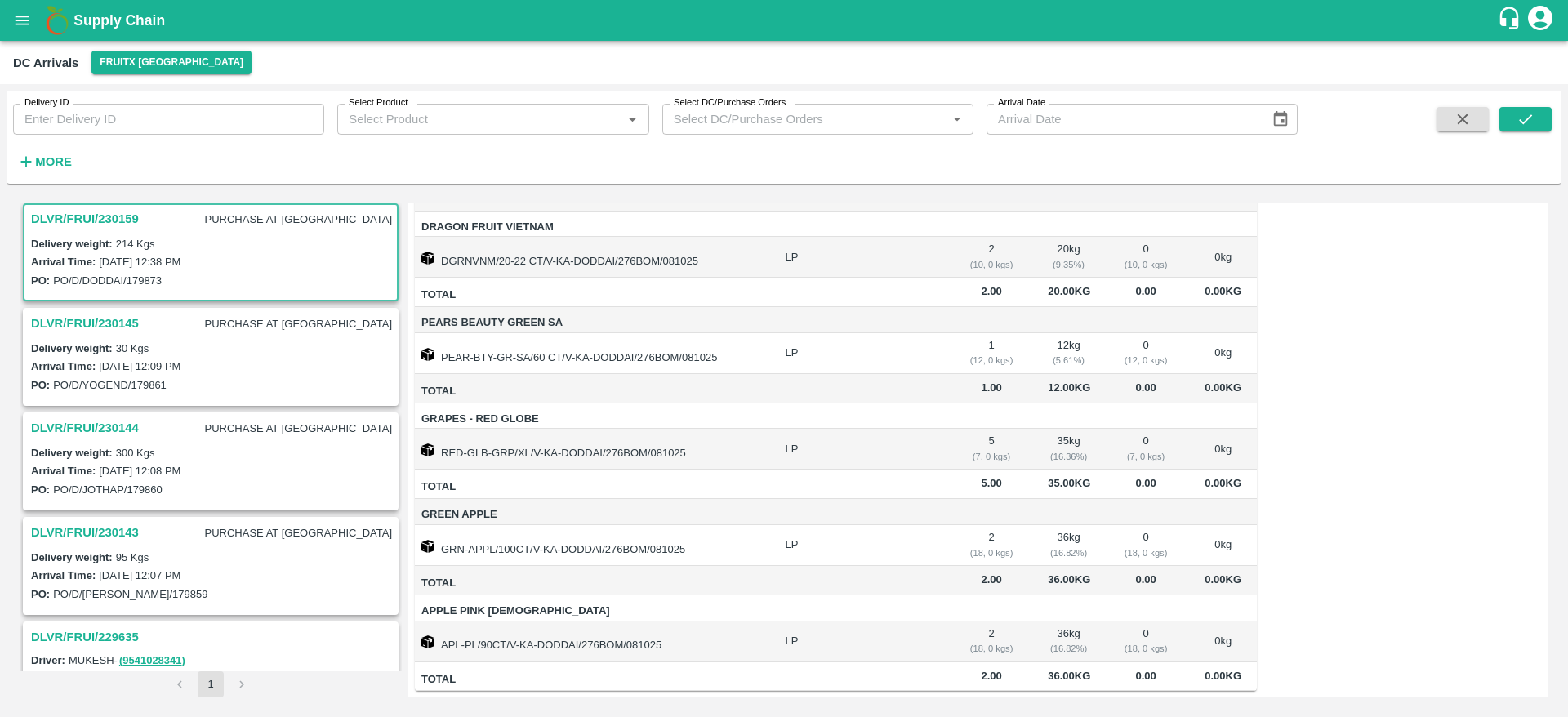
click at [83, 331] on h3 "DLVR/FRUI/230145" at bounding box center [85, 324] width 108 height 21
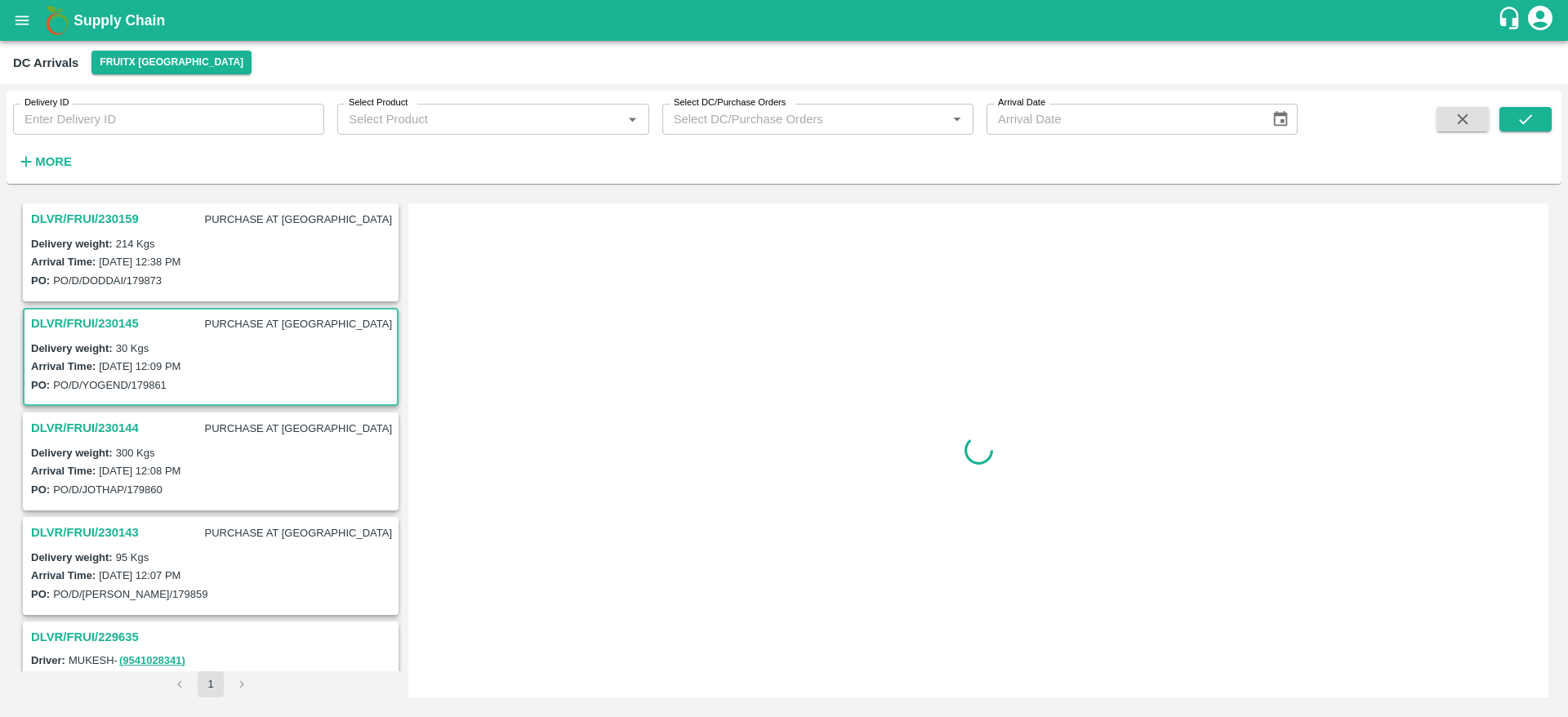
scroll to position [111, 0]
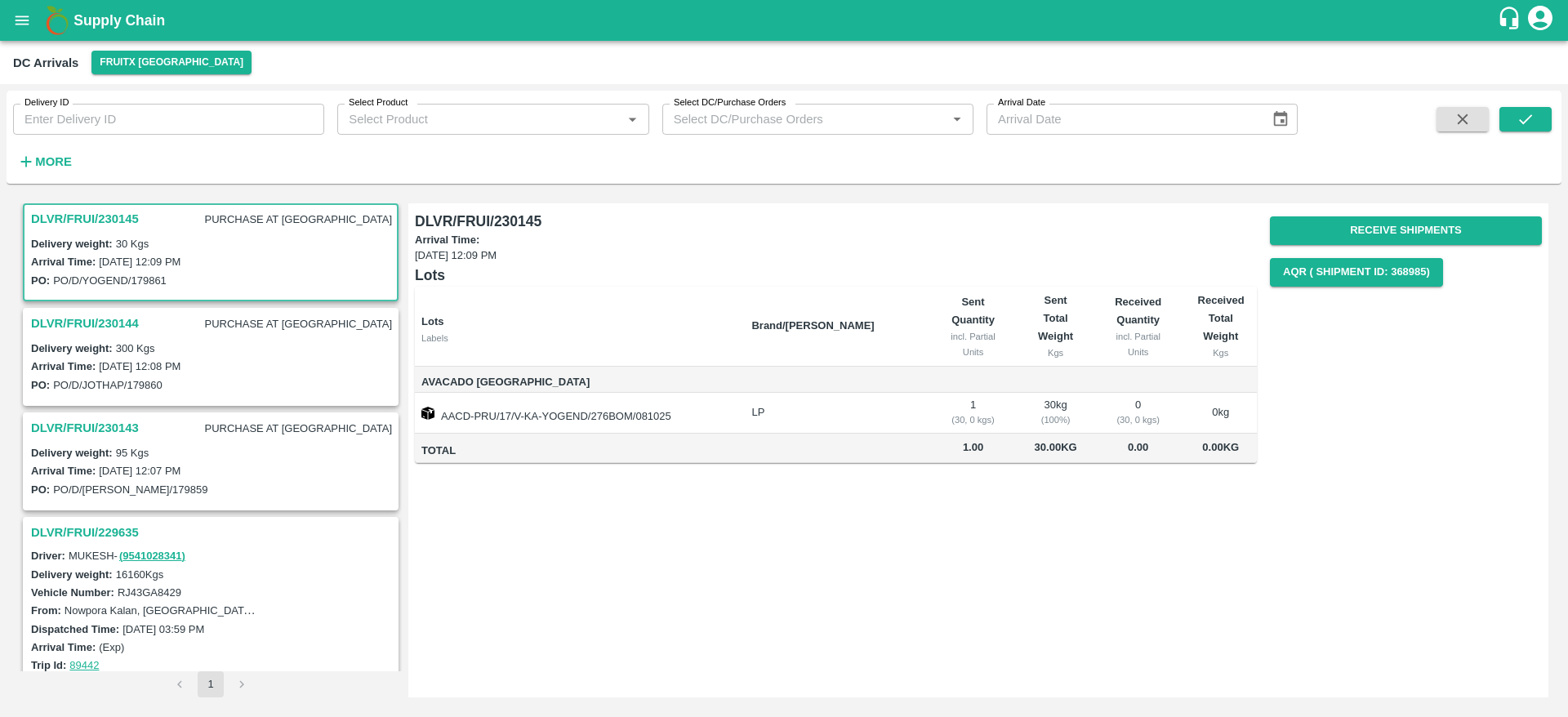
click at [65, 330] on h3 "DLVR/FRUI/230144" at bounding box center [85, 324] width 108 height 21
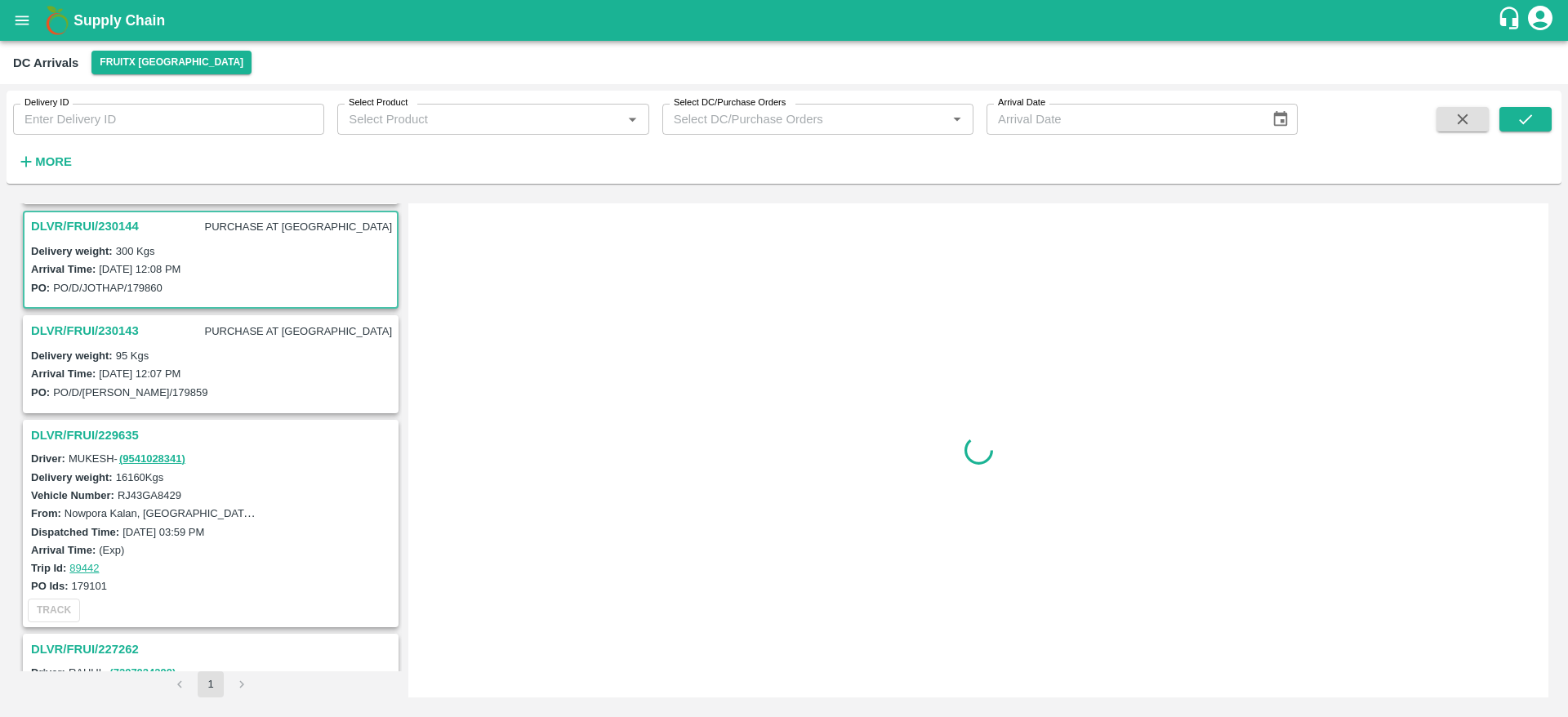
scroll to position [216, 0]
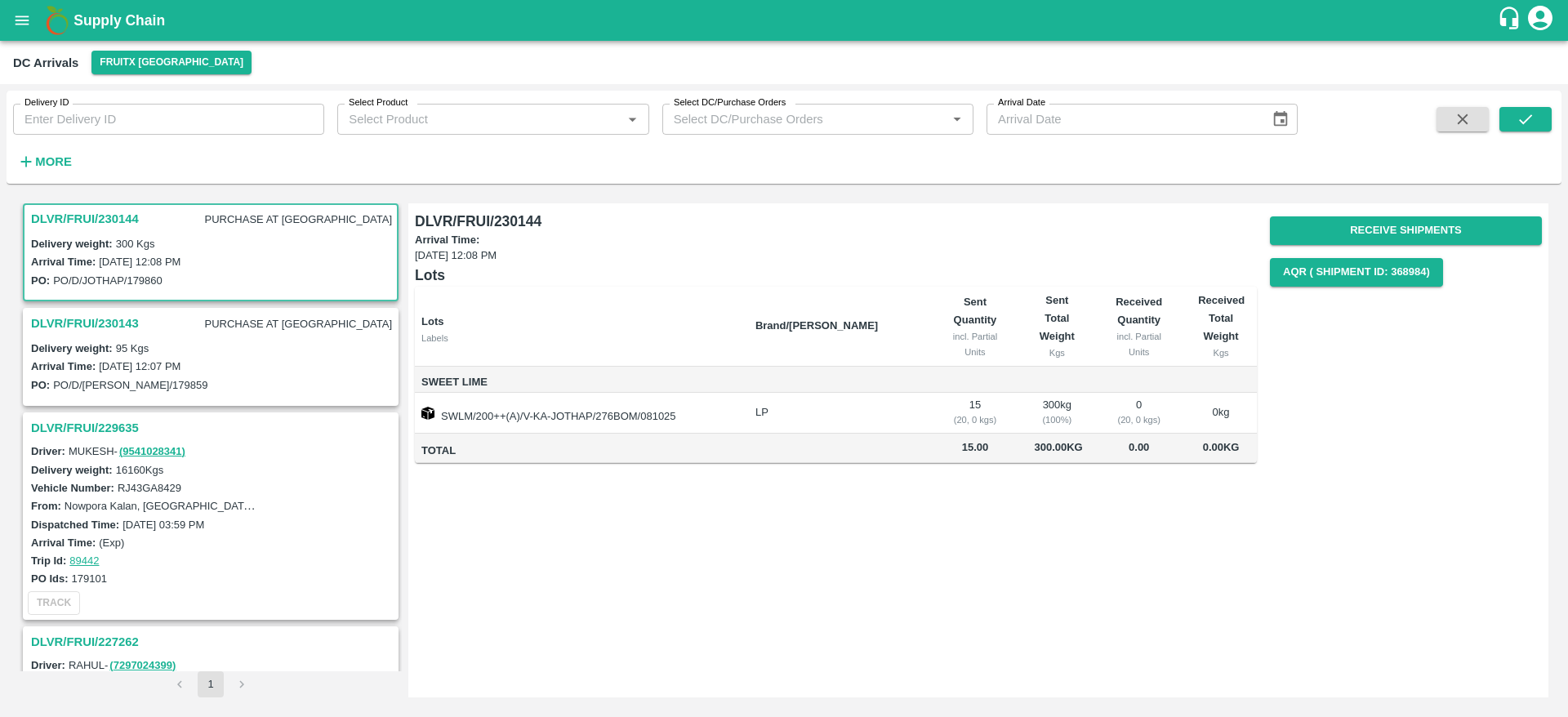
click at [61, 315] on h3 "DLVR/FRUI/230143" at bounding box center [85, 324] width 108 height 21
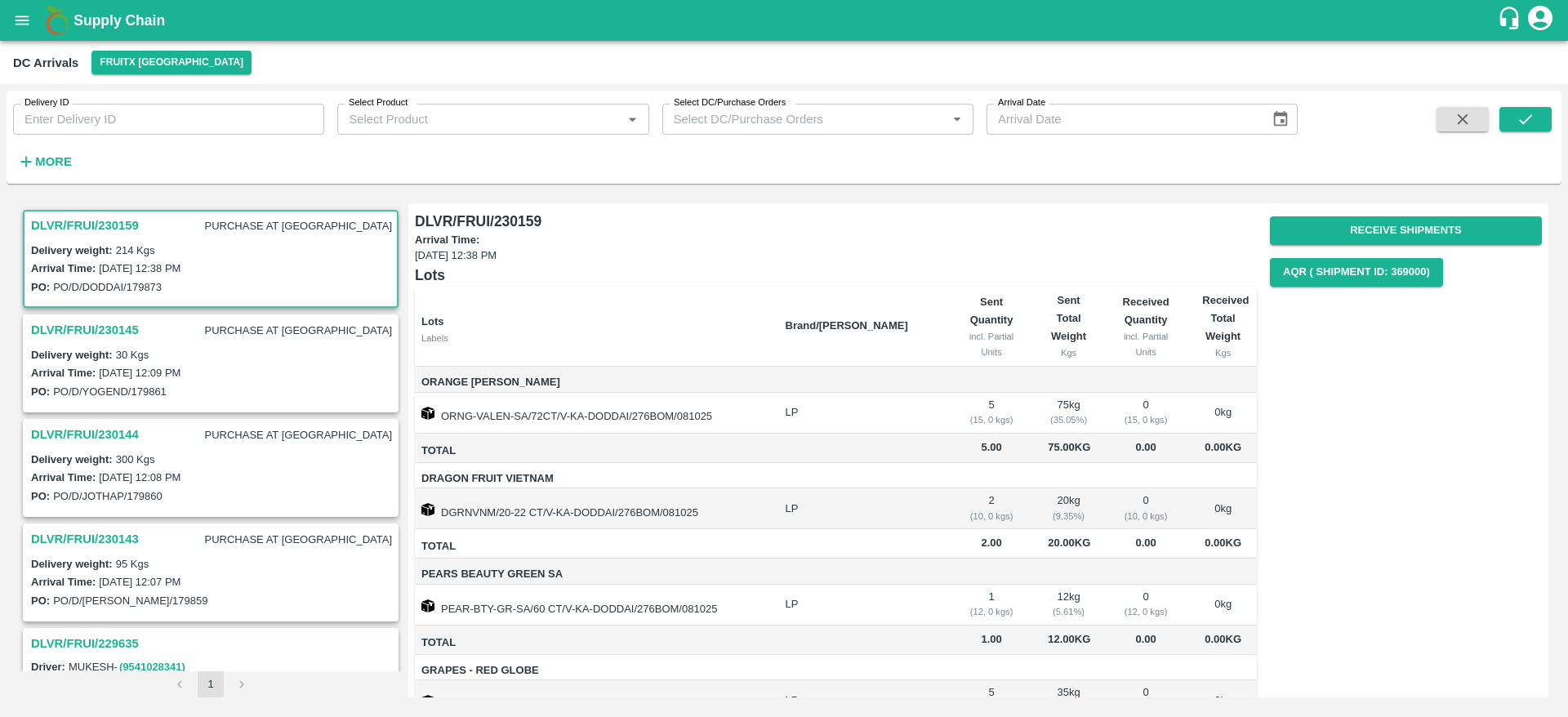
click at [81, 225] on h3 "DLVR/FRUI/230159" at bounding box center [85, 225] width 108 height 21
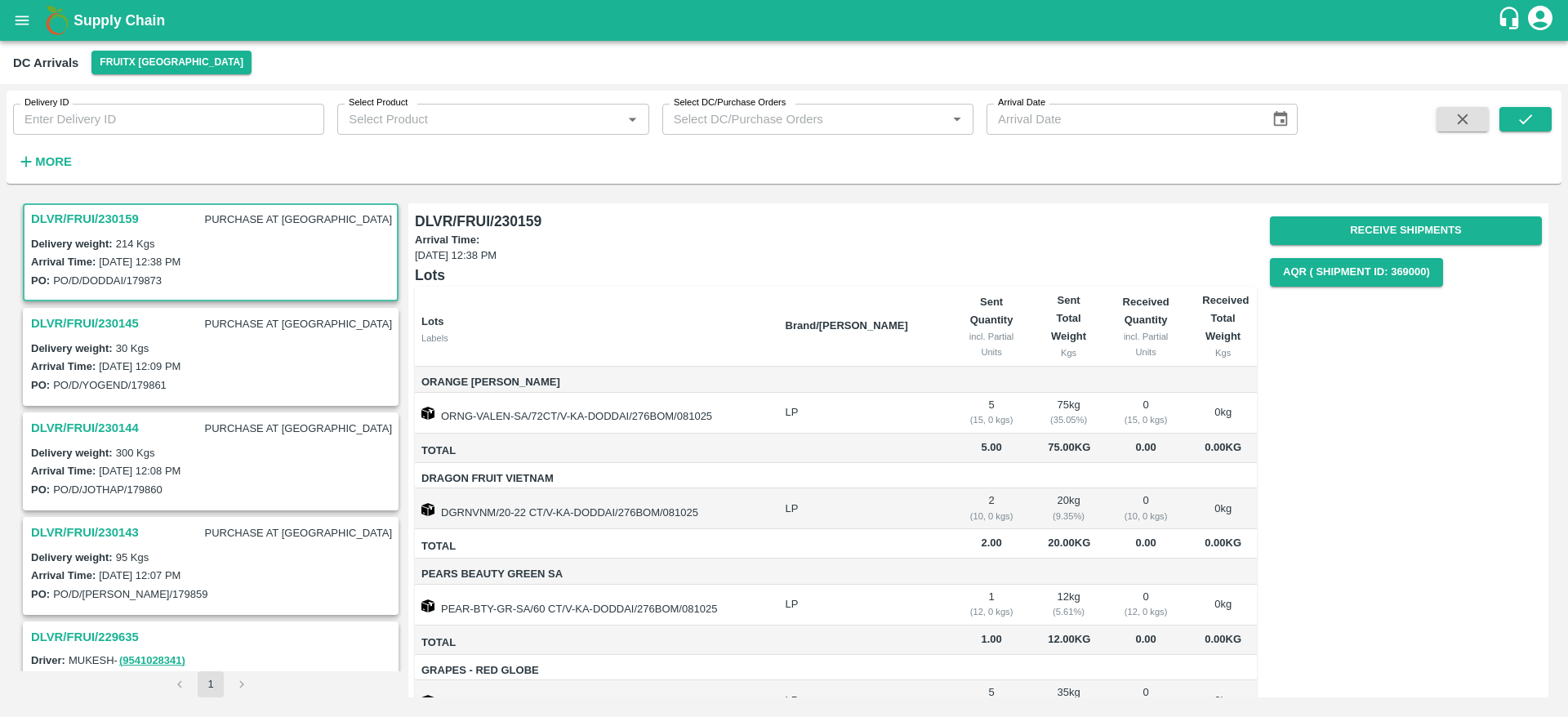
scroll to position [252, 0]
